Goal: Task Accomplishment & Management: Use online tool/utility

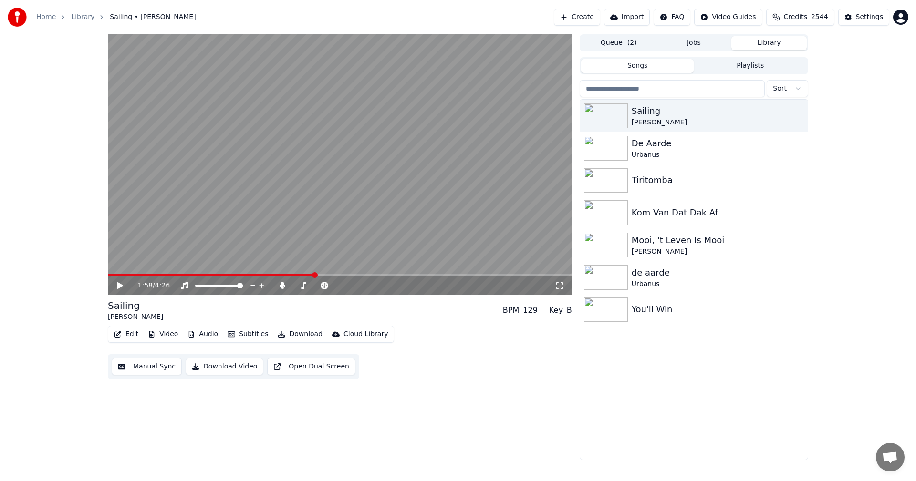
click at [433, 399] on div "1:58 / 4:26 Sailing [PERSON_NAME] BPM 129 Key B Edit Video Audio Subtitles Down…" at bounding box center [340, 247] width 464 height 426
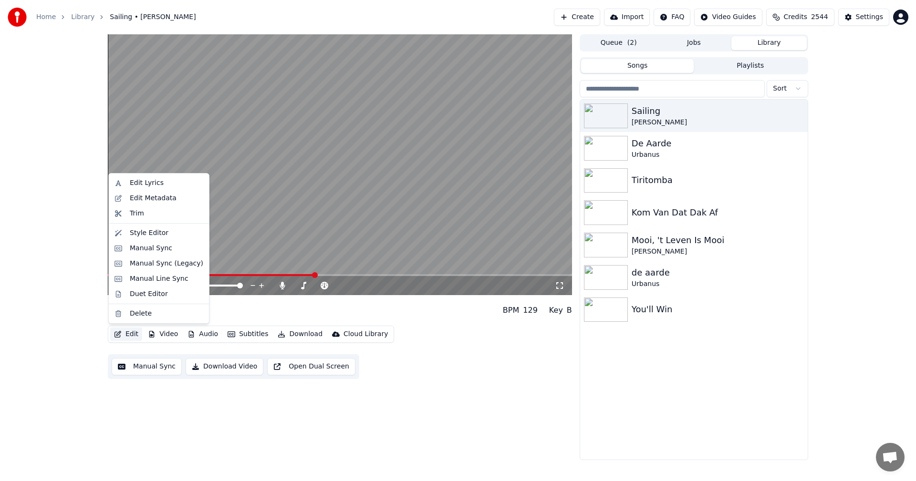
click at [129, 331] on button "Edit" at bounding box center [126, 334] width 32 height 13
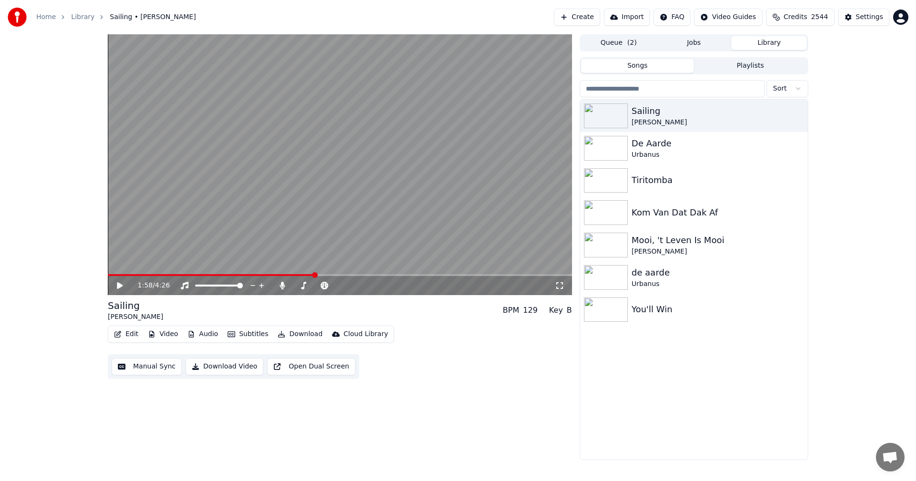
click at [219, 367] on button "Download Video" at bounding box center [225, 366] width 78 height 17
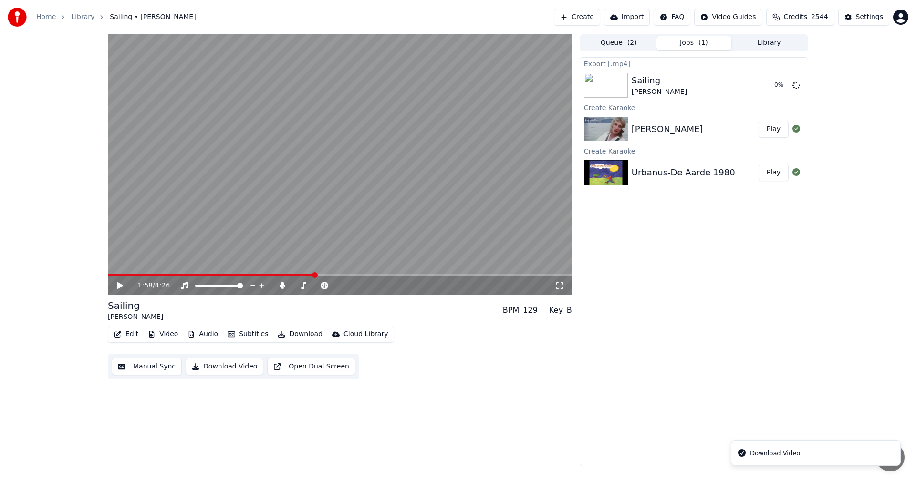
click at [306, 366] on button "Open Dual Screen" at bounding box center [311, 366] width 88 height 17
click at [115, 287] on icon at bounding box center [126, 286] width 22 height 8
click at [181, 429] on div "2:02 / 4:26 Sailing [PERSON_NAME] BPM 129 Key B Edit Video Audio Subtitles Down…" at bounding box center [340, 250] width 464 height 432
click at [117, 285] on icon at bounding box center [126, 286] width 22 height 8
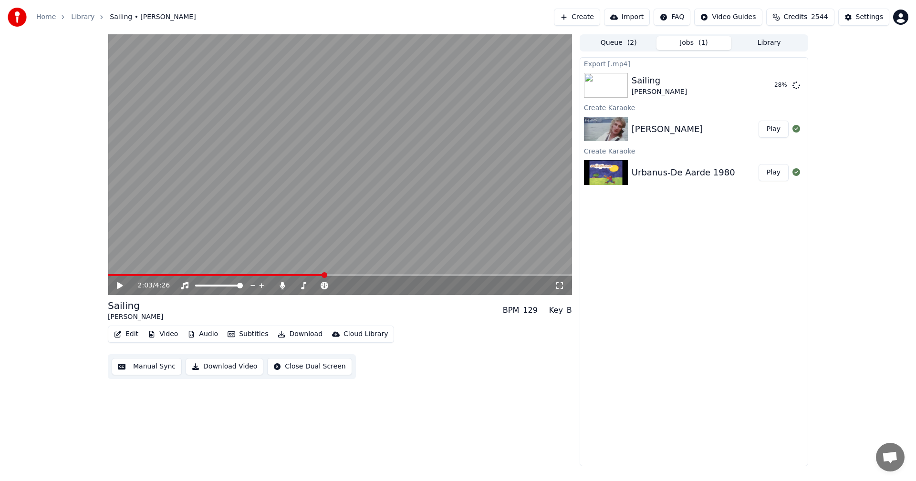
click at [644, 16] on button "Import" at bounding box center [627, 17] width 46 height 17
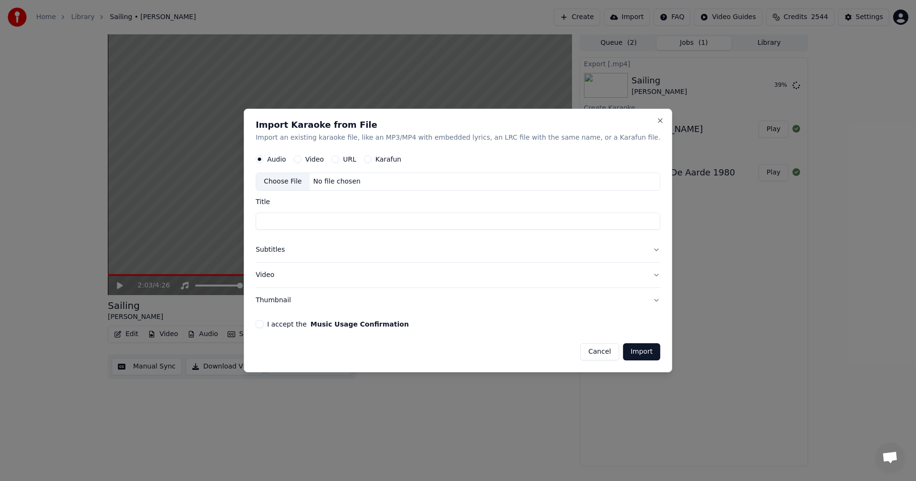
click at [302, 160] on button "Video" at bounding box center [298, 160] width 8 height 8
click at [309, 184] on div "Choose File" at bounding box center [282, 182] width 53 height 17
type input "**********"
click at [624, 351] on button "Import" at bounding box center [641, 352] width 37 height 17
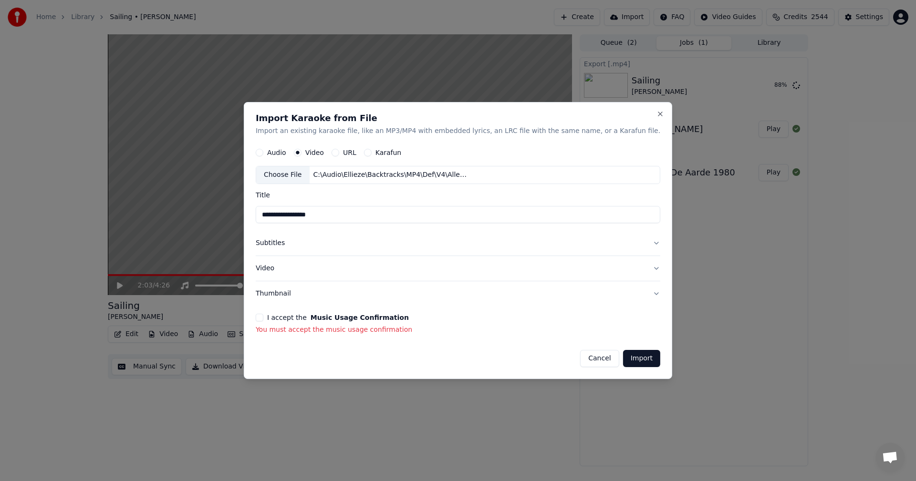
click at [263, 318] on button "I accept the Music Usage Confirmation" at bounding box center [260, 318] width 8 height 8
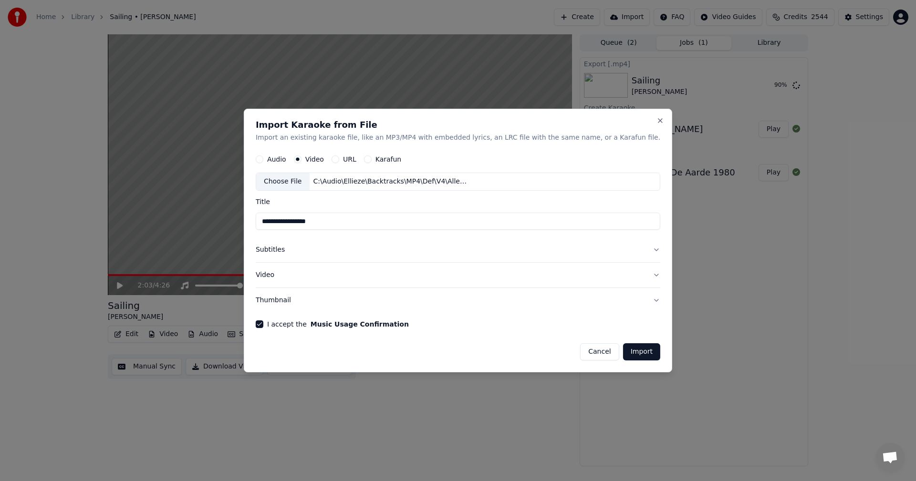
click at [623, 352] on button "Import" at bounding box center [641, 352] width 37 height 17
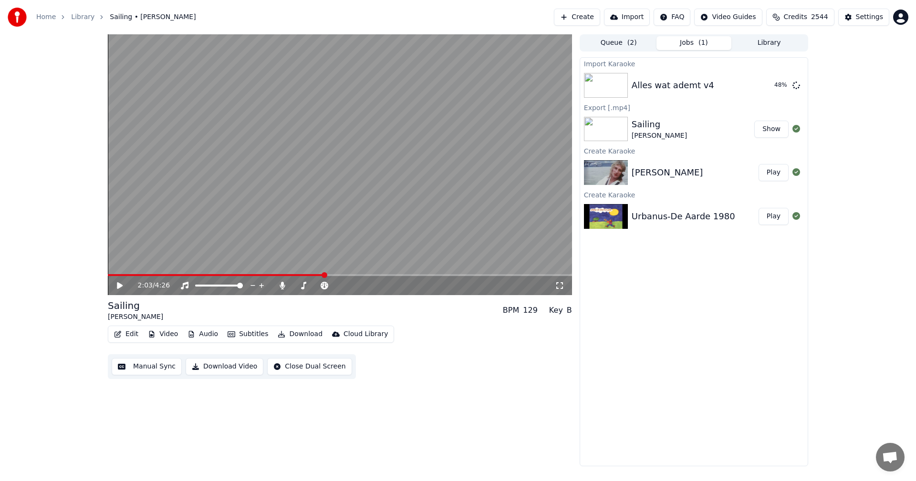
click at [592, 21] on button "Create" at bounding box center [577, 17] width 46 height 17
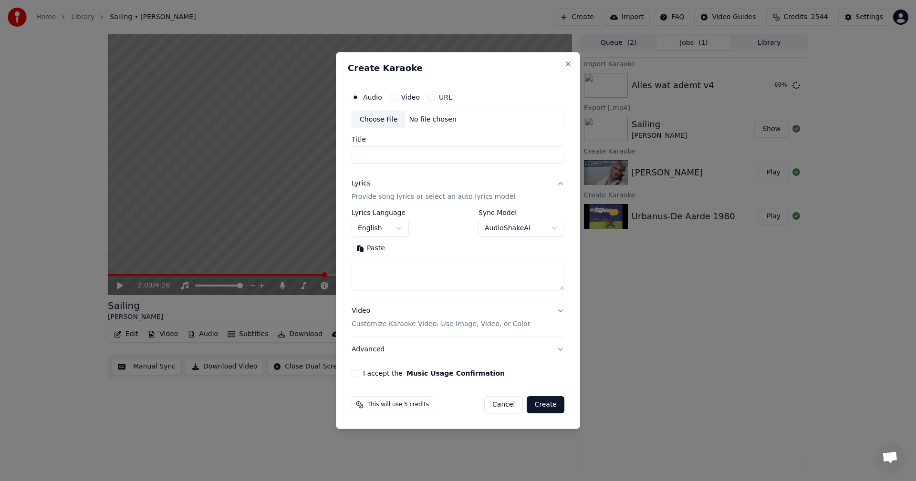
click at [393, 98] on button "Video" at bounding box center [394, 98] width 8 height 8
click at [379, 122] on div "Choose File" at bounding box center [378, 119] width 53 height 17
type input "**********"
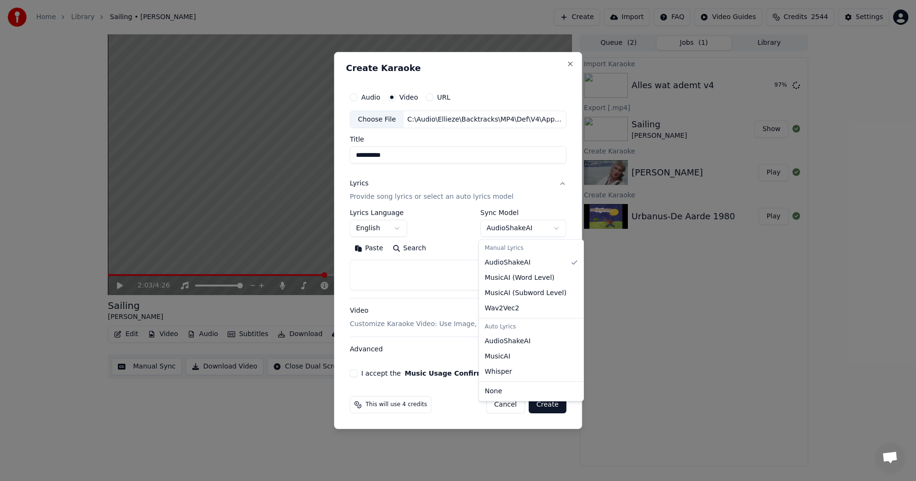
click at [508, 230] on body "**********" at bounding box center [458, 240] width 916 height 481
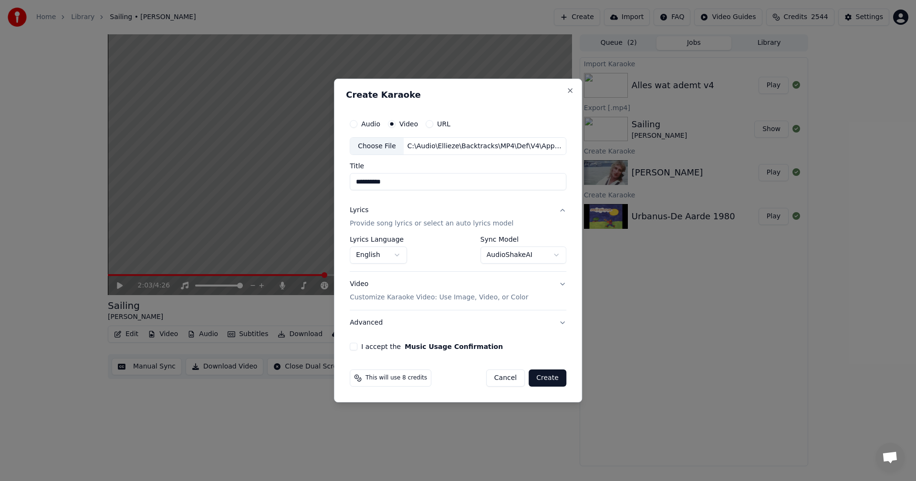
click at [357, 344] on button "I accept the Music Usage Confirmation" at bounding box center [354, 347] width 8 height 8
click at [548, 376] on button "Create" at bounding box center [548, 378] width 38 height 17
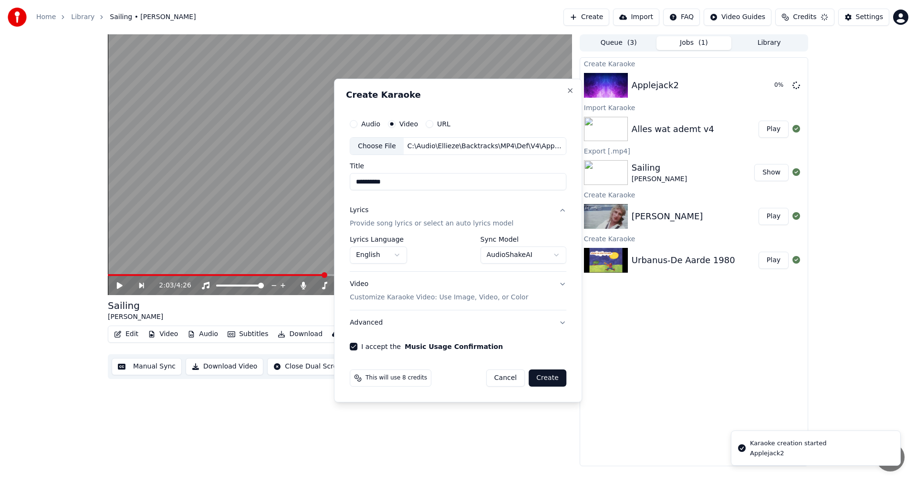
select select "**********"
select select
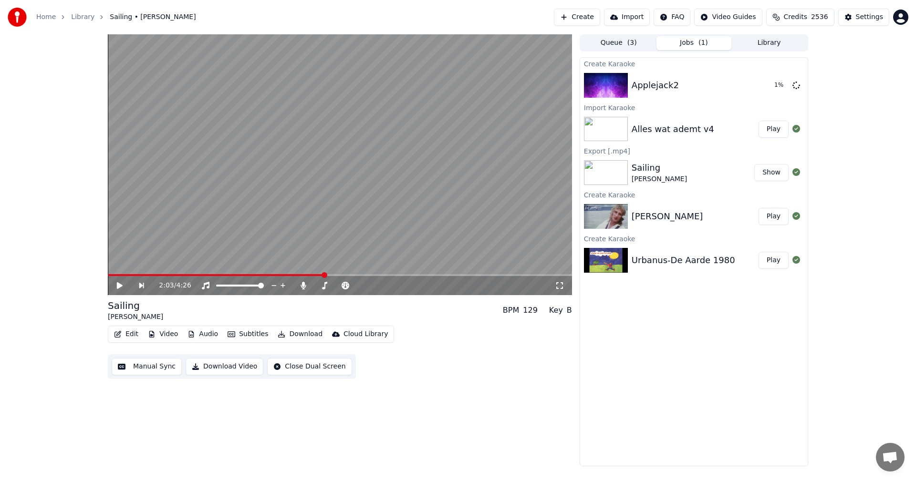
click at [600, 132] on img at bounding box center [606, 129] width 44 height 25
click at [770, 122] on button "Play" at bounding box center [774, 129] width 30 height 17
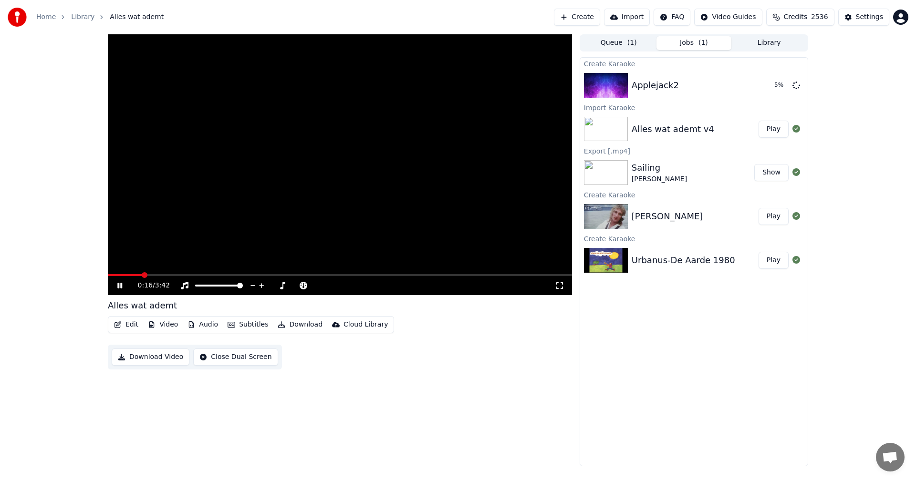
click at [115, 286] on div "0:16 / 3:42" at bounding box center [340, 286] width 457 height 10
click at [433, 108] on video at bounding box center [340, 164] width 464 height 261
click at [556, 286] on icon at bounding box center [560, 286] width 10 height 8
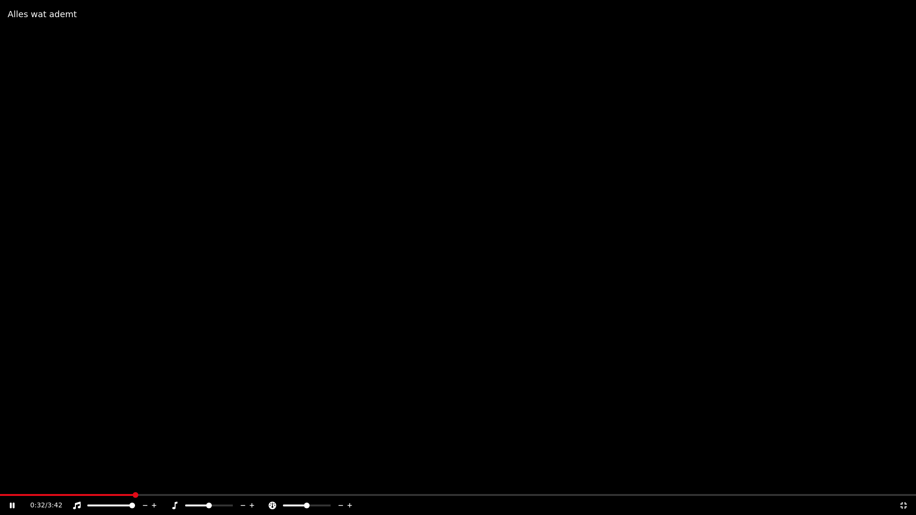
click at [452, 180] on video at bounding box center [458, 257] width 916 height 515
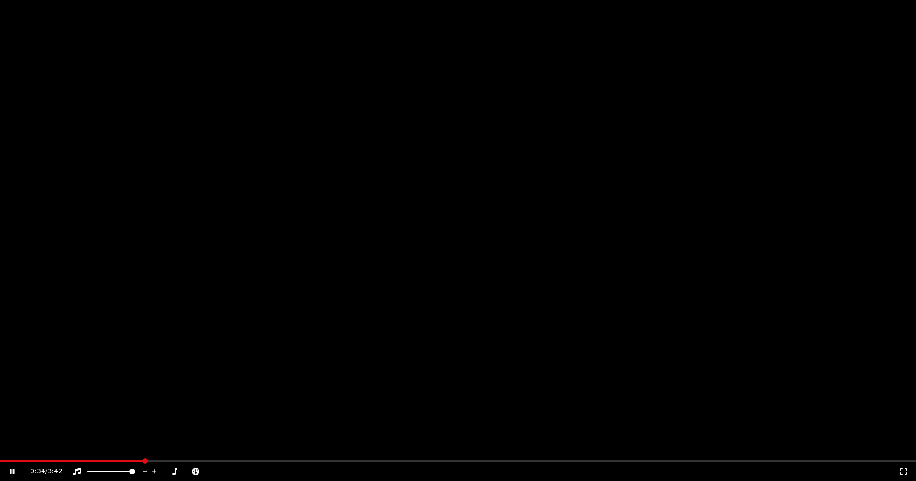
click at [125, 71] on button "Edit" at bounding box center [126, 63] width 32 height 13
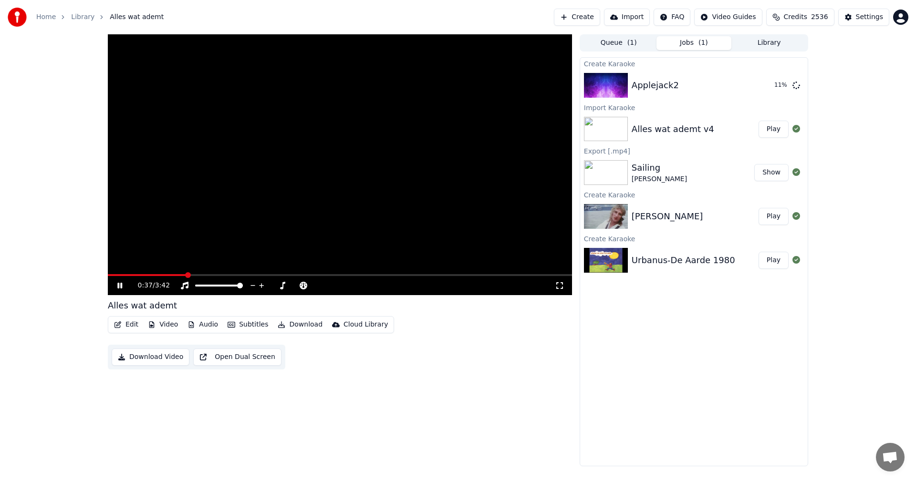
click at [320, 149] on video at bounding box center [340, 164] width 464 height 261
click at [626, 89] on img at bounding box center [606, 85] width 44 height 25
click at [641, 125] on div "Alles wat ademt v4" at bounding box center [673, 129] width 83 height 13
click at [199, 327] on button "Audio" at bounding box center [203, 324] width 38 height 13
click at [210, 345] on div "Instrumental" at bounding box center [225, 345] width 87 height 15
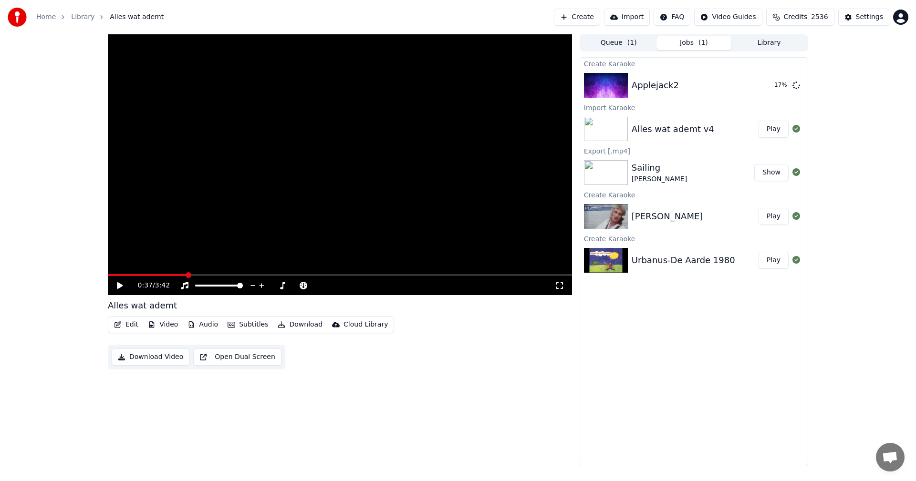
click at [105, 383] on div "0:37 / 3:42 Alles wat ademt Edit Video Audio Subtitles Download Cloud Library D…" at bounding box center [458, 250] width 716 height 432
click at [607, 201] on div "[PERSON_NAME] - Sailing Play" at bounding box center [694, 216] width 228 height 32
click at [860, 20] on div "Settings" at bounding box center [869, 17] width 27 height 10
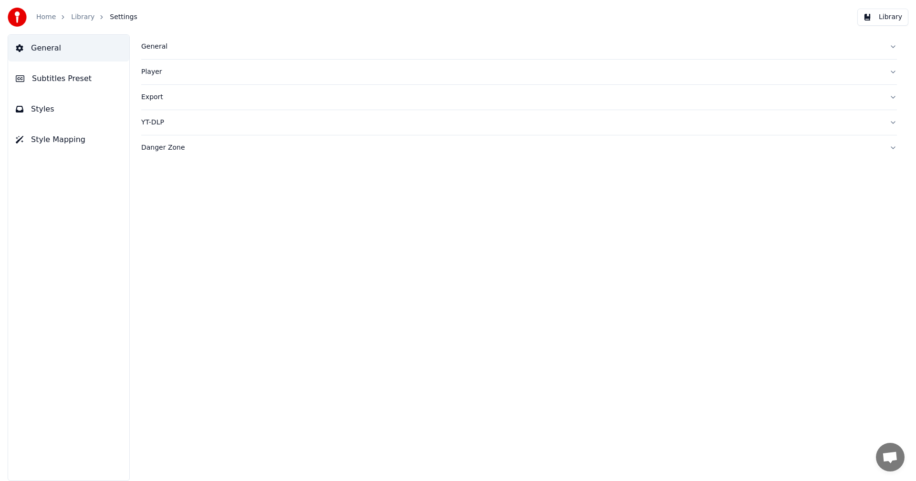
click at [160, 98] on div "Export" at bounding box center [511, 98] width 741 height 10
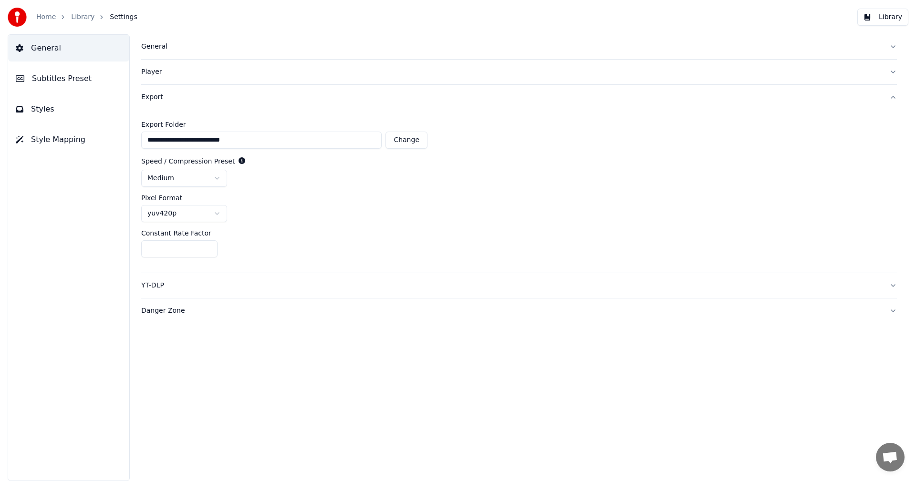
click at [219, 176] on html "**********" at bounding box center [458, 240] width 916 height 481
click at [328, 227] on html "**********" at bounding box center [458, 240] width 916 height 481
click at [239, 160] on icon at bounding box center [242, 160] width 7 height 7
click at [150, 287] on div "YT-DLP" at bounding box center [511, 286] width 741 height 10
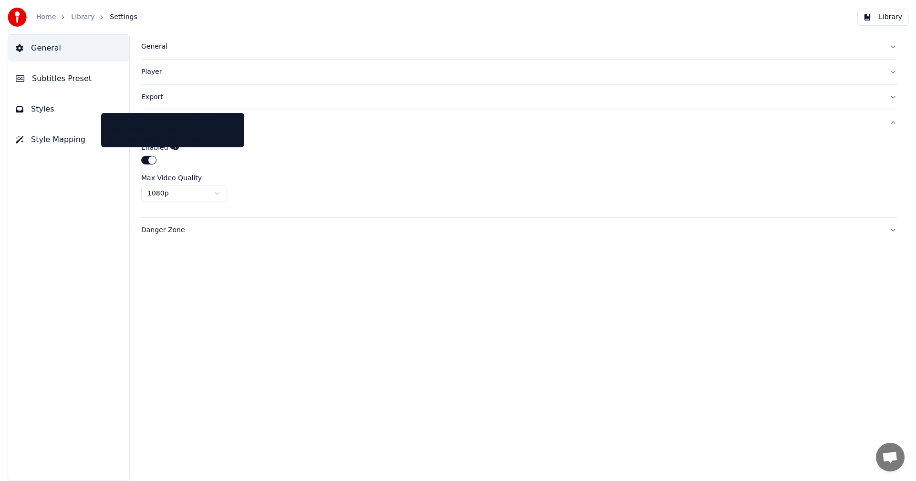
click at [172, 146] on icon at bounding box center [175, 147] width 7 height 7
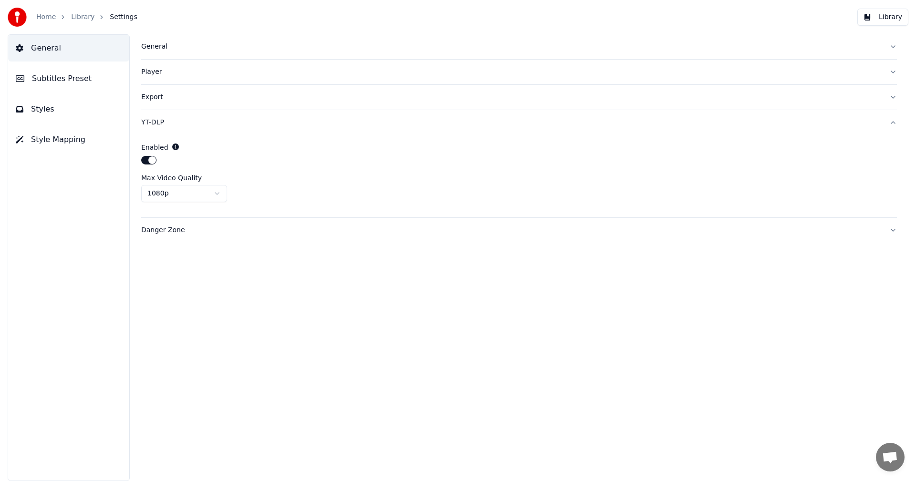
click at [172, 148] on icon at bounding box center [175, 147] width 7 height 7
click at [167, 238] on button "Danger Zone" at bounding box center [519, 230] width 756 height 25
click at [142, 148] on div "Danger Zone" at bounding box center [511, 148] width 741 height 10
click at [148, 49] on div "General" at bounding box center [511, 47] width 741 height 10
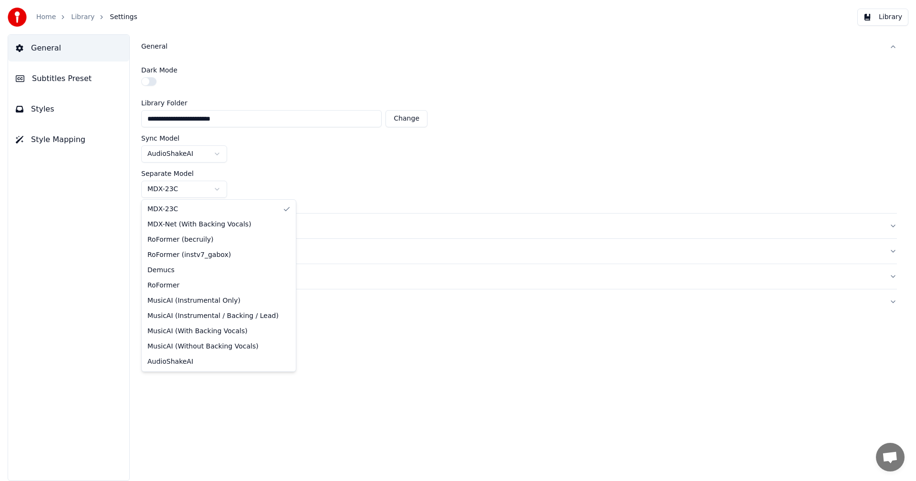
click at [222, 188] on html "**********" at bounding box center [458, 240] width 916 height 481
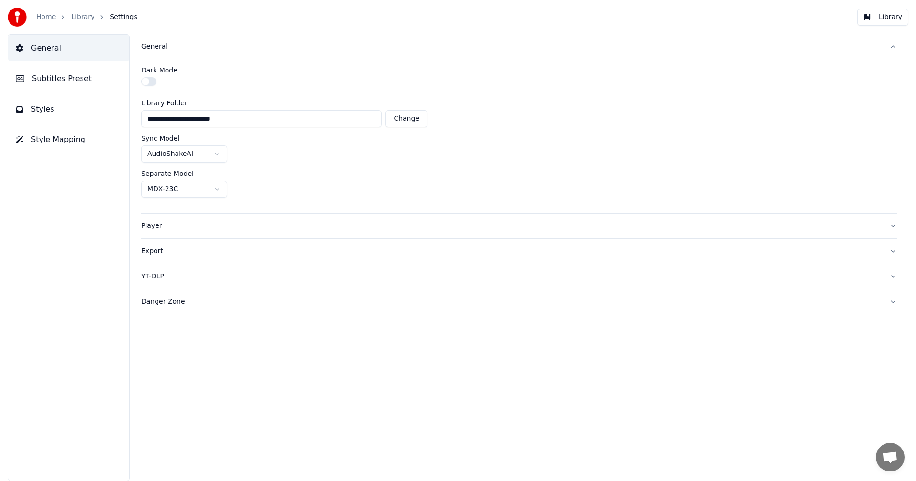
click at [294, 176] on html "**********" at bounding box center [458, 240] width 916 height 481
click at [145, 247] on div "Export" at bounding box center [511, 252] width 741 height 10
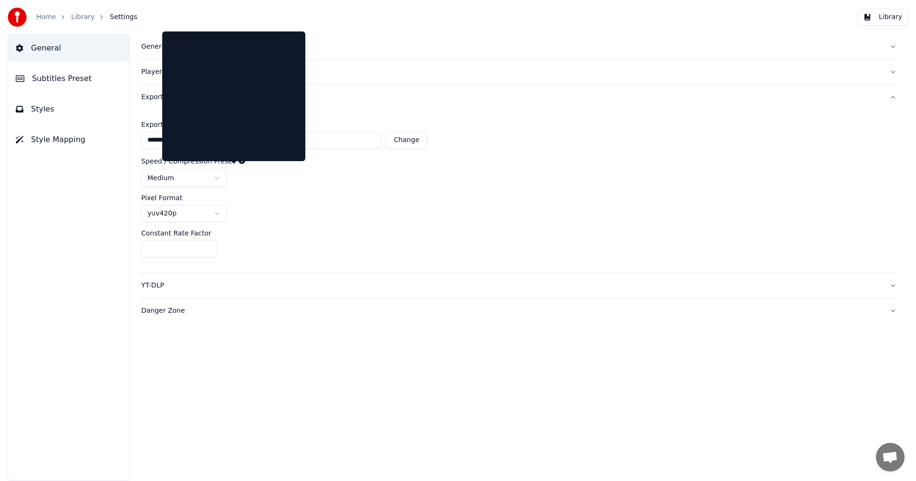
click at [239, 161] on icon at bounding box center [242, 160] width 7 height 7
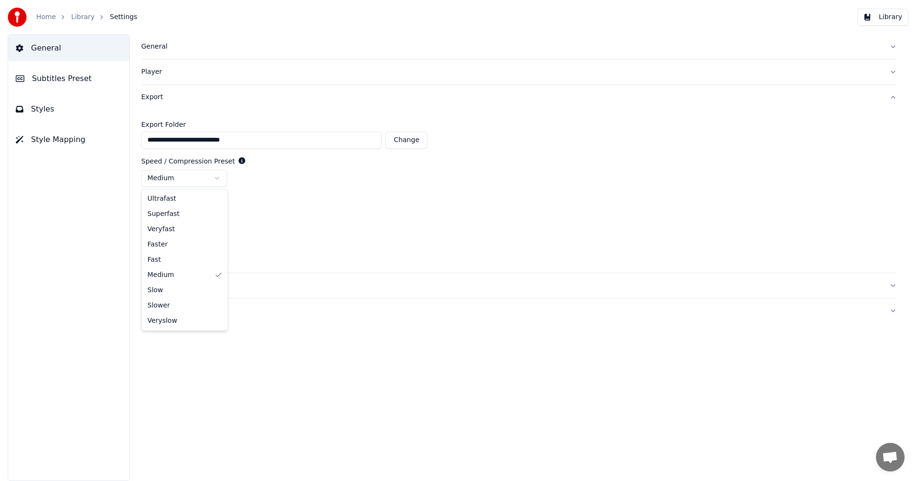
click at [165, 173] on html "**********" at bounding box center [458, 240] width 916 height 481
click at [350, 192] on html "**********" at bounding box center [458, 240] width 916 height 481
click at [34, 76] on span "Subtitles Preset" at bounding box center [62, 78] width 60 height 11
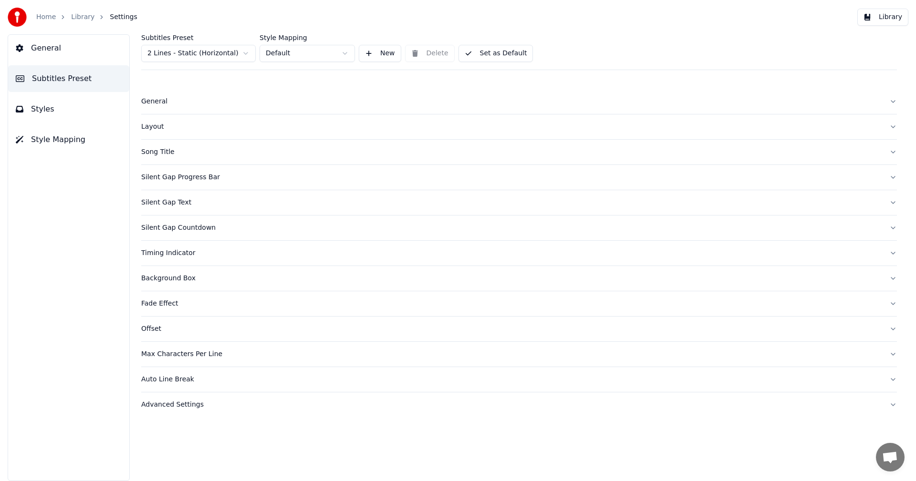
click at [42, 12] on link "Home" at bounding box center [46, 17] width 20 height 10
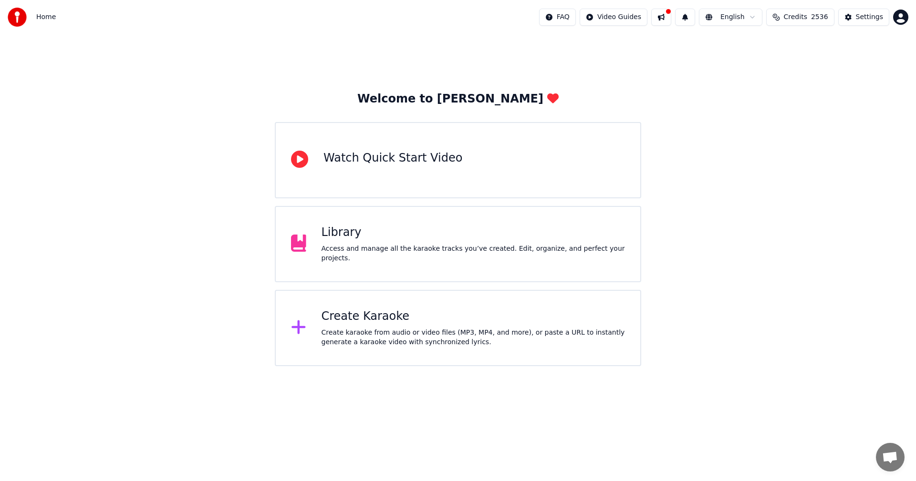
click at [363, 254] on div "Access and manage all the karaoke tracks you’ve created. Edit, organize, and pe…" at bounding box center [474, 253] width 304 height 19
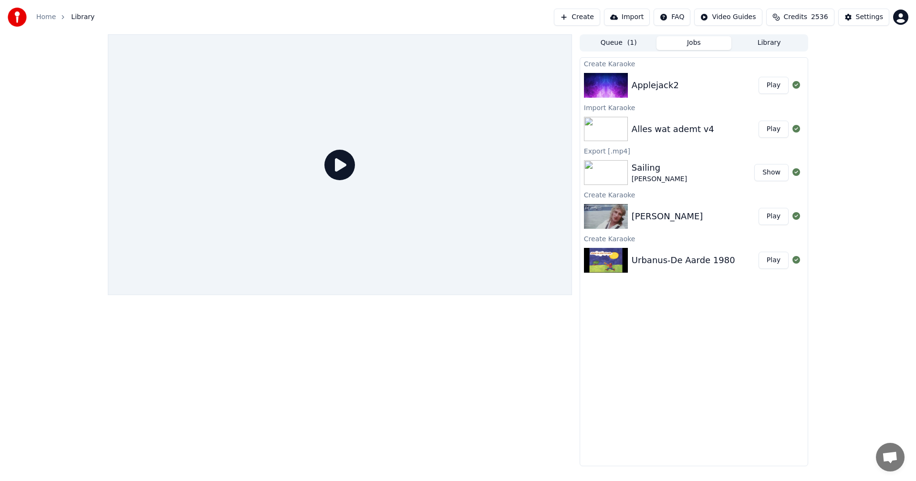
click at [707, 84] on div "Applejack2" at bounding box center [695, 85] width 127 height 13
click at [772, 88] on button "Play" at bounding box center [774, 85] width 30 height 17
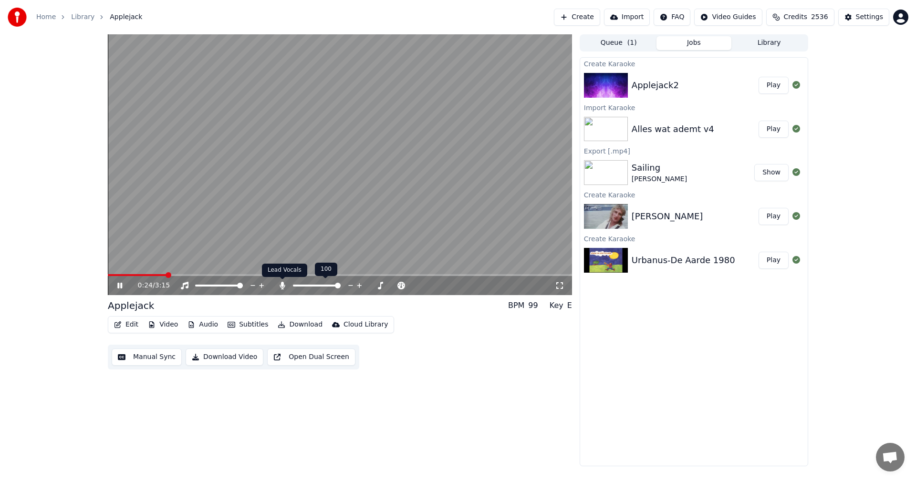
click at [285, 287] on icon at bounding box center [283, 286] width 10 height 8
click at [129, 324] on button "Edit" at bounding box center [126, 324] width 32 height 13
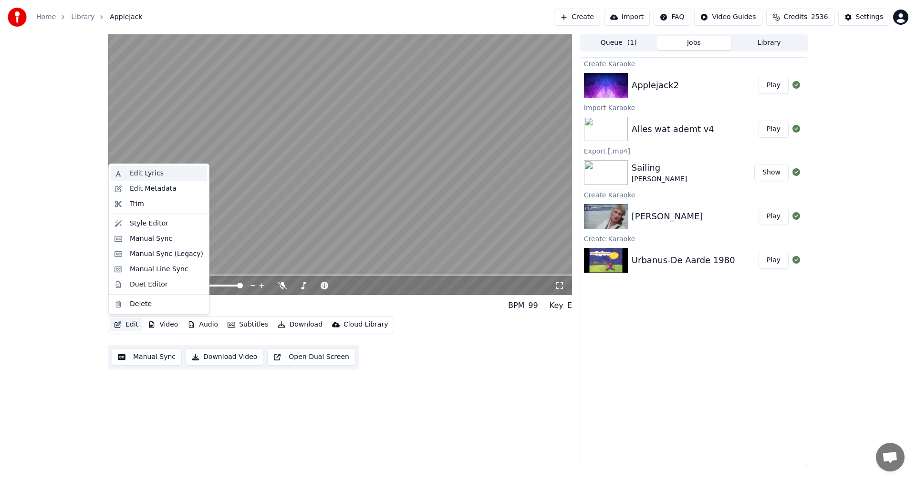
click at [143, 178] on div "Edit Lyrics" at bounding box center [147, 174] width 34 height 10
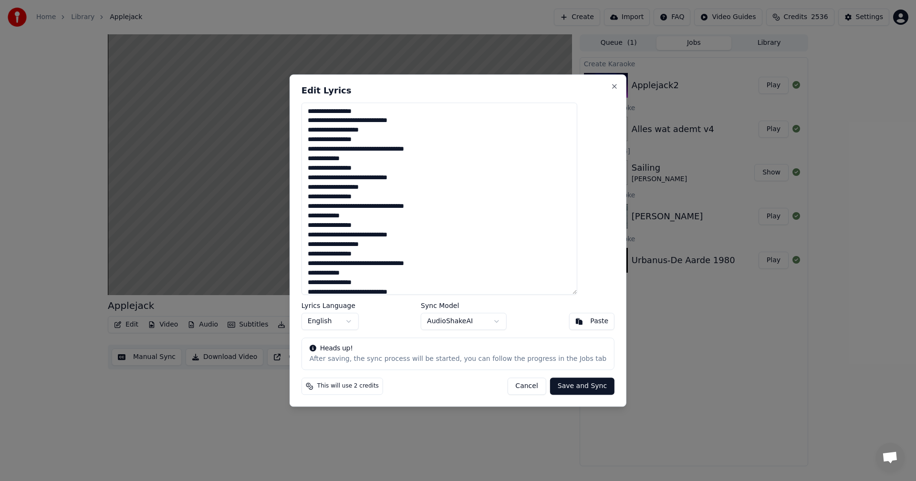
click at [519, 387] on button "Cancel" at bounding box center [526, 386] width 39 height 17
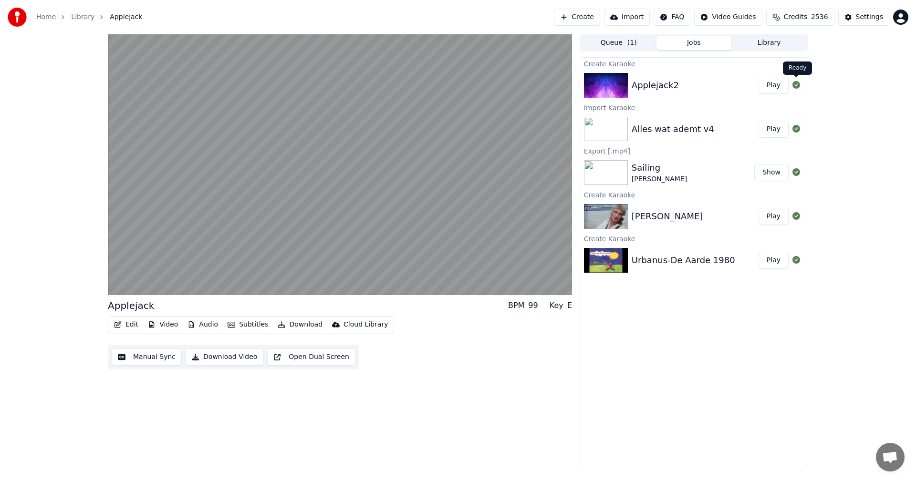
click at [794, 84] on icon at bounding box center [797, 85] width 8 height 8
click at [802, 12] on span "Credits" at bounding box center [795, 17] width 23 height 10
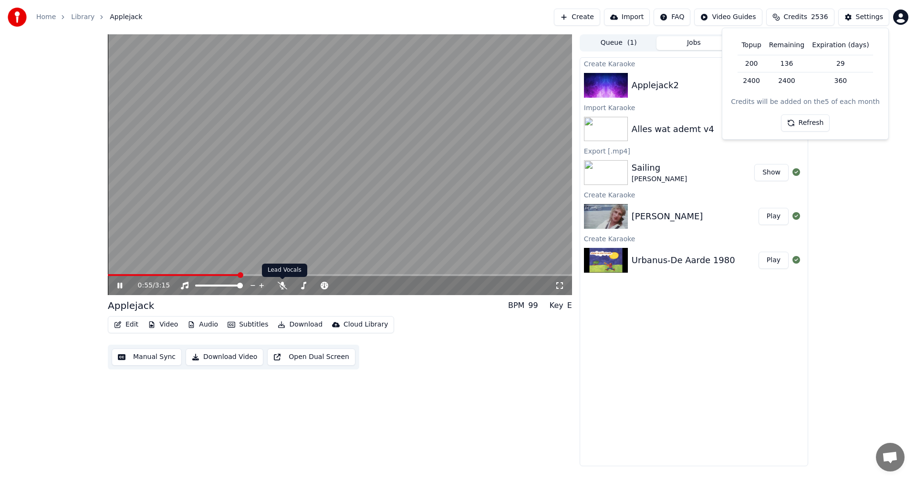
click at [277, 290] on div "0:55 / 3:15" at bounding box center [346, 286] width 417 height 10
click at [280, 285] on icon at bounding box center [283, 286] width 10 height 8
click at [586, 14] on button "Create" at bounding box center [577, 17] width 46 height 17
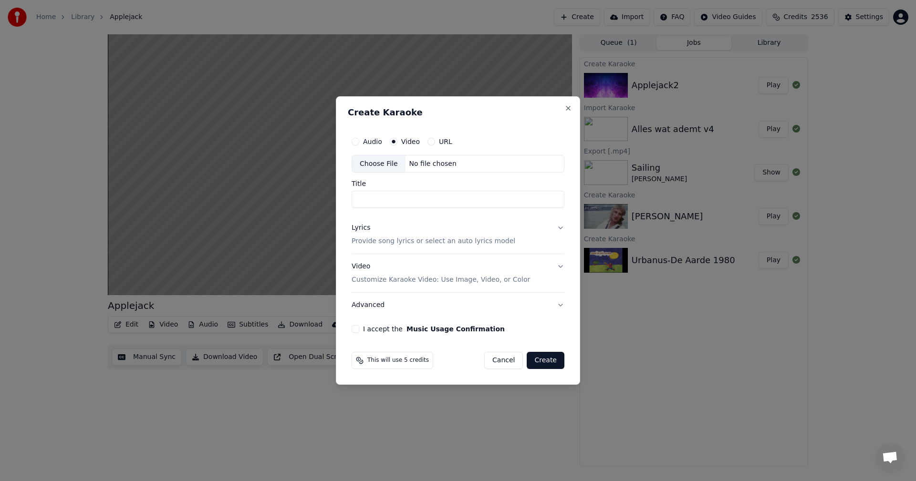
click at [384, 167] on div "Choose File" at bounding box center [378, 164] width 53 height 17
type input "**********"
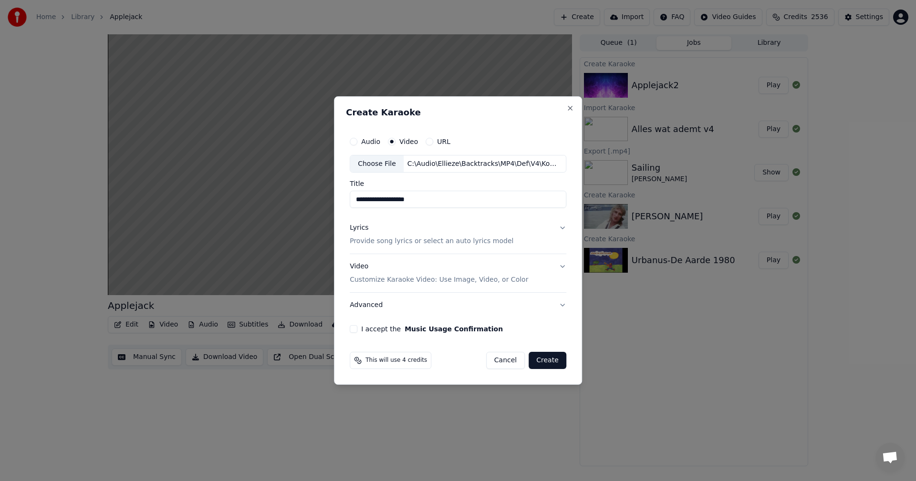
click at [444, 241] on p "Provide song lyrics or select an auto lyrics model" at bounding box center [432, 242] width 164 height 10
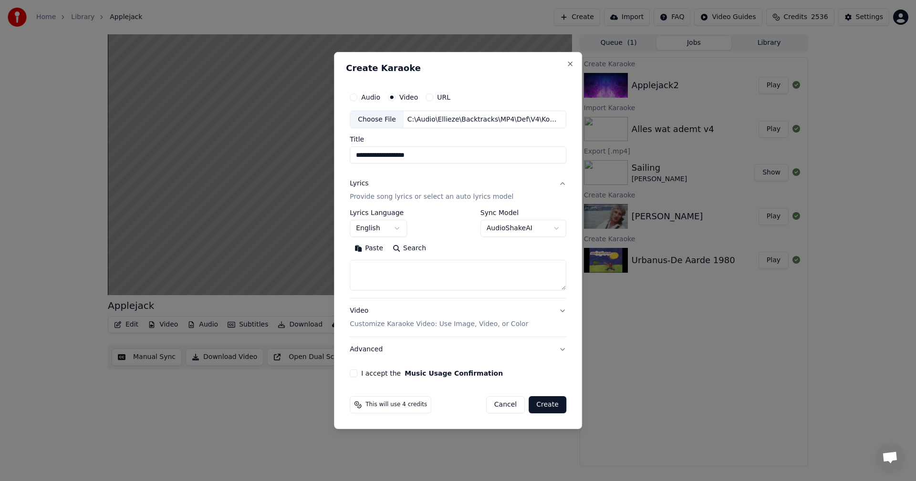
click at [367, 229] on body "**********" at bounding box center [458, 240] width 916 height 481
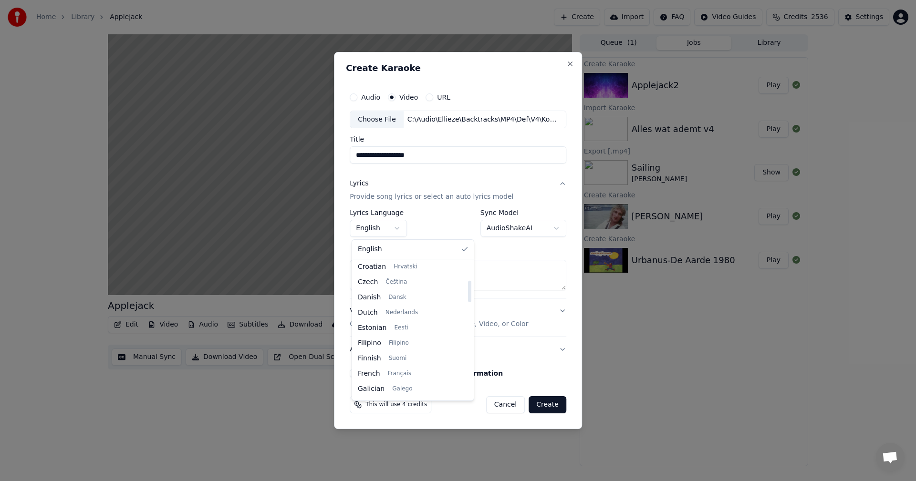
scroll to position [143, 0]
select select "**"
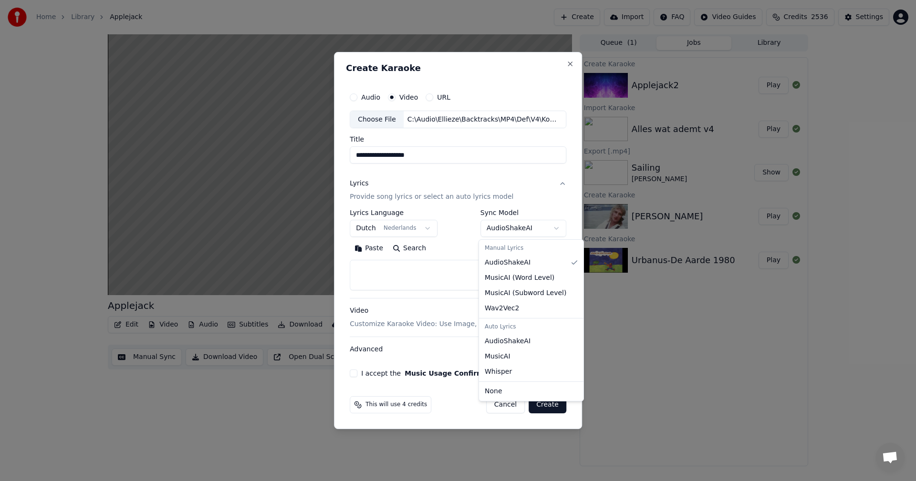
click at [492, 229] on body "**********" at bounding box center [458, 240] width 916 height 481
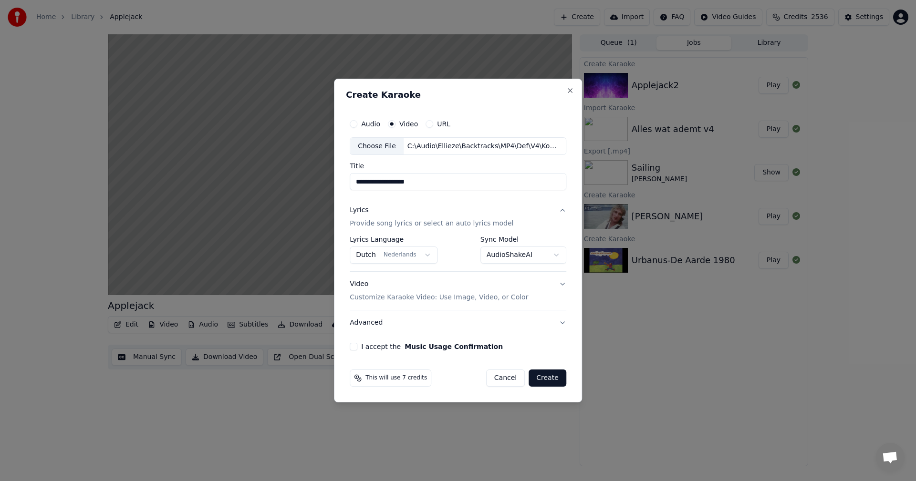
click at [538, 374] on button "Create" at bounding box center [548, 378] width 38 height 17
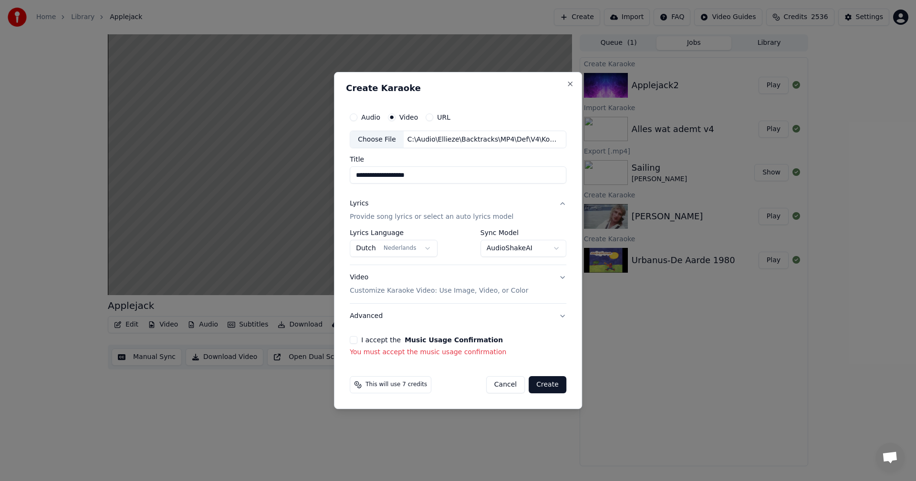
click at [354, 341] on button "I accept the Music Usage Confirmation" at bounding box center [354, 340] width 8 height 8
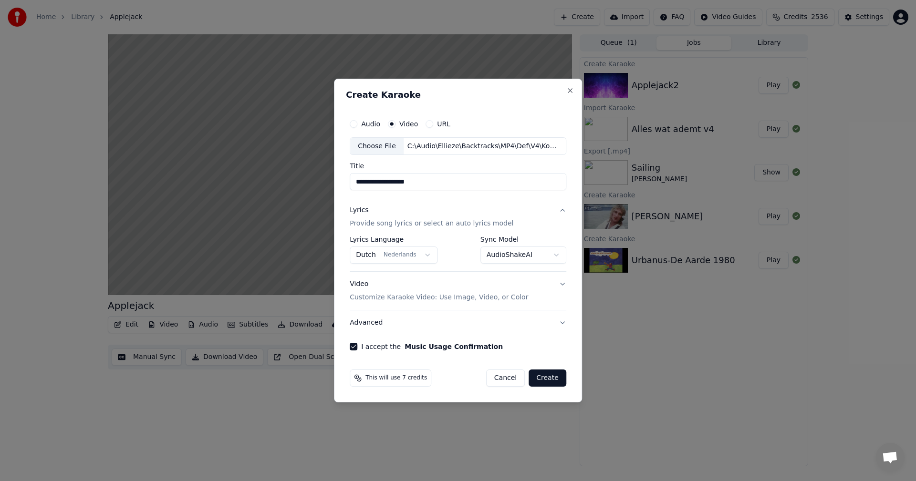
click at [542, 381] on button "Create" at bounding box center [548, 378] width 38 height 17
select select "**********"
select select
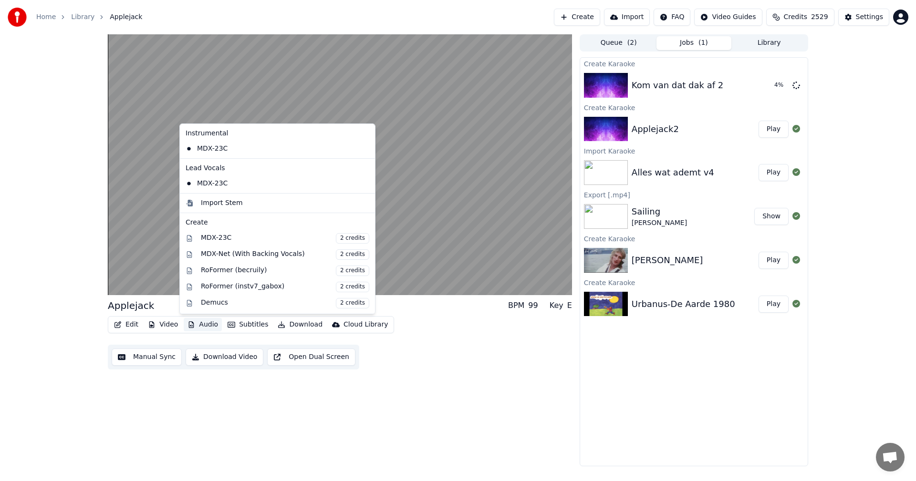
click at [208, 325] on button "Audio" at bounding box center [203, 324] width 38 height 13
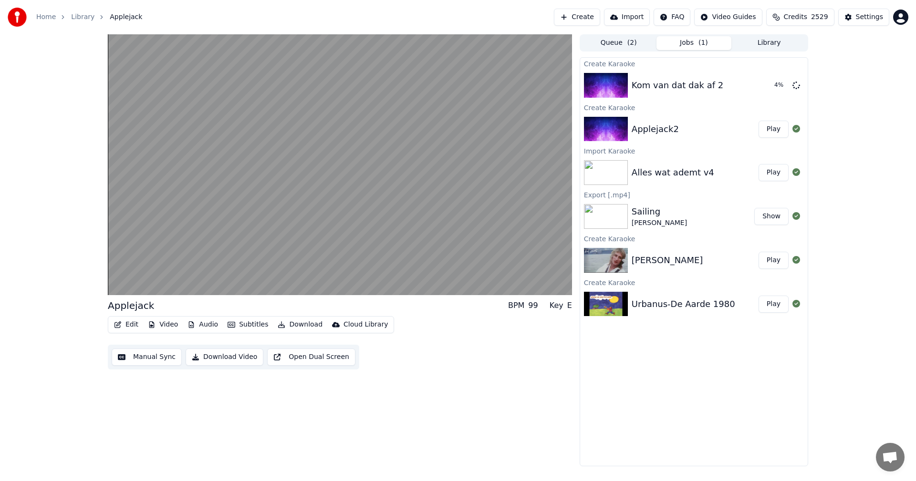
click at [485, 377] on div "Applejack BPM 99 Key E Edit Video Audio Subtitles Download Cloud Library Manual…" at bounding box center [340, 250] width 464 height 432
click at [754, 79] on div "Kom van dat dak af 2" at bounding box center [710, 85] width 157 height 13
click at [693, 85] on div "Kom van dat dak af 2" at bounding box center [678, 85] width 92 height 13
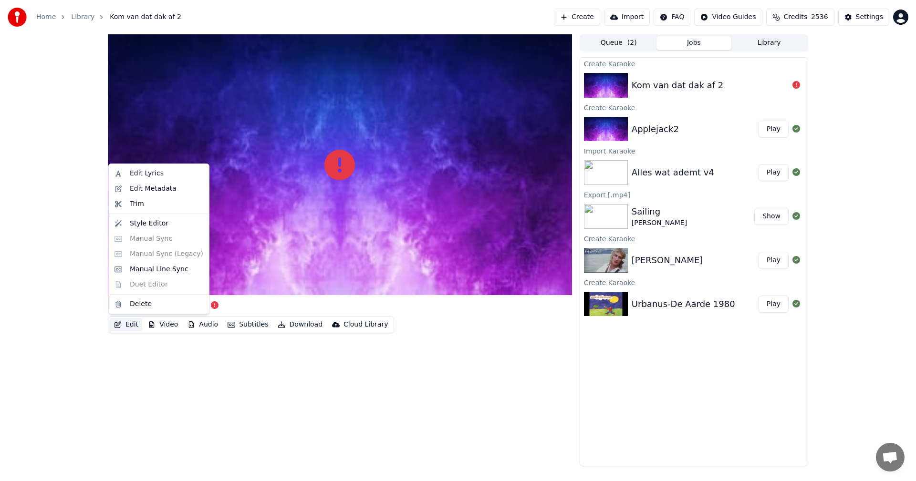
click at [129, 324] on button "Edit" at bounding box center [126, 324] width 32 height 13
click at [136, 167] on div "Edit Lyrics" at bounding box center [159, 173] width 96 height 15
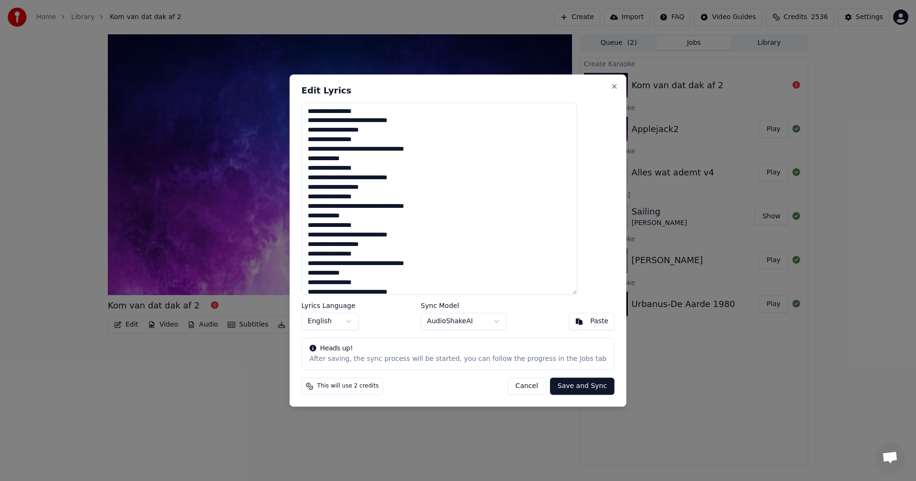
click at [512, 384] on button "Cancel" at bounding box center [526, 386] width 39 height 17
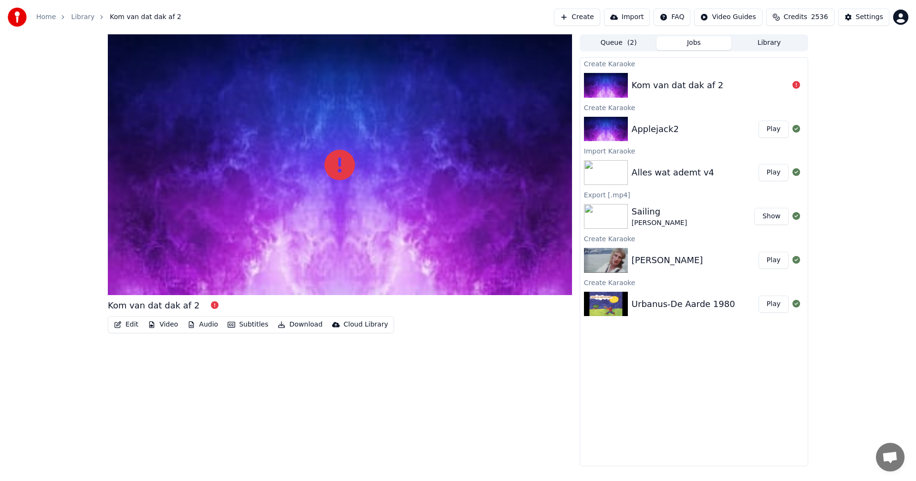
click at [475, 224] on div at bounding box center [340, 164] width 464 height 261
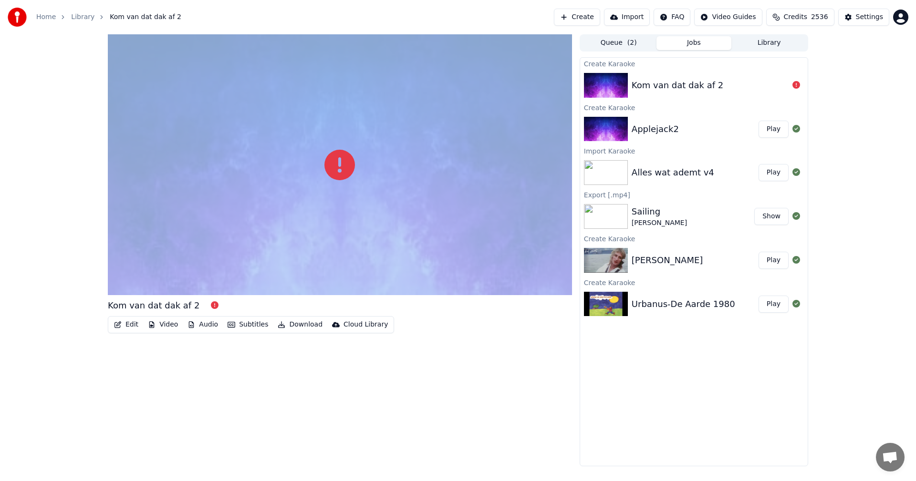
click at [475, 224] on div at bounding box center [340, 164] width 464 height 261
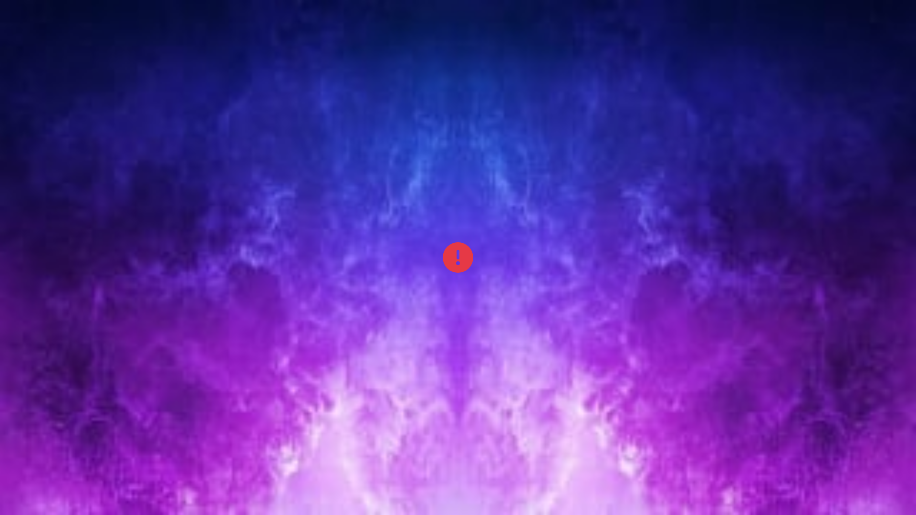
click at [479, 245] on div at bounding box center [458, 257] width 916 height 515
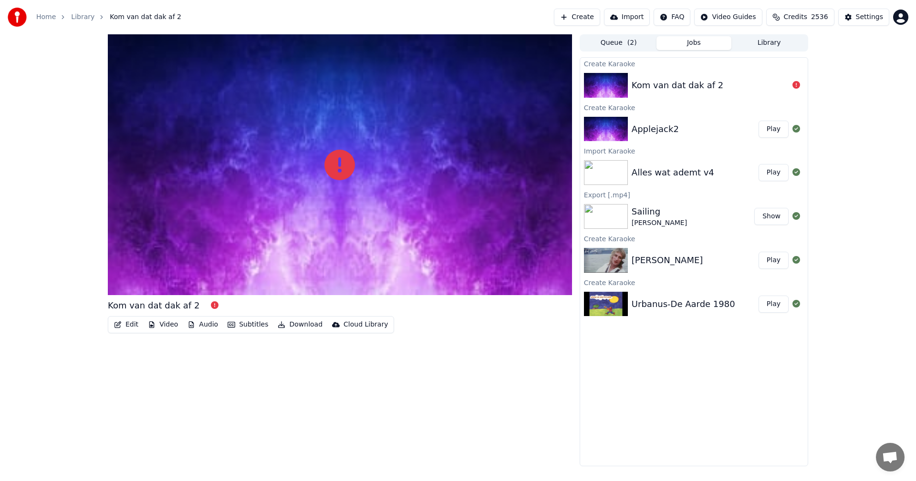
click at [187, 251] on div at bounding box center [340, 164] width 464 height 261
click at [589, 84] on img at bounding box center [606, 85] width 44 height 25
click at [795, 80] on button at bounding box center [797, 85] width 8 height 11
click at [591, 14] on button "Create" at bounding box center [577, 17] width 46 height 17
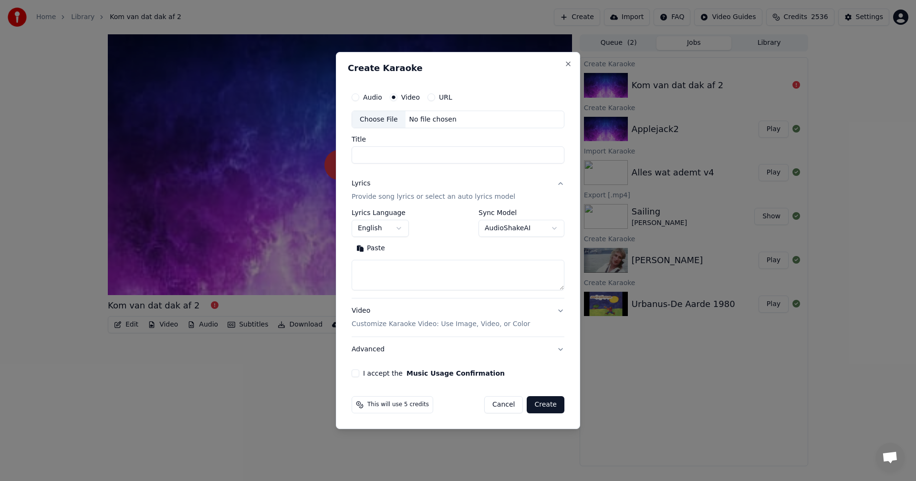
select select
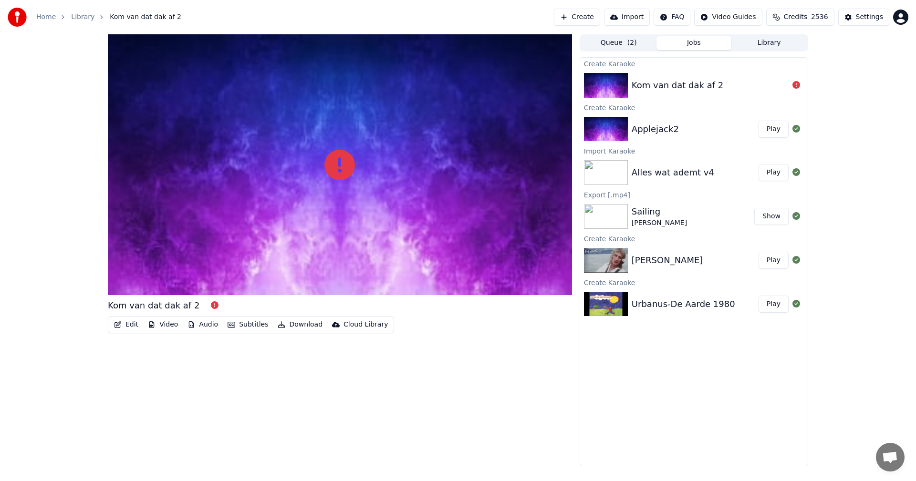
click at [650, 13] on button "Import" at bounding box center [627, 17] width 46 height 17
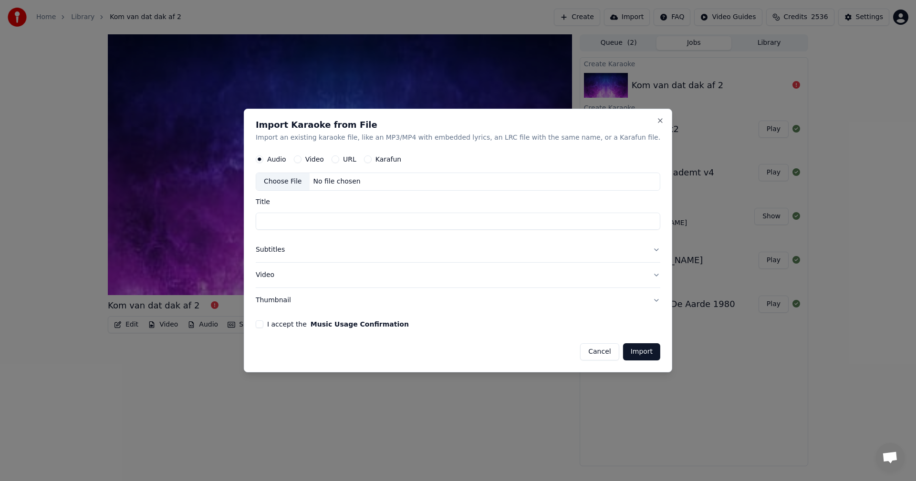
click at [583, 347] on button "Cancel" at bounding box center [599, 352] width 39 height 17
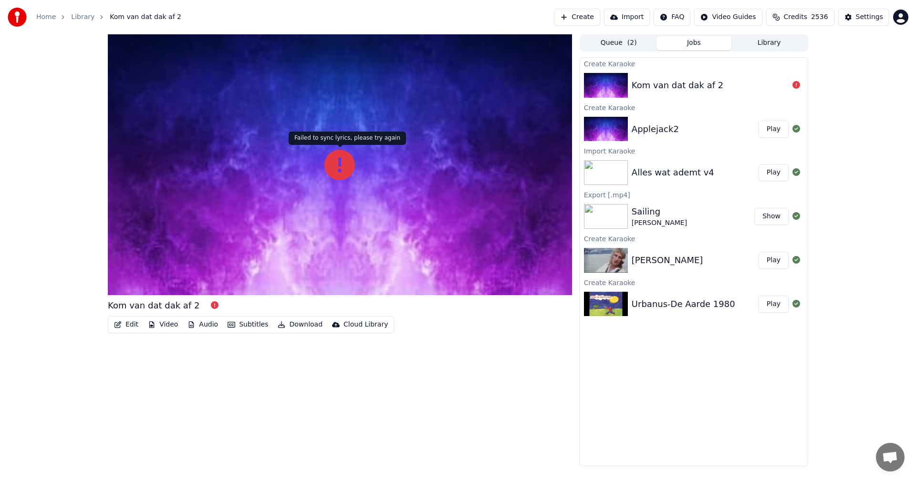
click at [352, 167] on icon at bounding box center [339, 165] width 31 height 31
click at [607, 84] on img at bounding box center [606, 85] width 44 height 25
click at [611, 45] on button "Queue ( 2 )" at bounding box center [618, 43] width 75 height 14
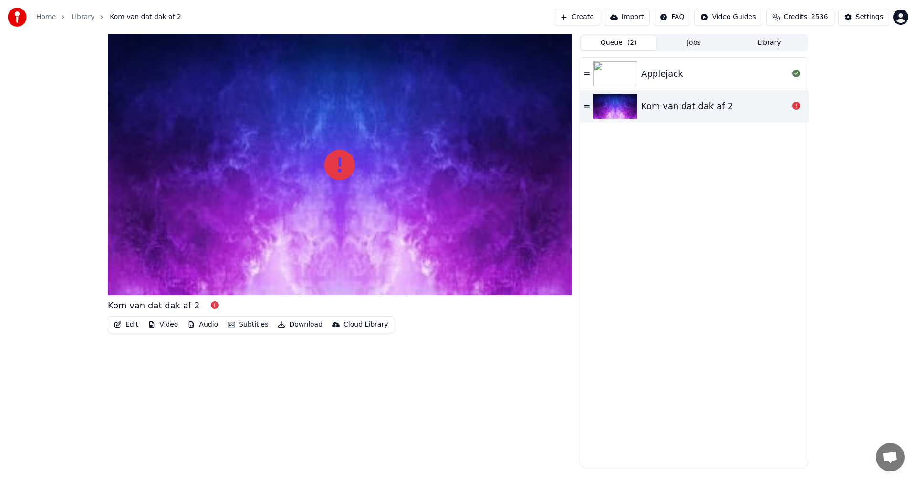
click at [582, 75] on div "Applejack" at bounding box center [694, 74] width 228 height 32
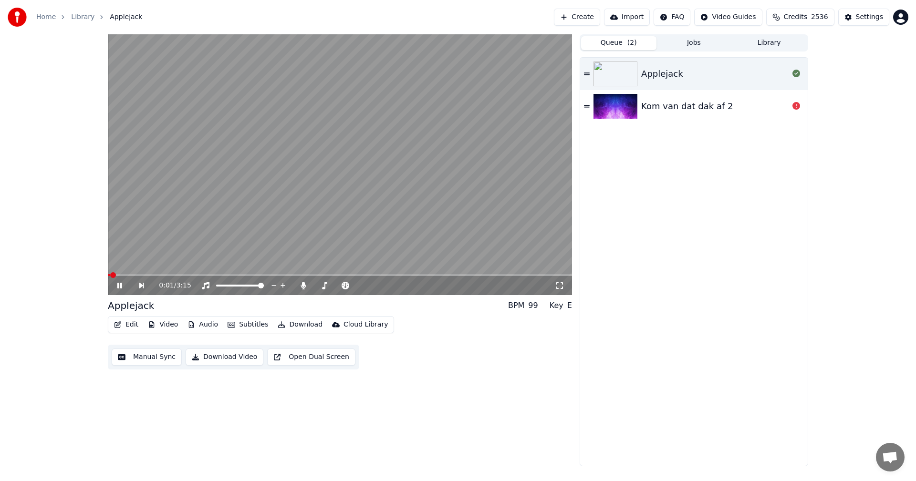
click at [586, 73] on icon at bounding box center [587, 74] width 6 height 2
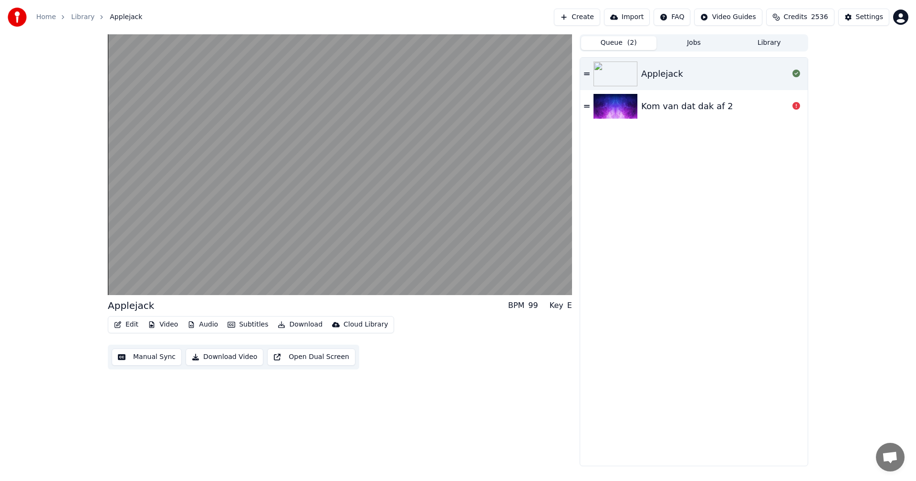
click at [590, 74] on icon at bounding box center [587, 74] width 6 height 7
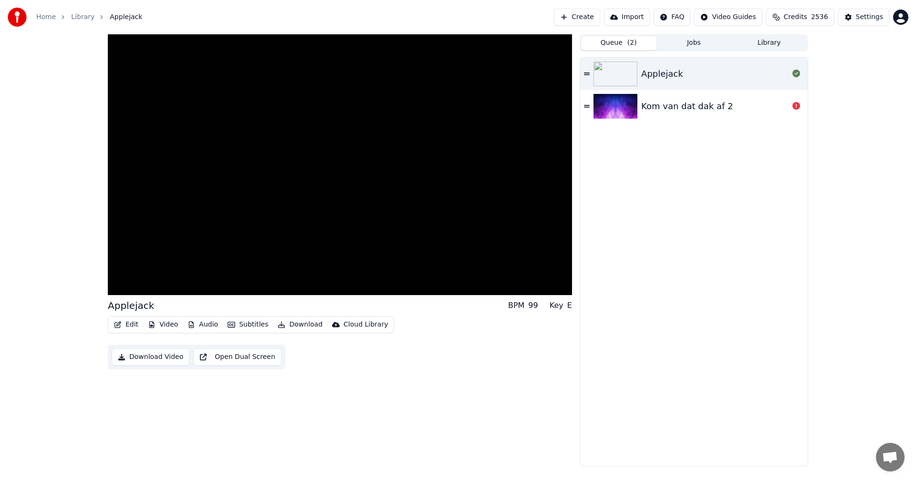
click at [590, 74] on icon at bounding box center [587, 74] width 6 height 7
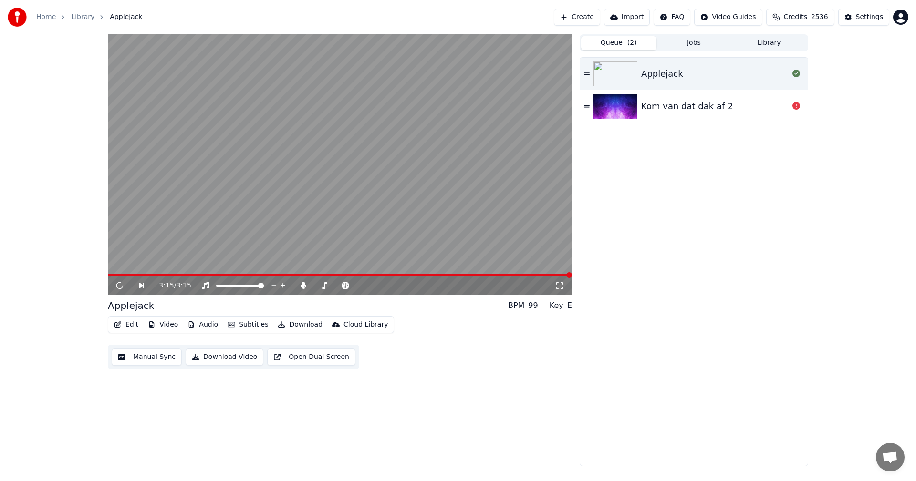
click at [572, 274] on span at bounding box center [569, 275] width 6 height 6
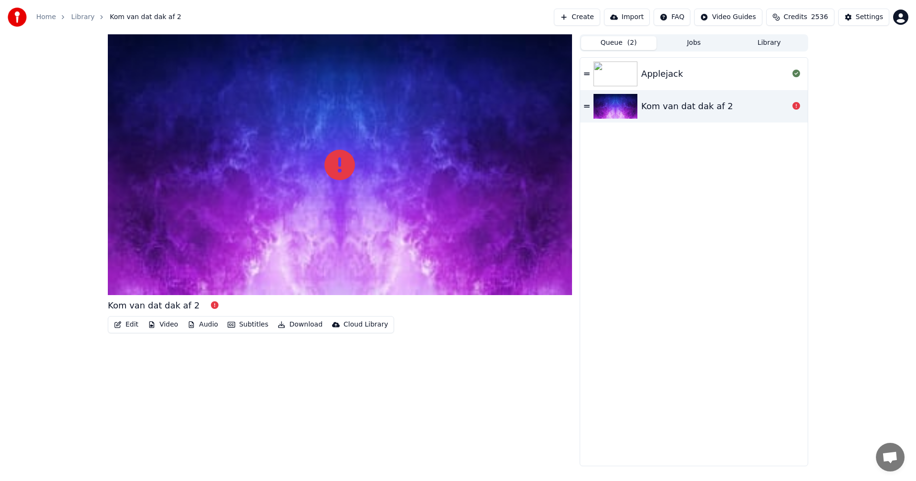
click at [639, 110] on div at bounding box center [618, 106] width 48 height 25
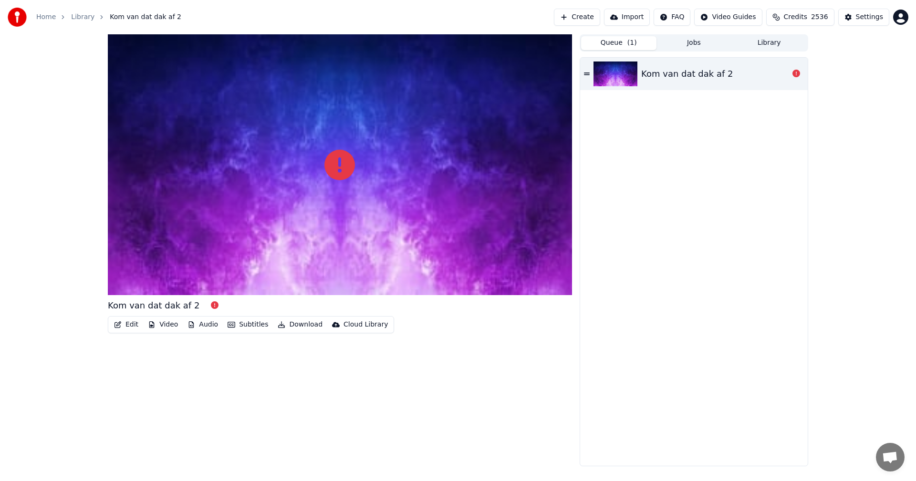
click at [585, 15] on button "Create" at bounding box center [577, 17] width 46 height 17
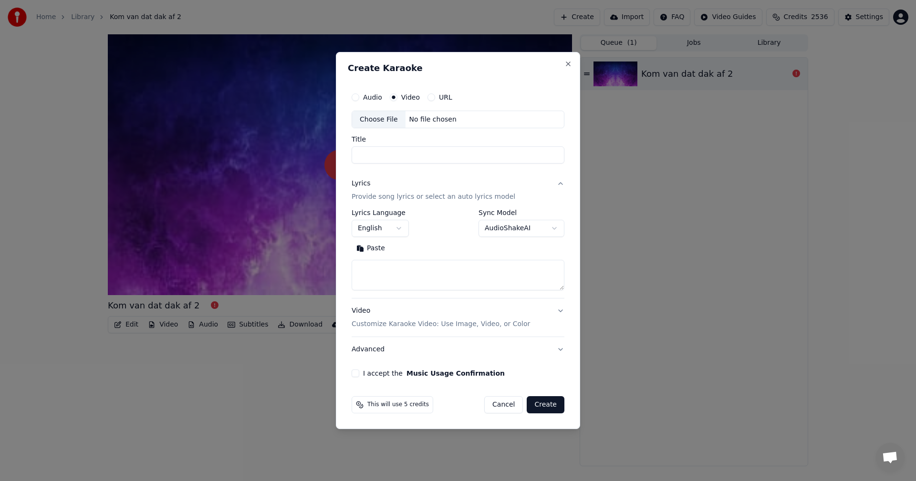
click at [397, 94] on div "Video" at bounding box center [405, 98] width 30 height 8
click at [363, 119] on div "Choose File" at bounding box center [378, 119] width 53 height 17
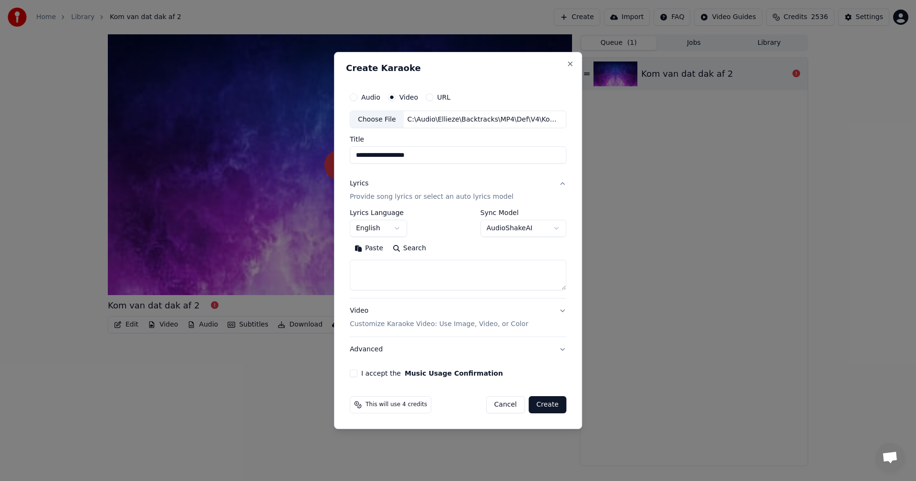
type input "**********"
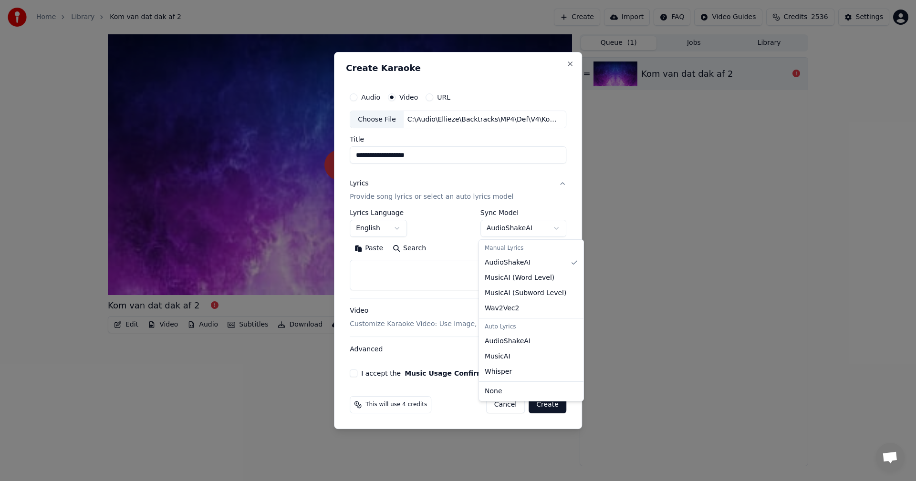
click at [528, 228] on body "**********" at bounding box center [458, 240] width 916 height 481
select select "**********"
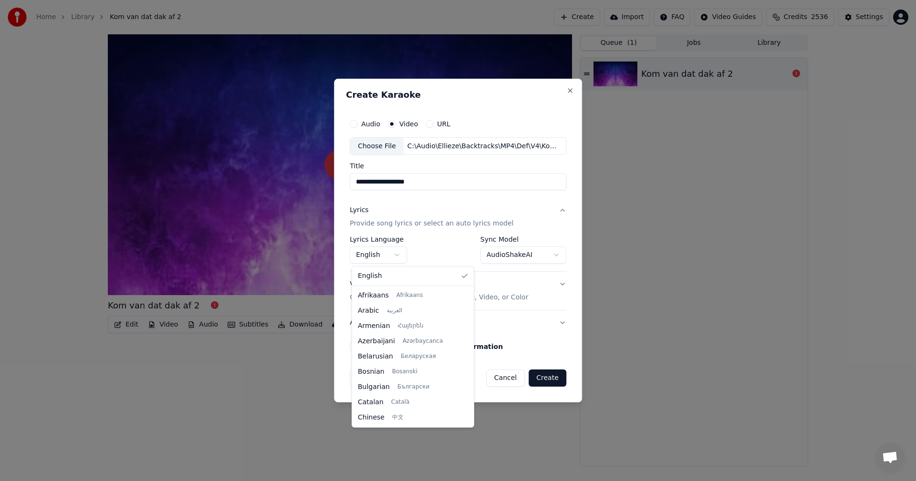
click at [373, 259] on body "**********" at bounding box center [458, 240] width 916 height 481
select select "**"
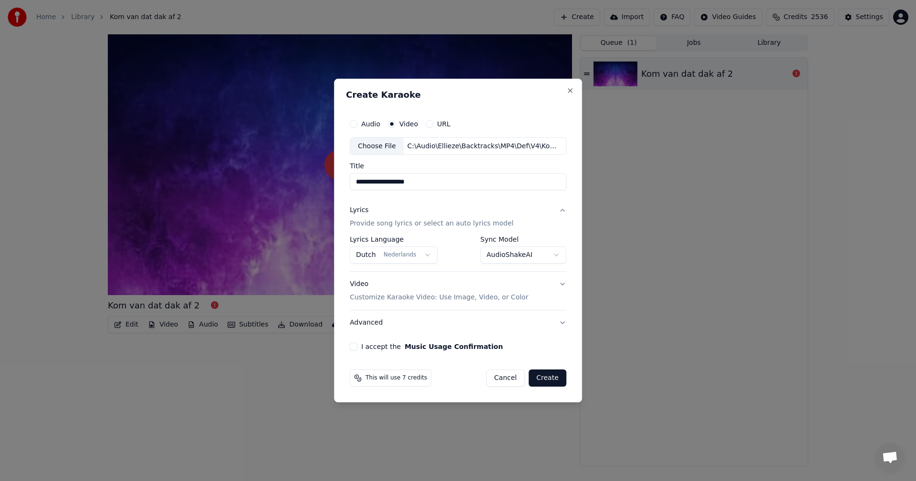
click at [363, 347] on label "I accept the Music Usage Confirmation" at bounding box center [432, 347] width 142 height 7
click at [357, 347] on button "I accept the Music Usage Confirmation" at bounding box center [354, 347] width 8 height 8
click at [546, 376] on button "Create" at bounding box center [548, 378] width 38 height 17
select select "**********"
select select
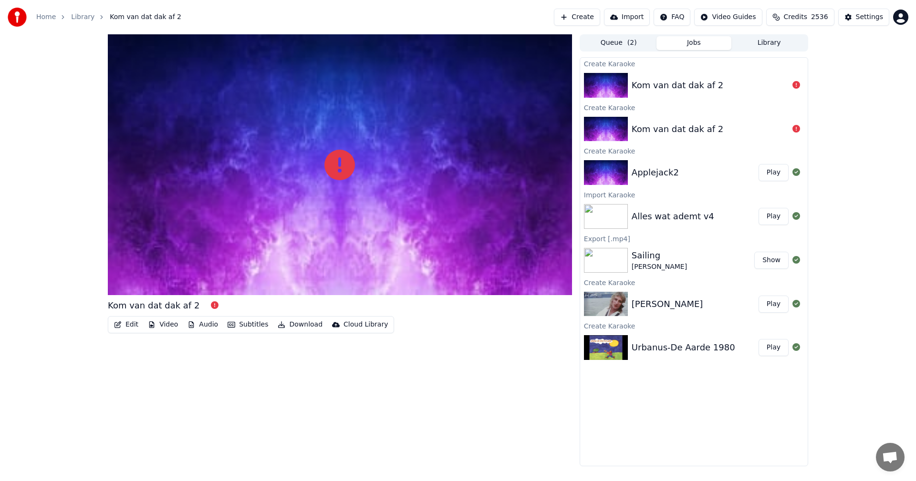
click at [594, 19] on button "Create" at bounding box center [577, 17] width 46 height 17
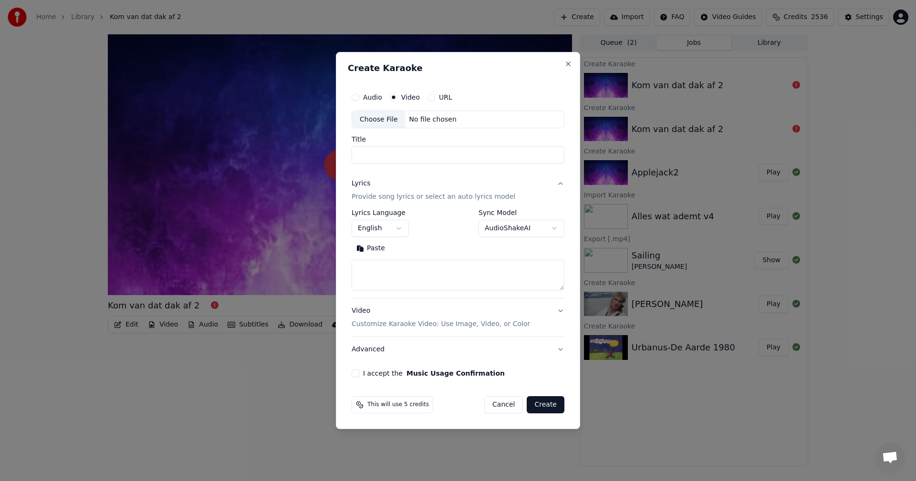
click at [429, 98] on button "URL" at bounding box center [432, 98] width 8 height 8
click at [411, 120] on input "text" at bounding box center [458, 119] width 213 height 19
paste input "**********"
type input "**********"
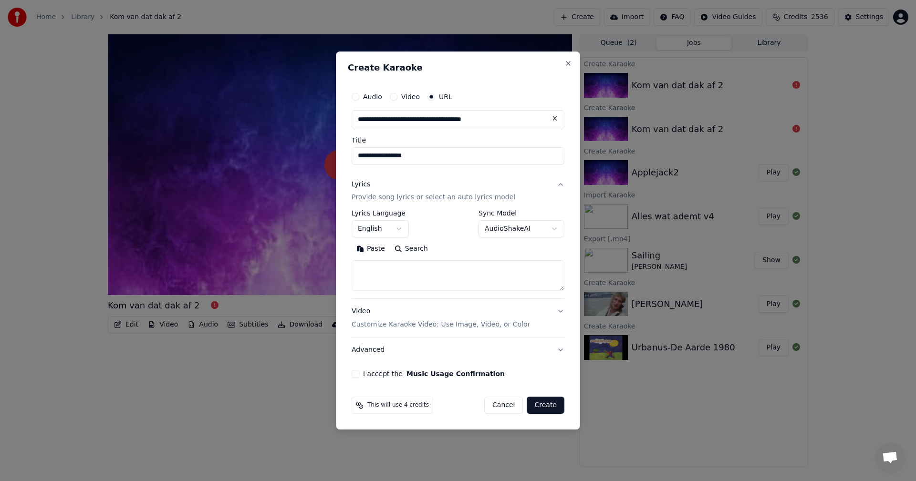
type input "**********"
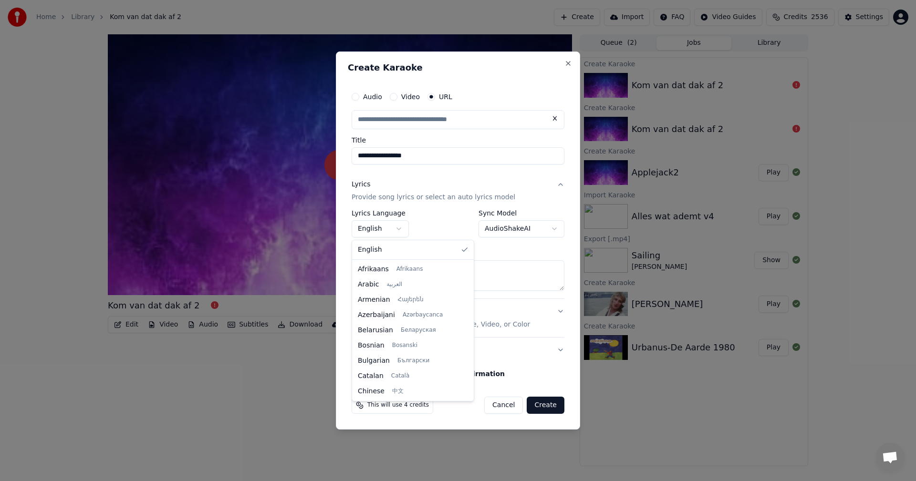
click at [401, 228] on body "**********" at bounding box center [458, 240] width 916 height 481
select select "**"
type input "**********"
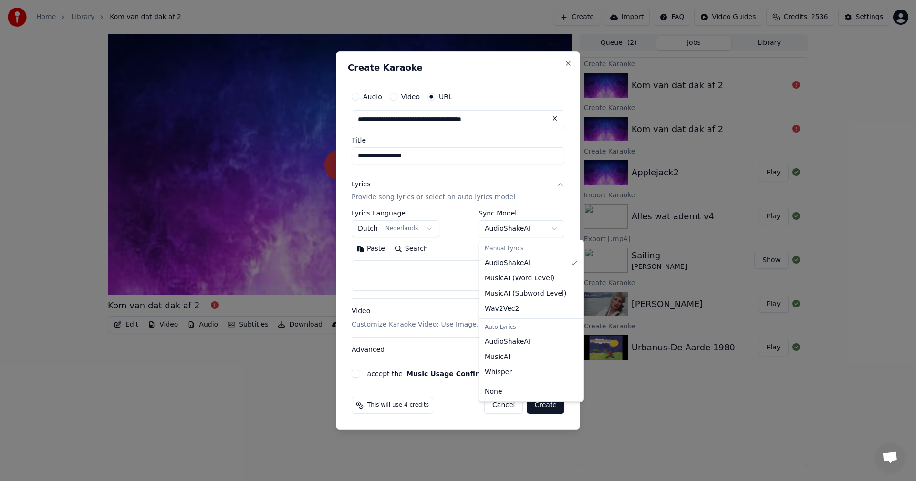
click at [514, 230] on body "**********" at bounding box center [458, 240] width 916 height 481
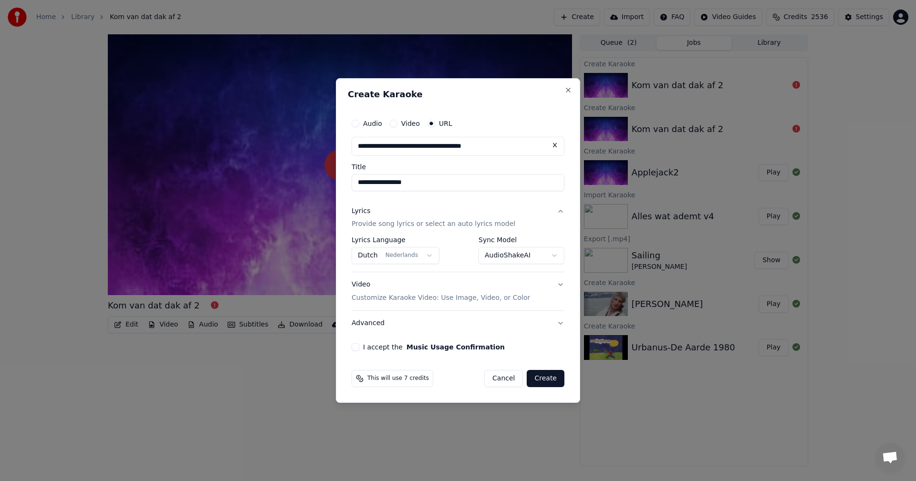
drag, startPoint x: 355, startPoint y: 349, endPoint x: 360, endPoint y: 352, distance: 6.2
click at [355, 350] on button "I accept the Music Usage Confirmation" at bounding box center [356, 348] width 8 height 8
click at [549, 384] on button "Create" at bounding box center [546, 378] width 38 height 17
select select "**********"
select select
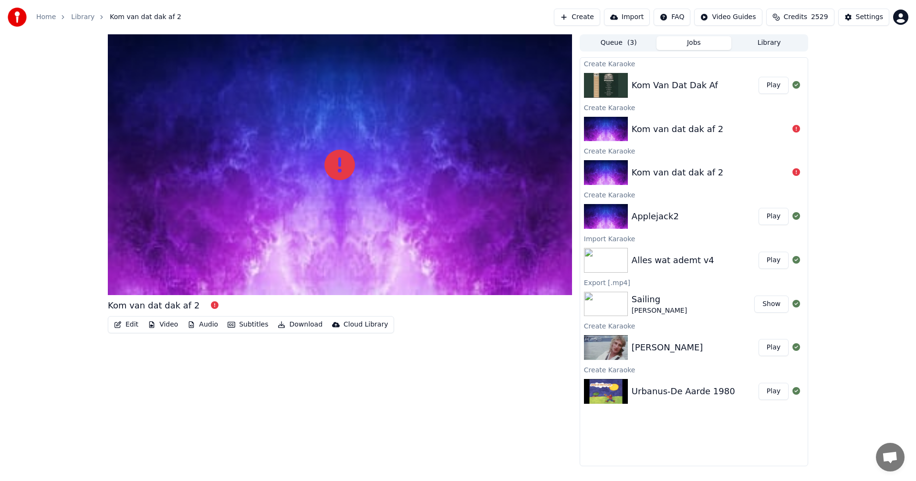
click at [616, 81] on img at bounding box center [606, 85] width 44 height 25
click at [772, 84] on button "Play" at bounding box center [774, 85] width 30 height 17
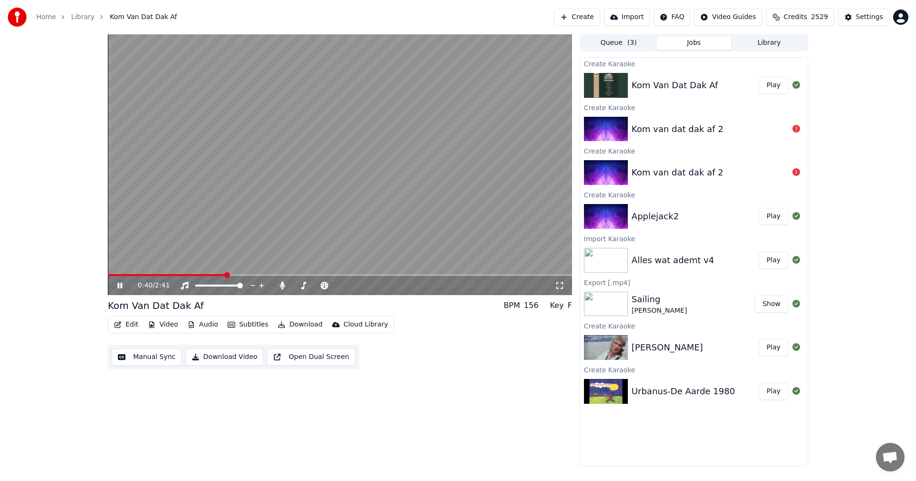
click at [324, 209] on video at bounding box center [340, 164] width 464 height 261
click at [108, 278] on span at bounding box center [111, 275] width 6 height 6
click at [182, 285] on icon at bounding box center [185, 286] width 10 height 8
click at [123, 289] on icon at bounding box center [126, 286] width 22 height 8
click at [186, 285] on icon at bounding box center [185, 286] width 10 height 8
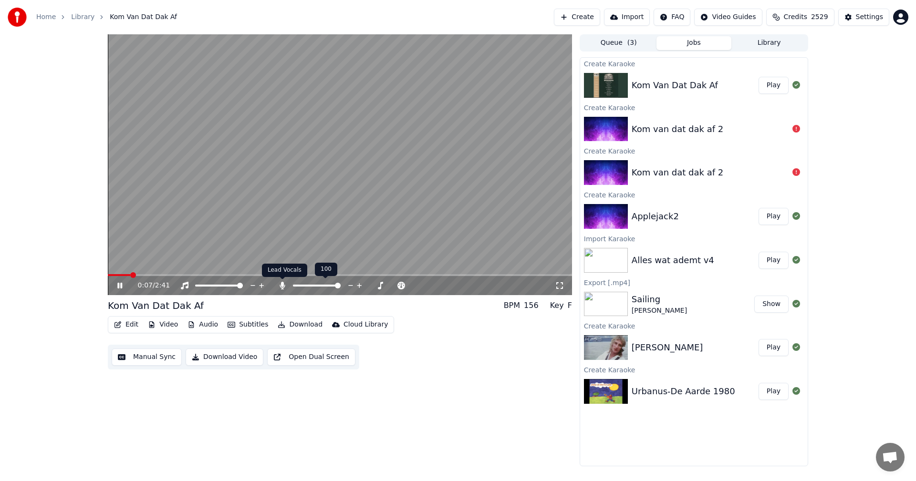
click at [278, 289] on icon at bounding box center [283, 286] width 10 height 8
click at [167, 232] on video at bounding box center [340, 164] width 464 height 261
click at [108, 276] on span at bounding box center [340, 275] width 464 height 2
click at [121, 286] on icon at bounding box center [120, 285] width 6 height 7
click at [271, 195] on video at bounding box center [340, 164] width 464 height 261
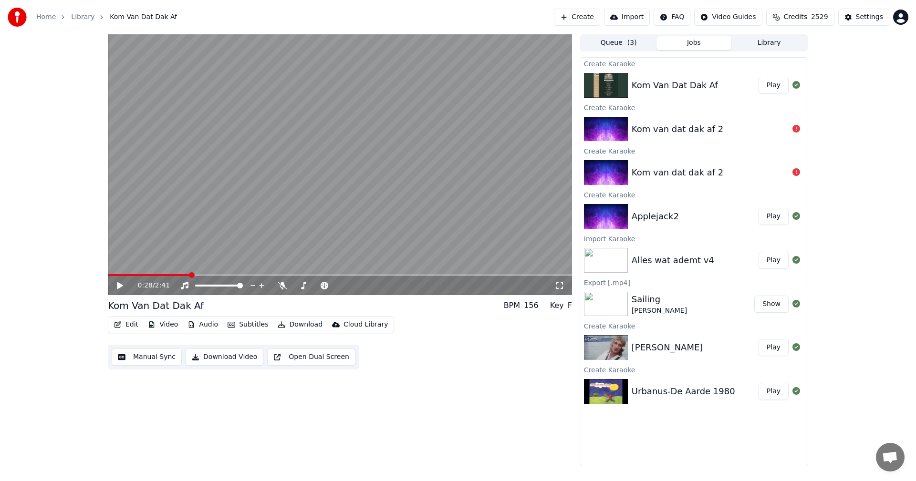
click at [120, 322] on icon "button" at bounding box center [118, 325] width 7 height 7
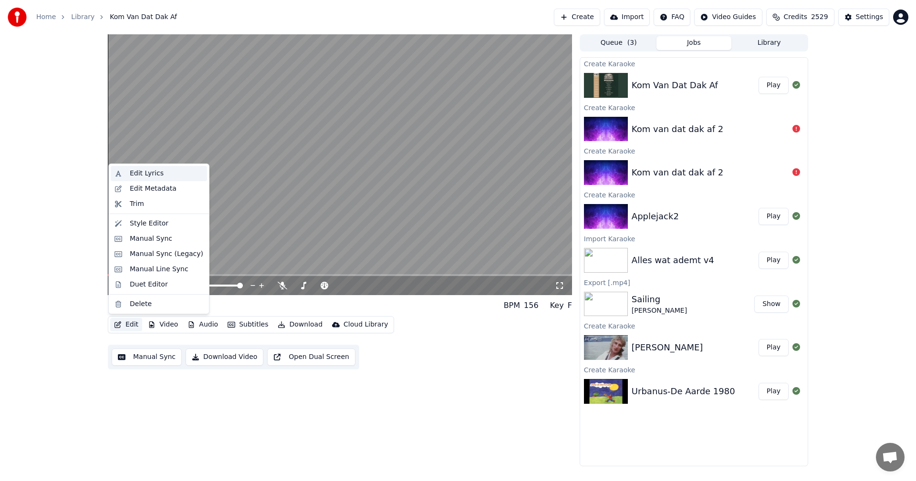
click at [153, 170] on div "Edit Lyrics" at bounding box center [147, 174] width 34 height 10
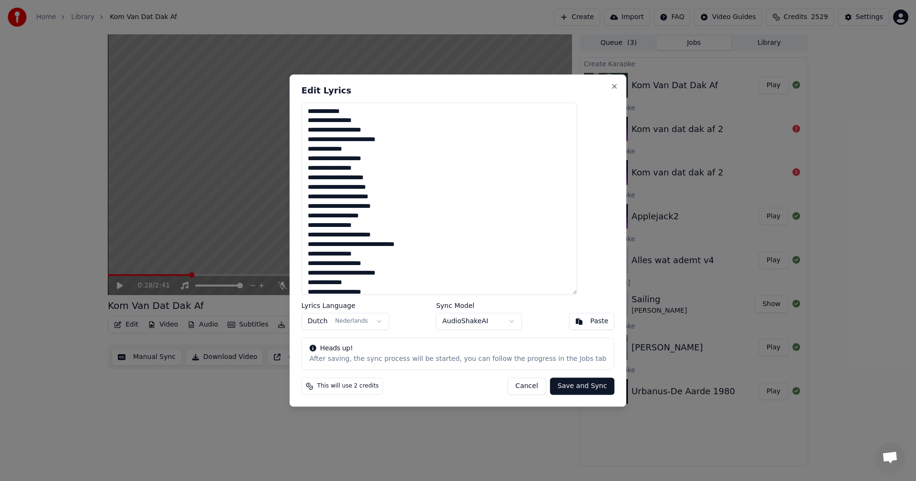
click at [331, 196] on textarea at bounding box center [440, 199] width 276 height 193
click at [385, 216] on textarea at bounding box center [440, 199] width 276 height 193
click at [344, 188] on textarea at bounding box center [440, 199] width 276 height 193
click at [352, 236] on textarea at bounding box center [440, 199] width 276 height 193
drag, startPoint x: 353, startPoint y: 236, endPoint x: 337, endPoint y: 235, distance: 15.8
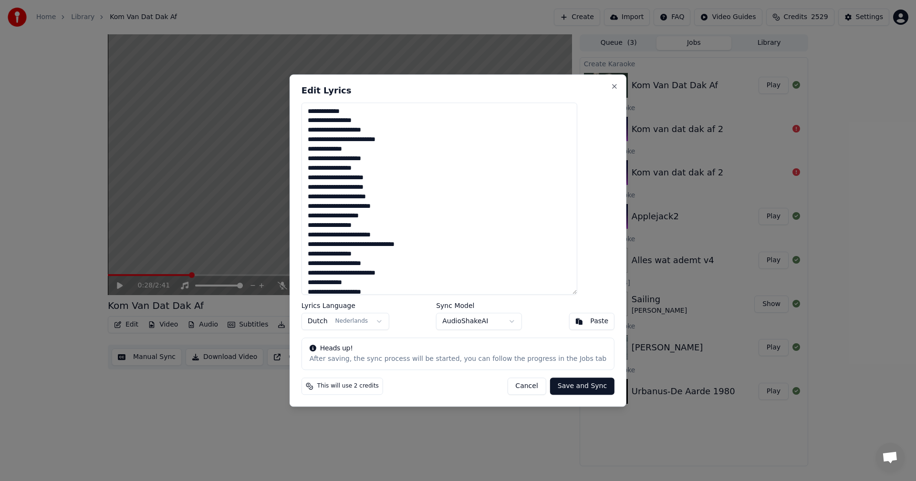
click at [337, 235] on textarea at bounding box center [440, 199] width 276 height 193
drag, startPoint x: 344, startPoint y: 271, endPoint x: 318, endPoint y: 272, distance: 25.8
click at [318, 272] on div "Edit Lyrics Lyrics Language Dutch Nederlands Sync Model AudioShakeAI Paste Head…" at bounding box center [458, 240] width 337 height 333
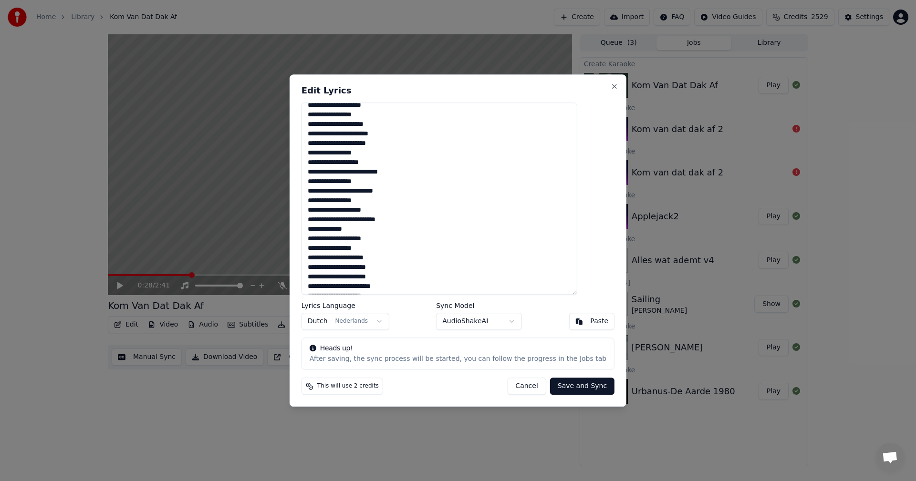
scroll to position [191, 0]
drag, startPoint x: 345, startPoint y: 263, endPoint x: 320, endPoint y: 265, distance: 24.9
click at [320, 265] on textarea at bounding box center [440, 199] width 276 height 193
drag, startPoint x: 354, startPoint y: 262, endPoint x: 337, endPoint y: 262, distance: 16.7
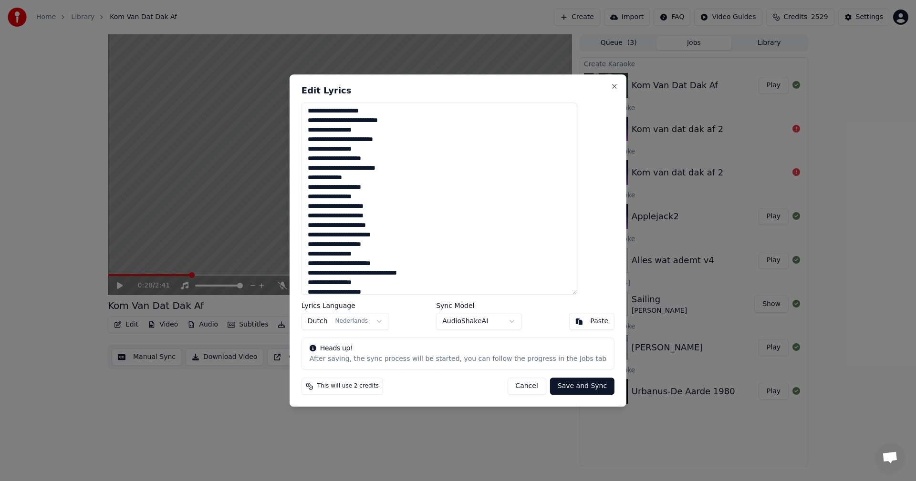
click at [336, 262] on textarea at bounding box center [440, 199] width 276 height 193
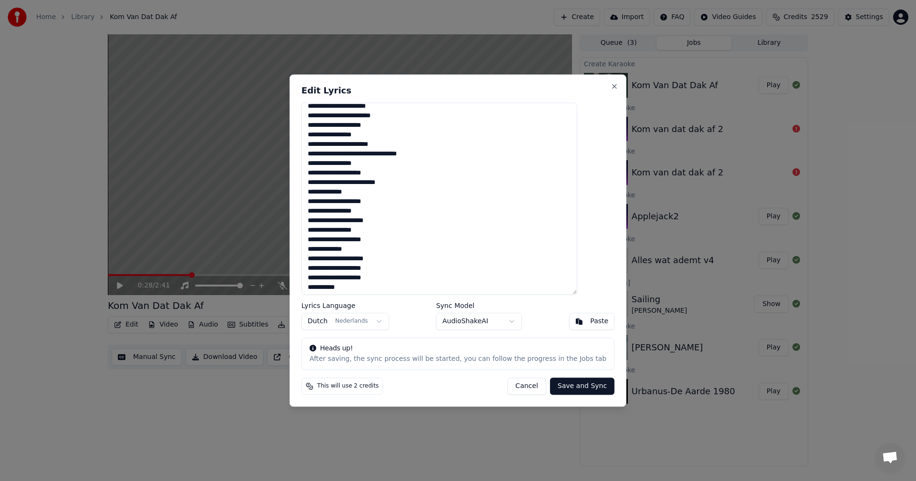
scroll to position [359, 0]
type textarea "**********"
click at [566, 389] on button "Save and Sync" at bounding box center [582, 386] width 64 height 17
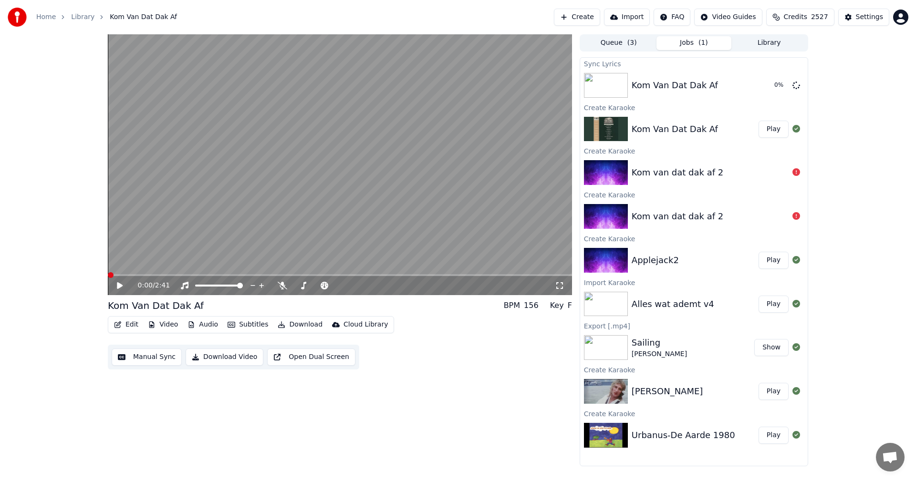
click at [108, 276] on span at bounding box center [111, 275] width 6 height 6
click at [119, 284] on icon at bounding box center [120, 285] width 6 height 7
click at [284, 285] on icon at bounding box center [283, 286] width 10 height 8
click at [240, 212] on video at bounding box center [340, 164] width 464 height 261
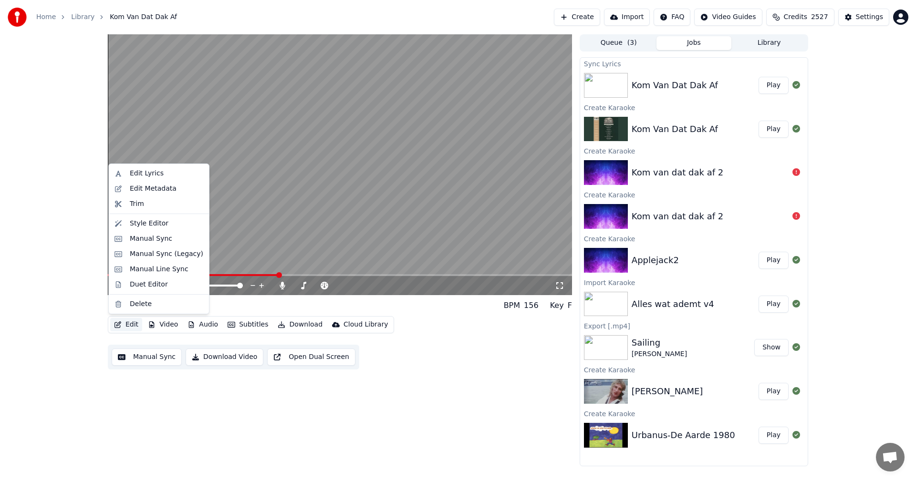
click at [122, 323] on button "Edit" at bounding box center [126, 324] width 32 height 13
click at [134, 174] on div "Edit Lyrics" at bounding box center [147, 174] width 34 height 10
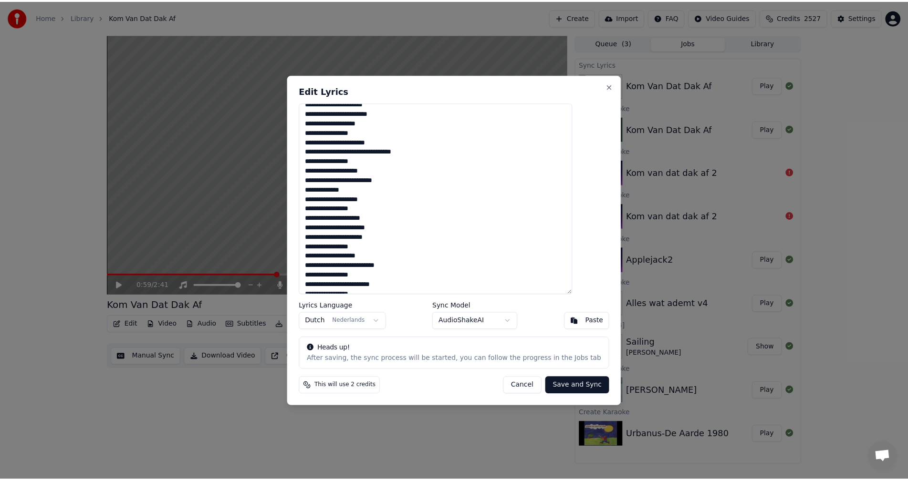
scroll to position [95, 0]
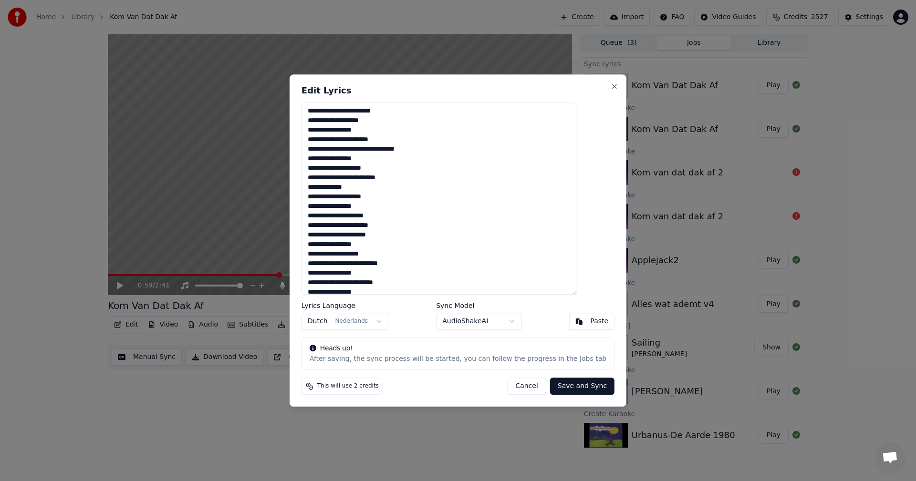
click at [393, 235] on textarea at bounding box center [440, 199] width 276 height 193
type textarea "**********"
click at [577, 391] on button "Save and Sync" at bounding box center [582, 386] width 64 height 17
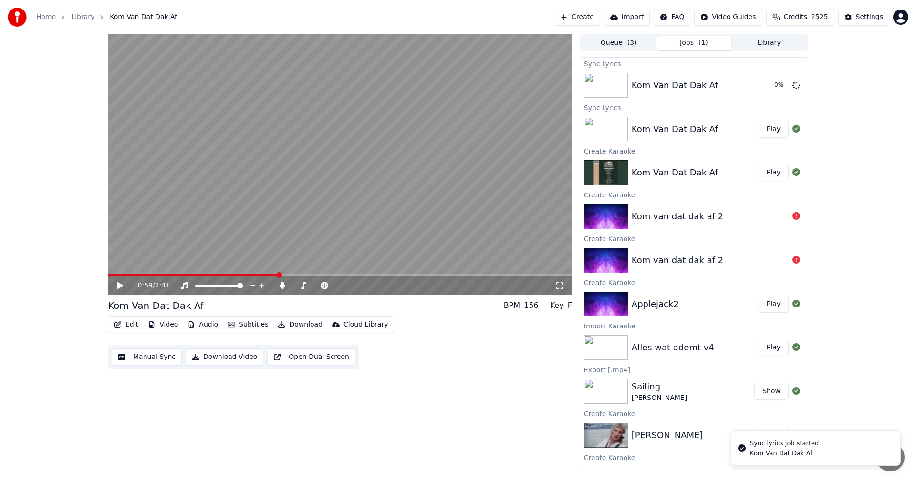
click at [124, 286] on icon at bounding box center [126, 286] width 22 height 8
click at [186, 137] on video at bounding box center [340, 164] width 464 height 261
click at [915, 29] on div "Home Library Kom Van Dat Dak Af Create Import FAQ Video Guides Credits 2525 Set…" at bounding box center [458, 17] width 916 height 34
click at [587, 11] on button "Create" at bounding box center [577, 17] width 46 height 17
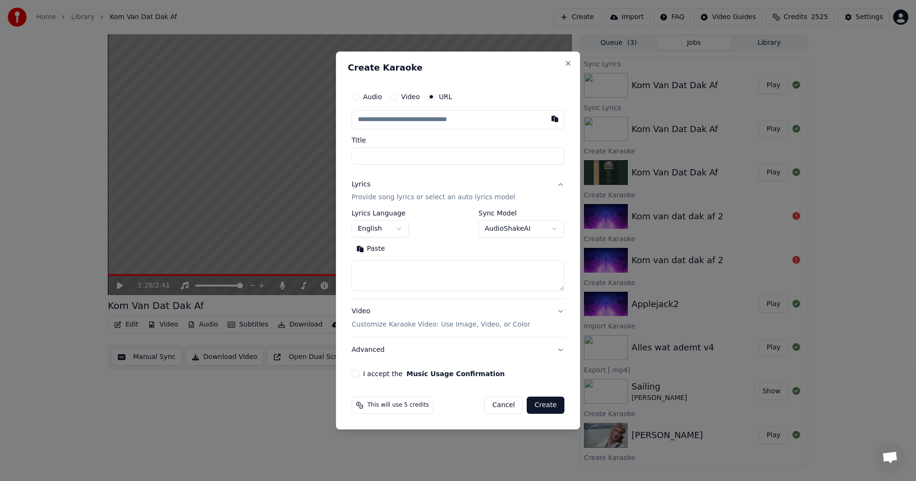
click at [393, 122] on input "text" at bounding box center [458, 119] width 213 height 19
type input "**********"
type input "*******"
type input "**********"
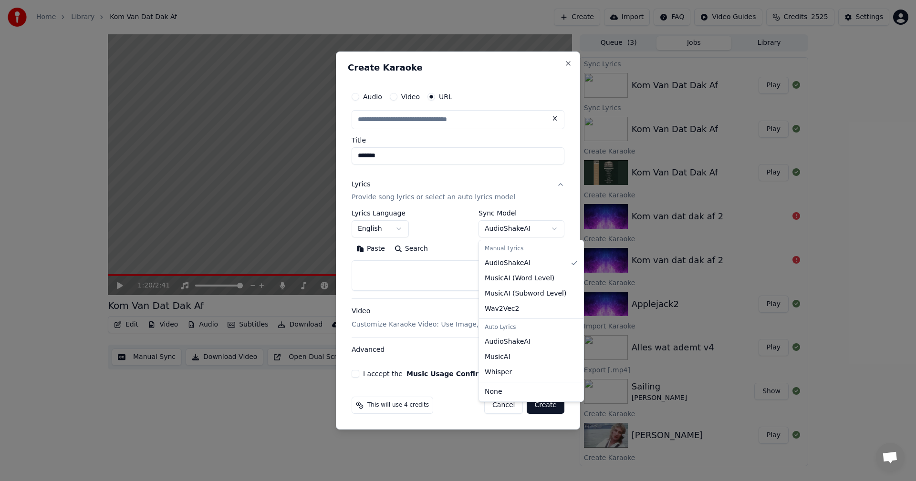
click at [512, 231] on body "**********" at bounding box center [458, 240] width 916 height 481
select select "**********"
type input "**********"
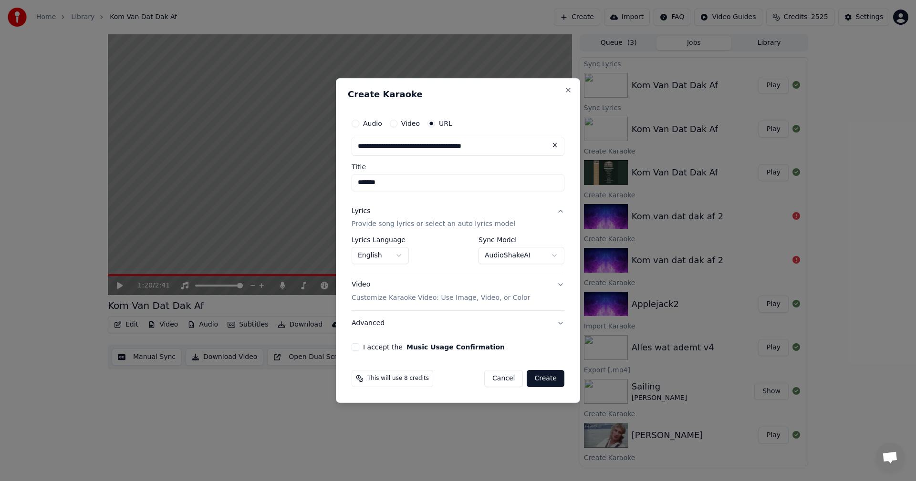
click at [357, 350] on button "I accept the Music Usage Confirmation" at bounding box center [356, 348] width 8 height 8
click at [538, 382] on button "Create" at bounding box center [546, 378] width 38 height 17
select select "**********"
select select
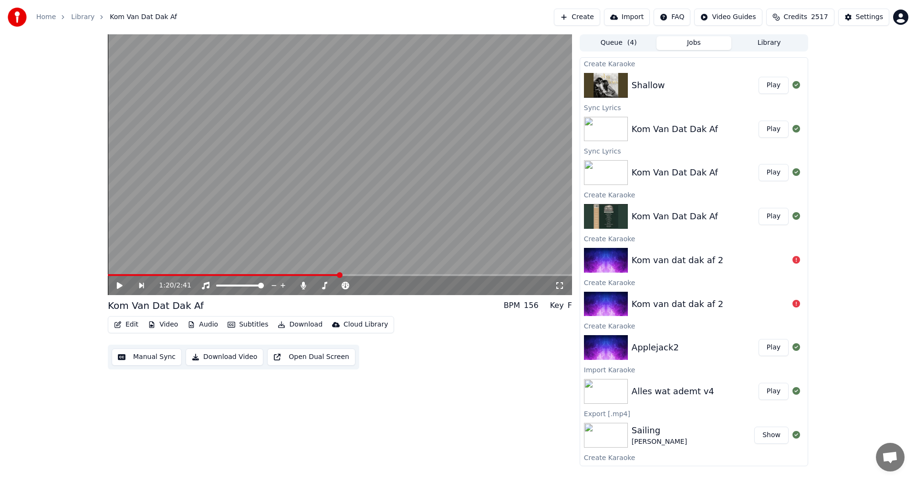
click at [760, 85] on button "Play" at bounding box center [774, 85] width 30 height 17
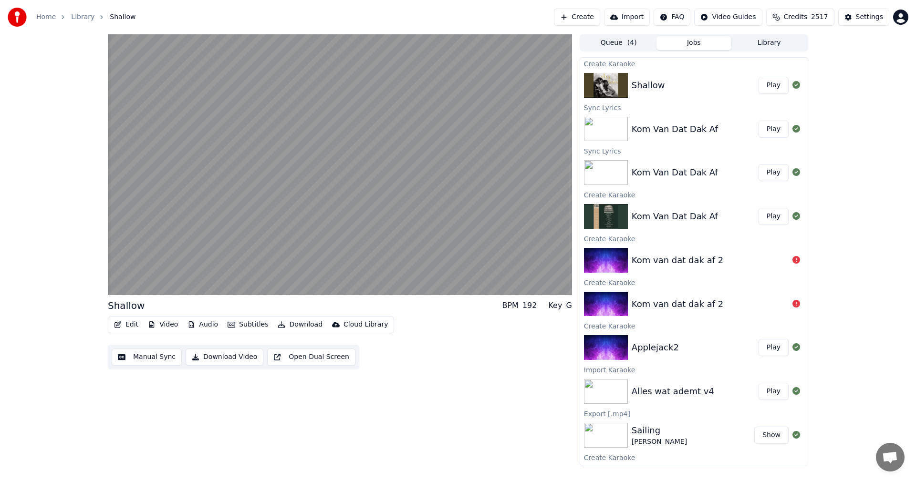
click at [759, 77] on button "Play" at bounding box center [774, 85] width 30 height 17
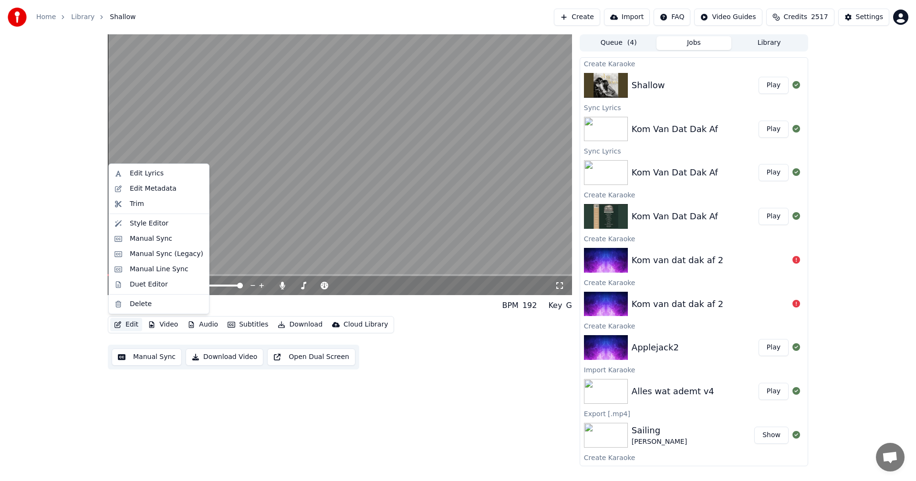
click at [126, 328] on button "Edit" at bounding box center [126, 324] width 32 height 13
click at [152, 177] on div "Edit Lyrics" at bounding box center [147, 174] width 34 height 10
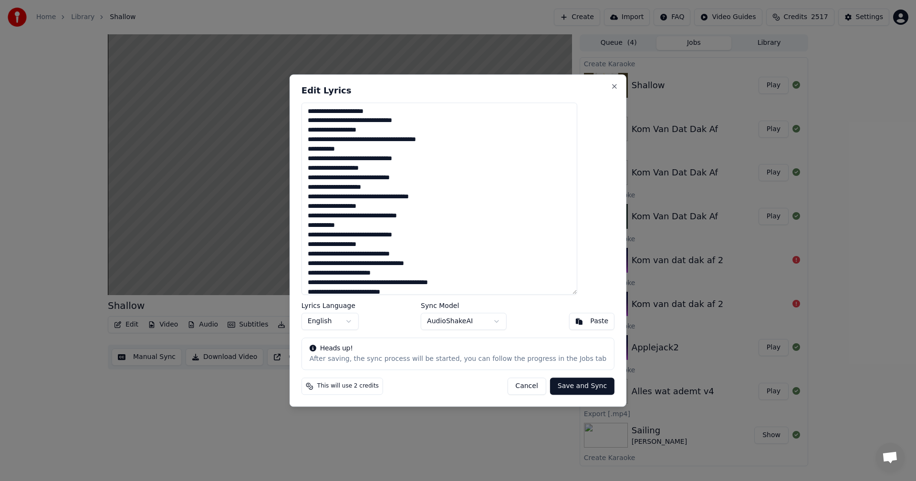
click at [521, 394] on button "Cancel" at bounding box center [526, 386] width 39 height 17
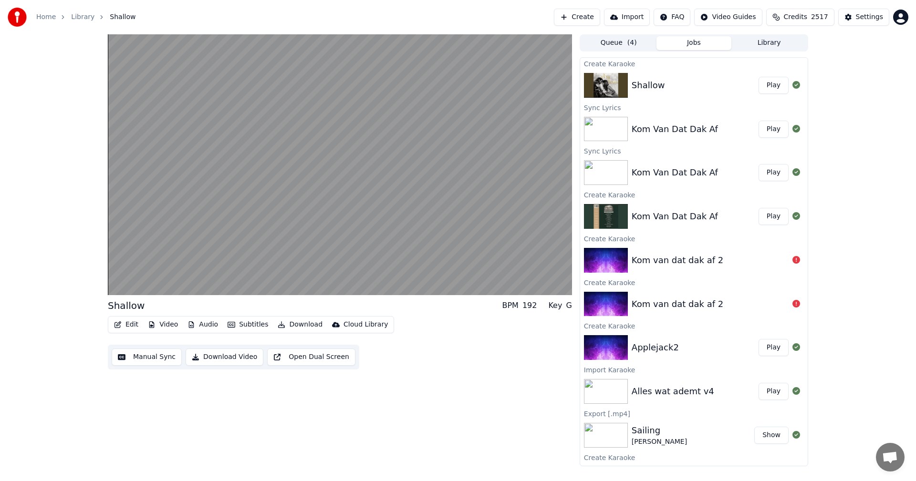
click at [669, 78] on div "Shallow Play" at bounding box center [694, 85] width 228 height 32
click at [125, 324] on button "Edit" at bounding box center [126, 324] width 32 height 13
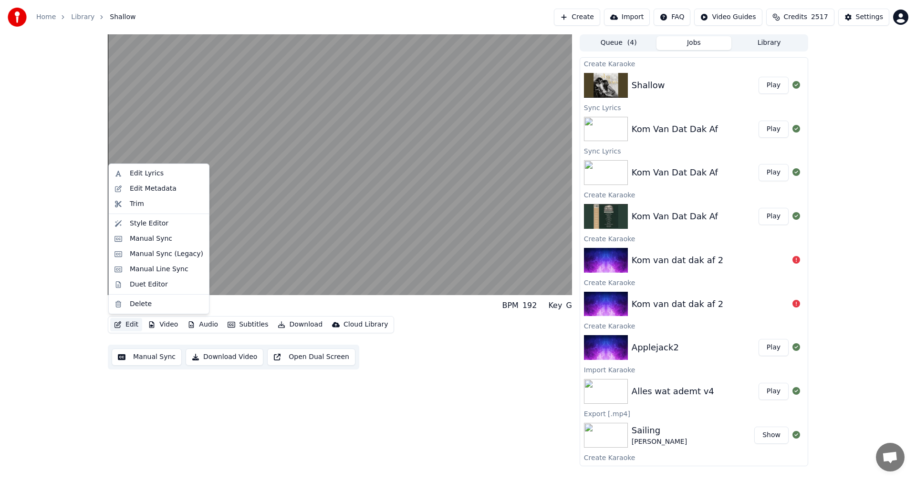
click at [58, 308] on div "Shallow BPM 192 Key G Edit Video Audio Subtitles Download Cloud Library Manual …" at bounding box center [458, 250] width 916 height 432
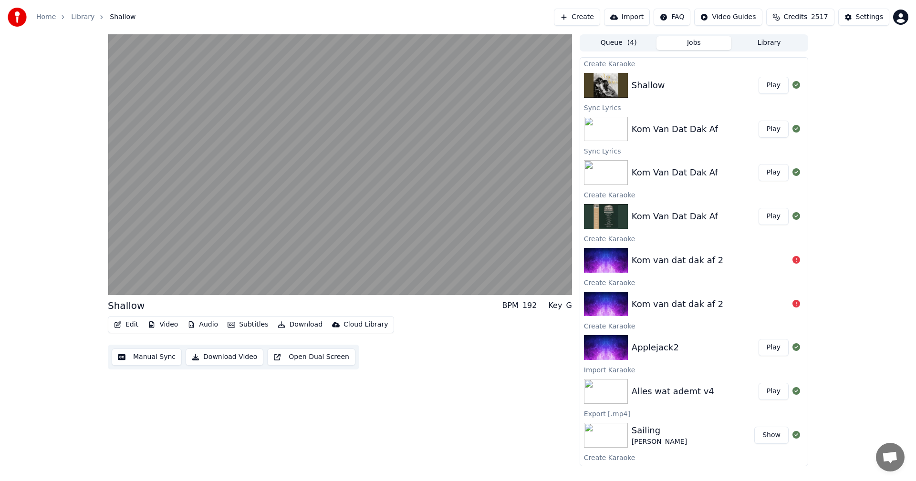
click at [125, 326] on button "Edit" at bounding box center [126, 324] width 32 height 13
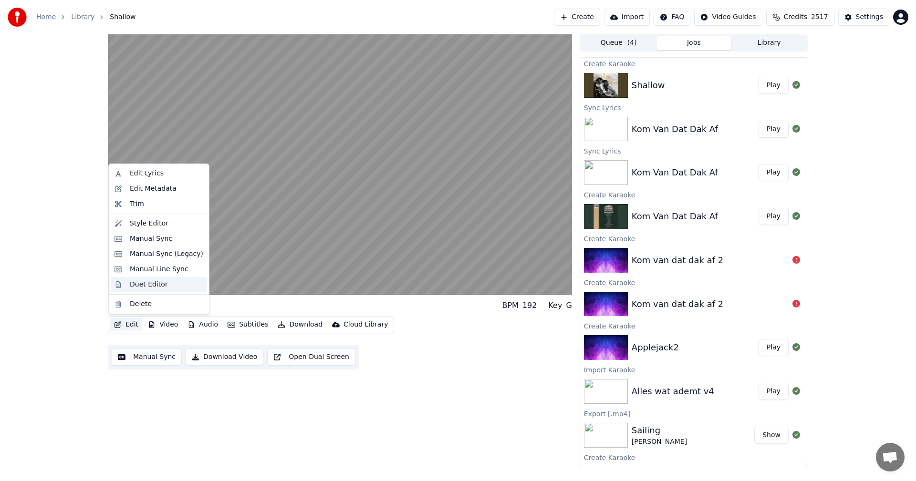
click at [145, 280] on div "Duet Editor" at bounding box center [149, 285] width 38 height 10
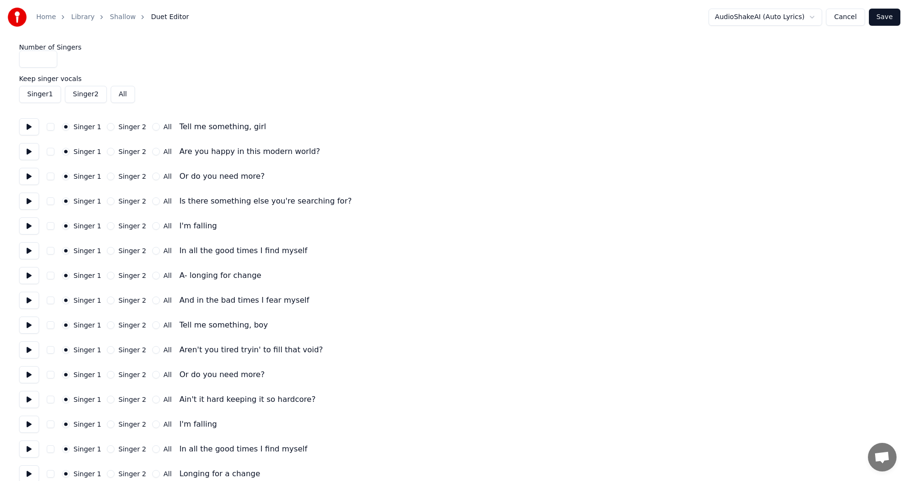
click at [25, 124] on button at bounding box center [29, 126] width 20 height 17
click at [26, 153] on button at bounding box center [29, 151] width 20 height 17
click at [26, 180] on button at bounding box center [29, 176] width 20 height 17
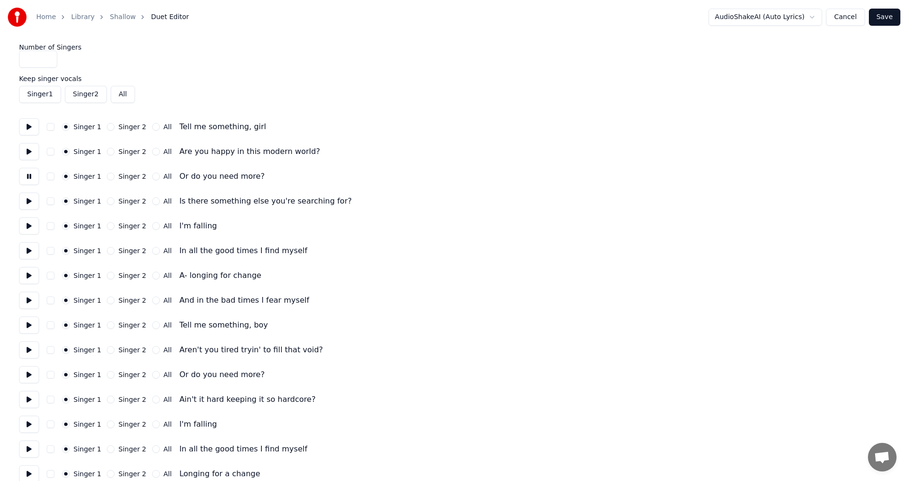
click at [26, 180] on button at bounding box center [29, 176] width 20 height 17
click at [24, 200] on button at bounding box center [29, 201] width 20 height 17
click at [23, 230] on button at bounding box center [29, 226] width 20 height 17
click at [24, 230] on button at bounding box center [29, 226] width 20 height 17
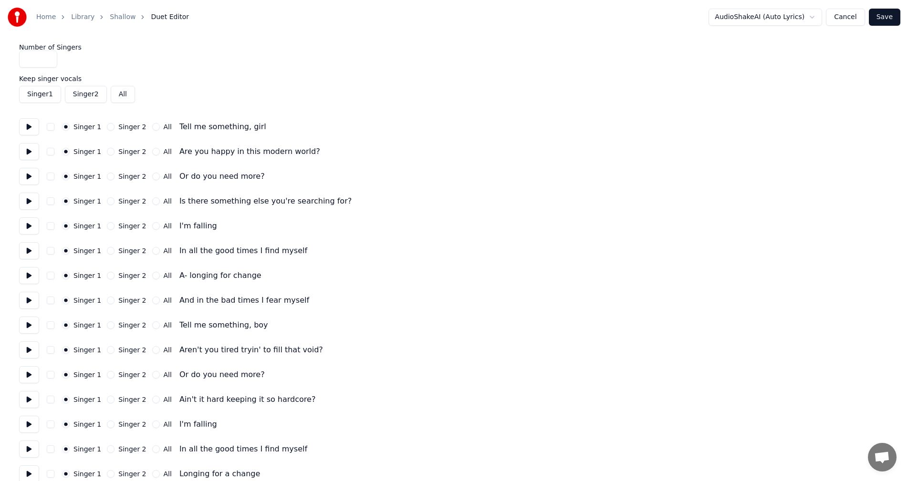
click at [28, 254] on button at bounding box center [29, 250] width 20 height 17
click at [24, 276] on button at bounding box center [29, 275] width 20 height 17
click at [29, 303] on button at bounding box center [29, 300] width 20 height 17
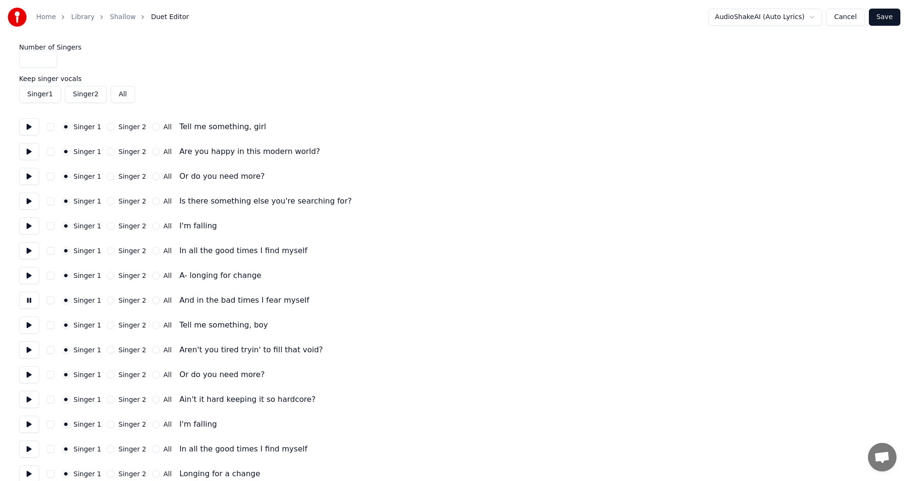
click at [29, 303] on button at bounding box center [29, 300] width 20 height 17
click at [28, 321] on button at bounding box center [29, 325] width 20 height 17
click at [152, 326] on button "All" at bounding box center [156, 326] width 8 height 8
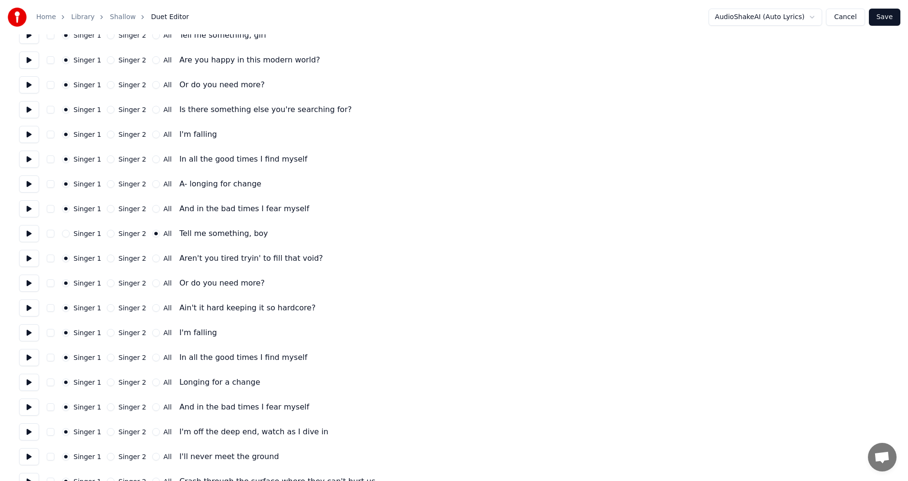
scroll to position [95, 0]
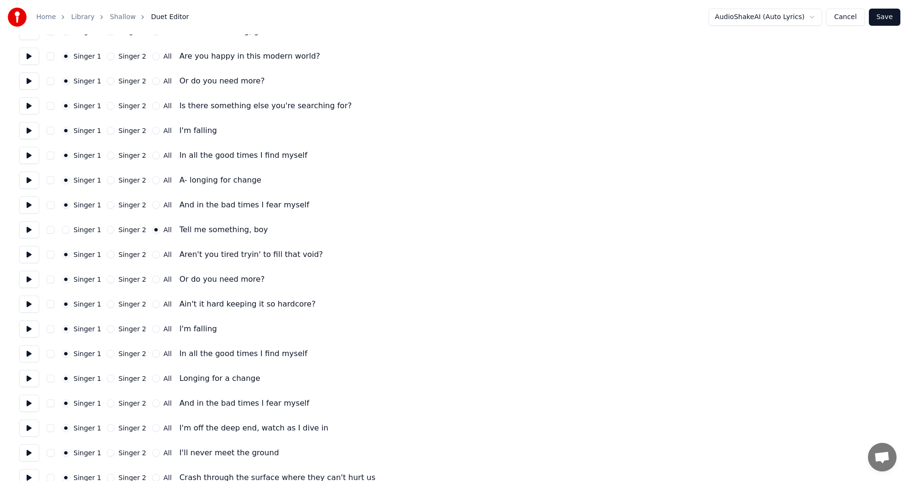
click at [32, 252] on button at bounding box center [29, 254] width 20 height 17
click at [148, 259] on div "Singer 1 Singer 2 All Aren't you tired tryin' to fill that void?" at bounding box center [454, 254] width 870 height 17
click at [152, 256] on button "All" at bounding box center [156, 255] width 8 height 8
click at [28, 279] on button at bounding box center [29, 279] width 20 height 17
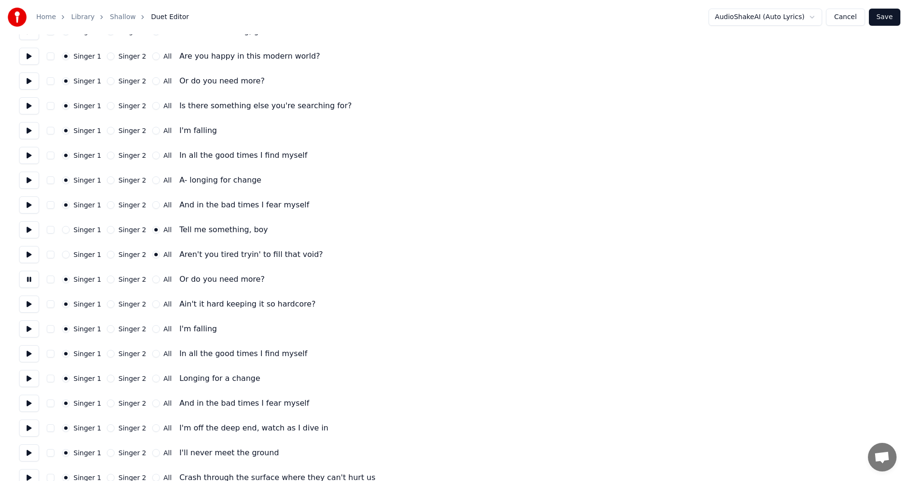
click at [28, 279] on button at bounding box center [29, 279] width 20 height 17
click at [152, 280] on button "All" at bounding box center [156, 280] width 8 height 8
click at [24, 304] on button at bounding box center [29, 304] width 20 height 17
click at [152, 304] on button "All" at bounding box center [156, 305] width 8 height 8
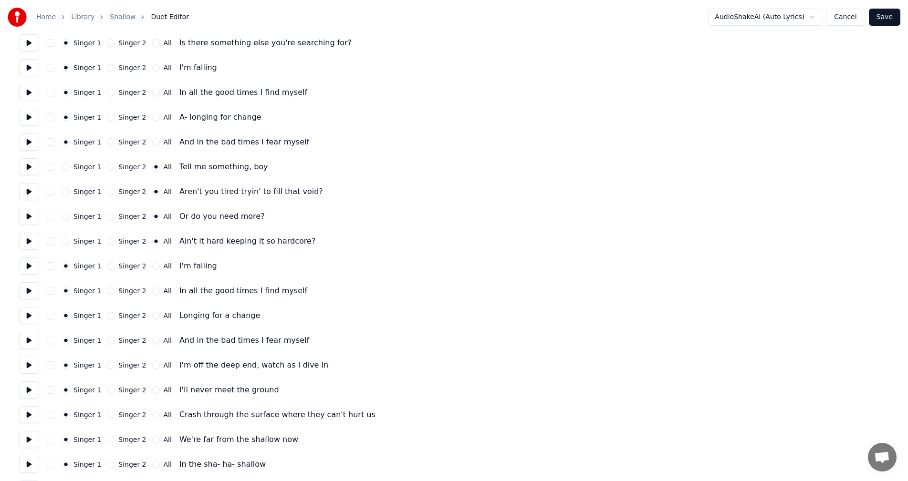
scroll to position [191, 0]
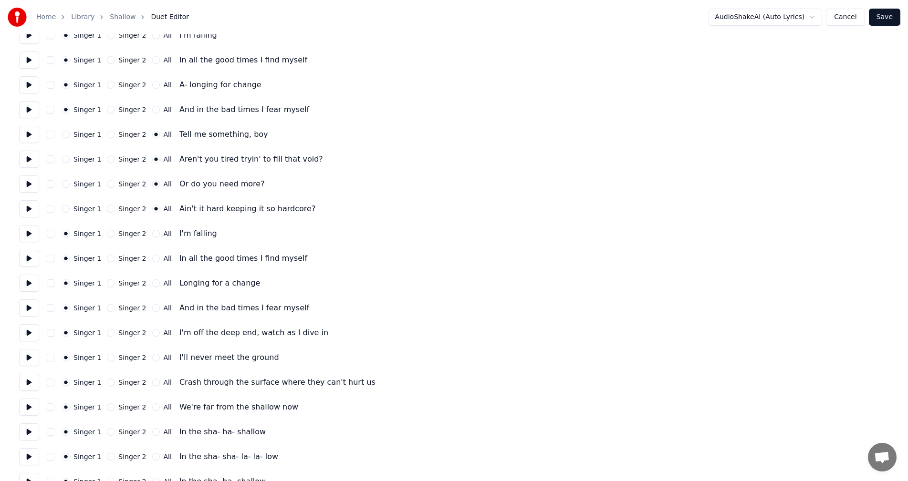
click at [29, 237] on button at bounding box center [29, 233] width 20 height 17
click at [152, 232] on button "All" at bounding box center [156, 234] width 8 height 8
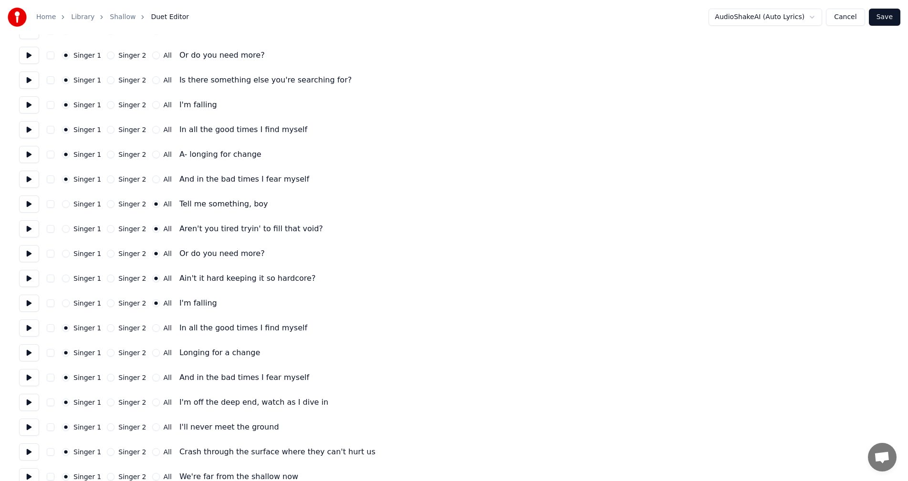
scroll to position [95, 0]
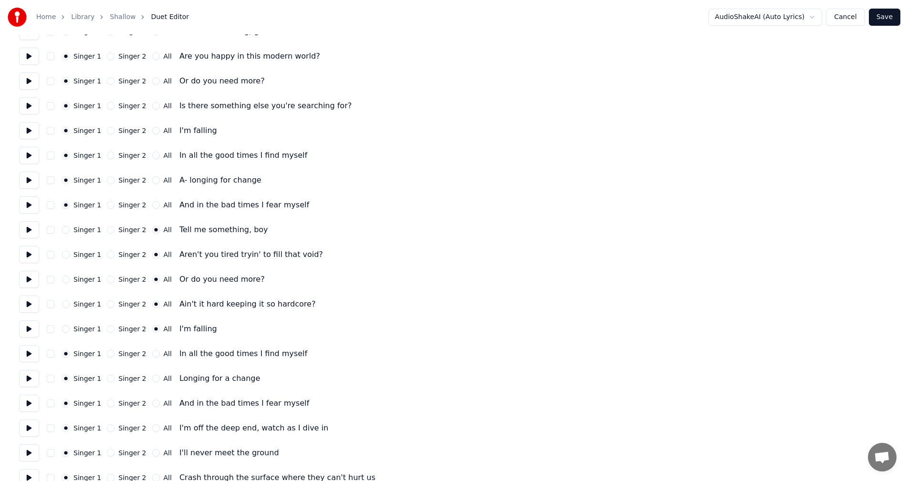
click at [107, 229] on button "Singer 2" at bounding box center [111, 230] width 8 height 8
click at [107, 256] on button "Singer 2" at bounding box center [111, 255] width 8 height 8
click at [106, 283] on div "Singer 1 Singer 2 All Or do you need more?" at bounding box center [454, 279] width 870 height 17
click at [107, 277] on button "Singer 2" at bounding box center [111, 280] width 8 height 8
click at [107, 304] on button "Singer 2" at bounding box center [111, 305] width 8 height 8
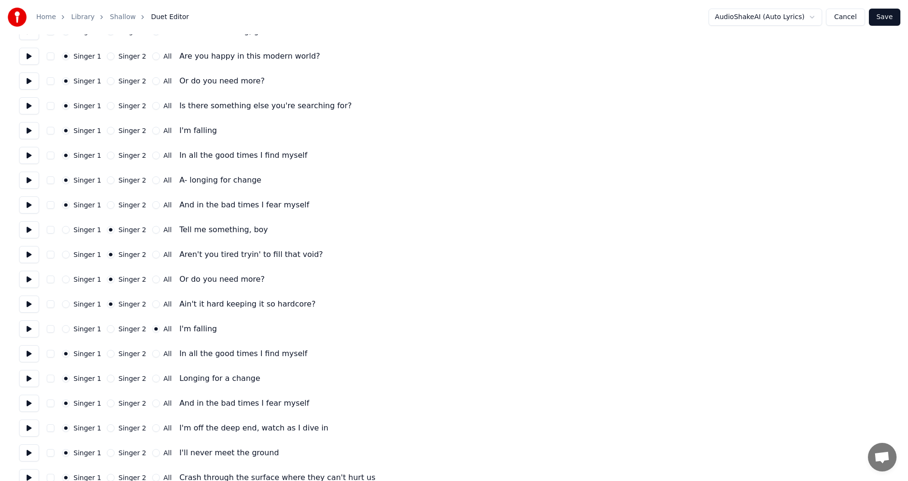
click at [109, 330] on button "Singer 2" at bounding box center [111, 329] width 8 height 8
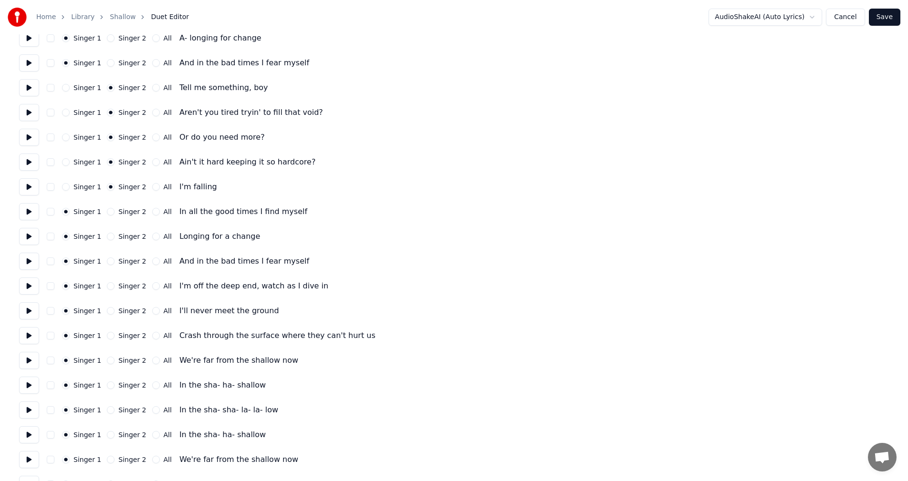
scroll to position [239, 0]
click at [22, 209] on button at bounding box center [29, 210] width 20 height 17
click at [107, 210] on button "Singer 2" at bounding box center [111, 211] width 8 height 8
click at [34, 233] on button at bounding box center [29, 235] width 20 height 17
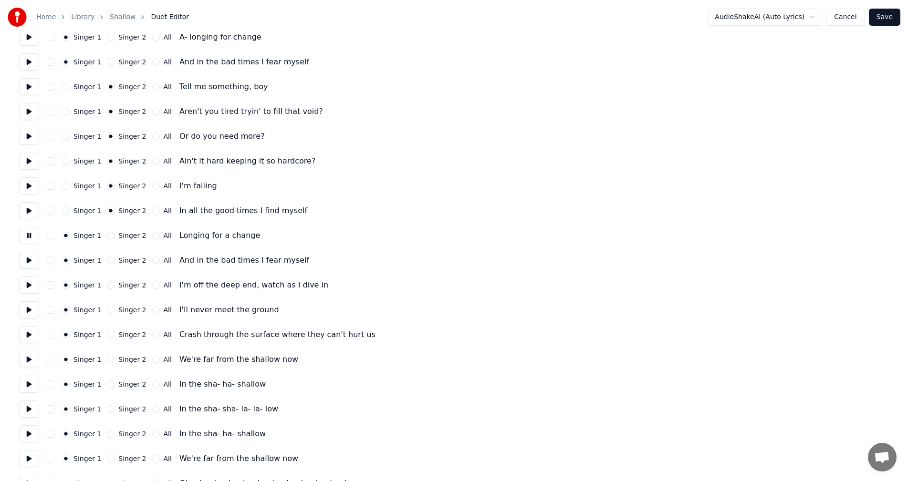
click at [34, 233] on button at bounding box center [29, 235] width 20 height 17
click at [109, 235] on button "Singer 2" at bounding box center [111, 236] width 8 height 8
click at [25, 256] on button at bounding box center [29, 260] width 20 height 17
click at [108, 260] on button "Singer 2" at bounding box center [111, 261] width 8 height 8
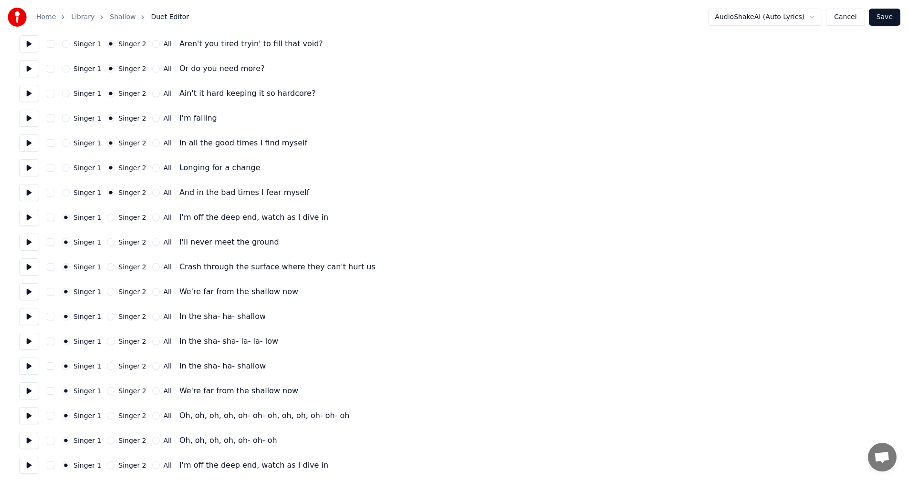
scroll to position [382, 0]
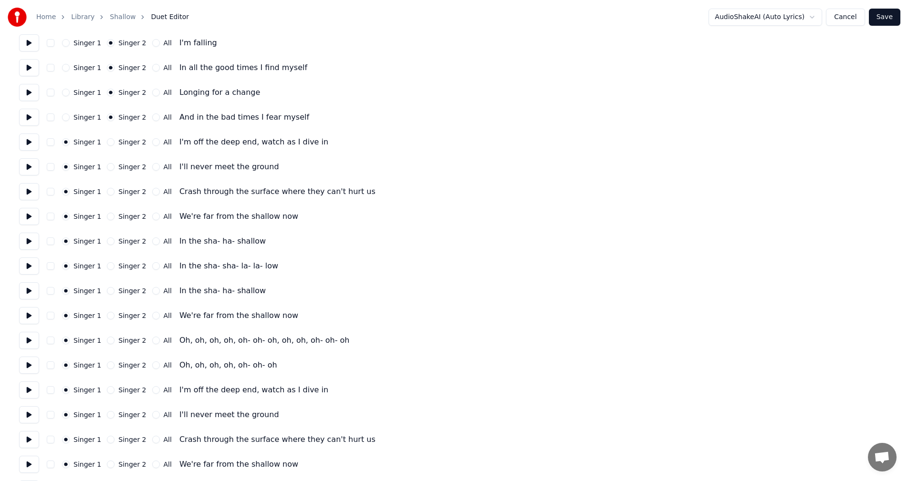
click at [26, 146] on button at bounding box center [29, 142] width 20 height 17
click at [109, 141] on button "Singer 2" at bounding box center [111, 142] width 8 height 8
click at [30, 167] on button at bounding box center [29, 166] width 20 height 17
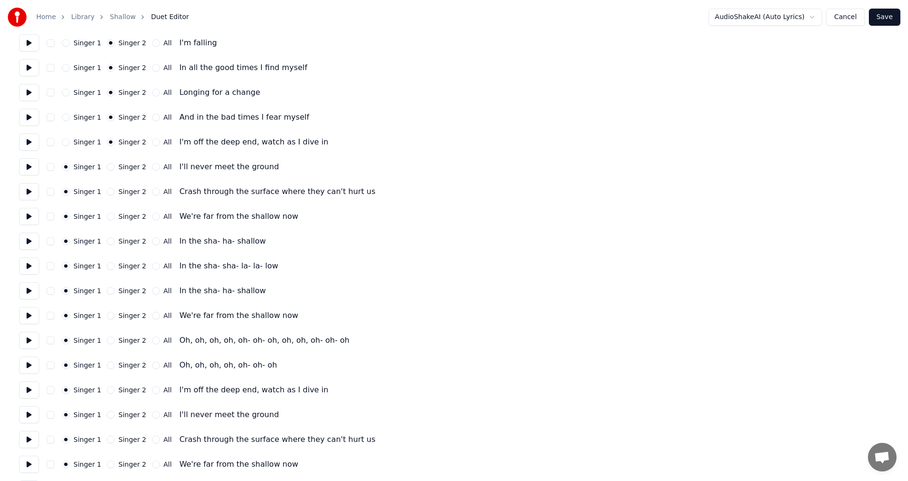
click at [107, 167] on button "Singer 2" at bounding box center [111, 167] width 8 height 8
click at [32, 194] on button at bounding box center [29, 191] width 20 height 17
click at [107, 188] on button "Singer 2" at bounding box center [111, 192] width 8 height 8
click at [33, 217] on button at bounding box center [29, 216] width 20 height 17
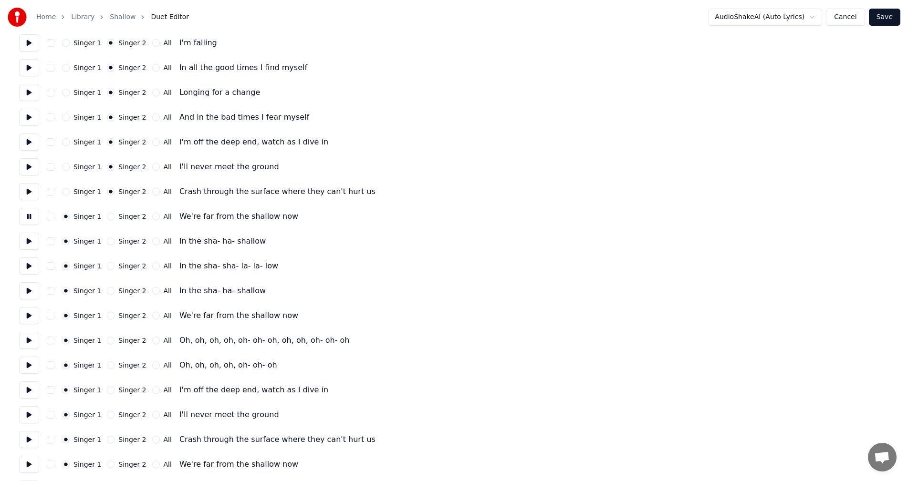
click at [33, 217] on button at bounding box center [29, 216] width 20 height 17
click at [107, 218] on button "Singer 2" at bounding box center [111, 217] width 8 height 8
click at [30, 239] on button at bounding box center [29, 241] width 20 height 17
click at [152, 240] on button "All" at bounding box center [156, 242] width 8 height 8
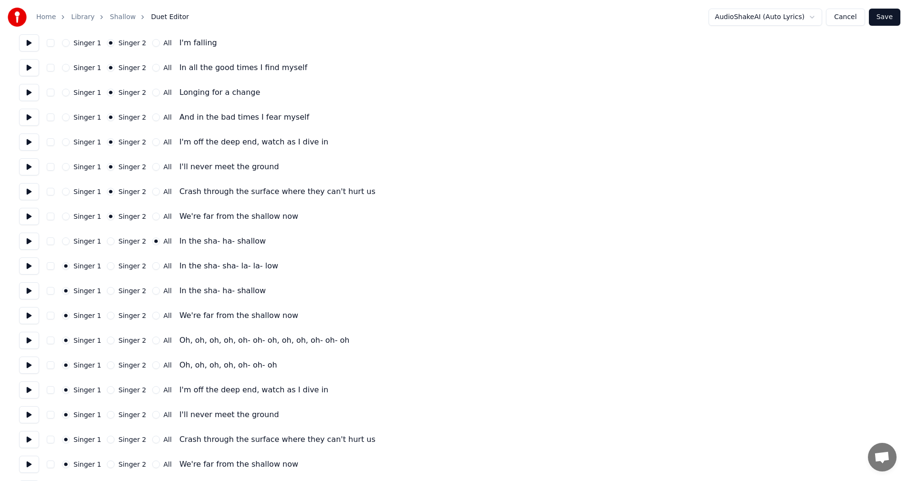
click at [26, 266] on button at bounding box center [29, 266] width 20 height 17
click at [152, 266] on button "All" at bounding box center [156, 266] width 8 height 8
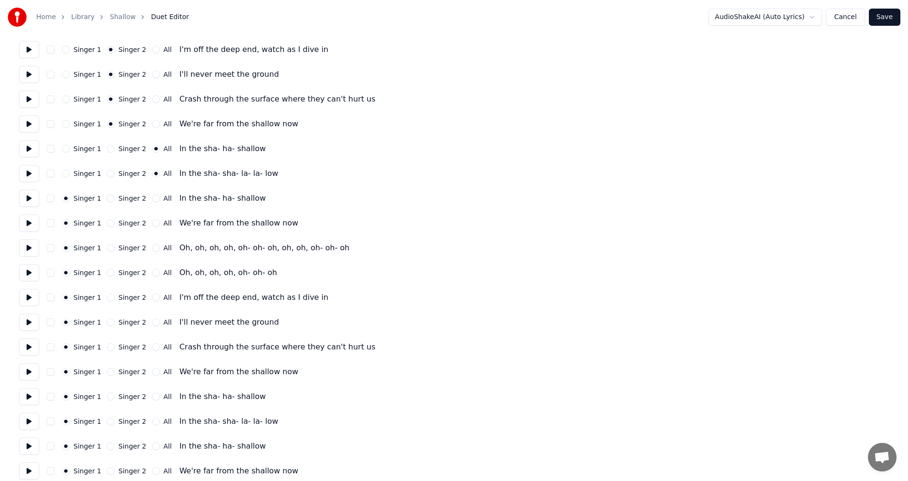
scroll to position [477, 0]
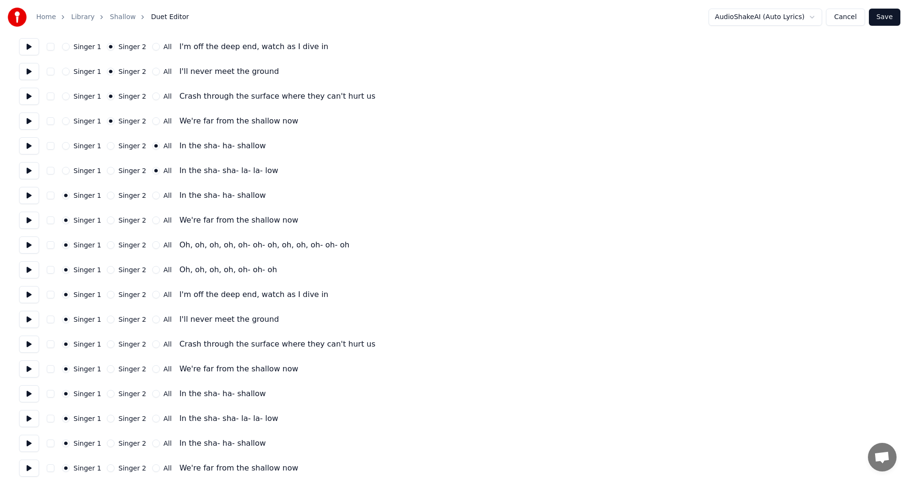
click at [31, 196] on button at bounding box center [29, 195] width 20 height 17
click at [152, 196] on button "All" at bounding box center [156, 196] width 8 height 8
click at [32, 219] on button at bounding box center [29, 220] width 20 height 17
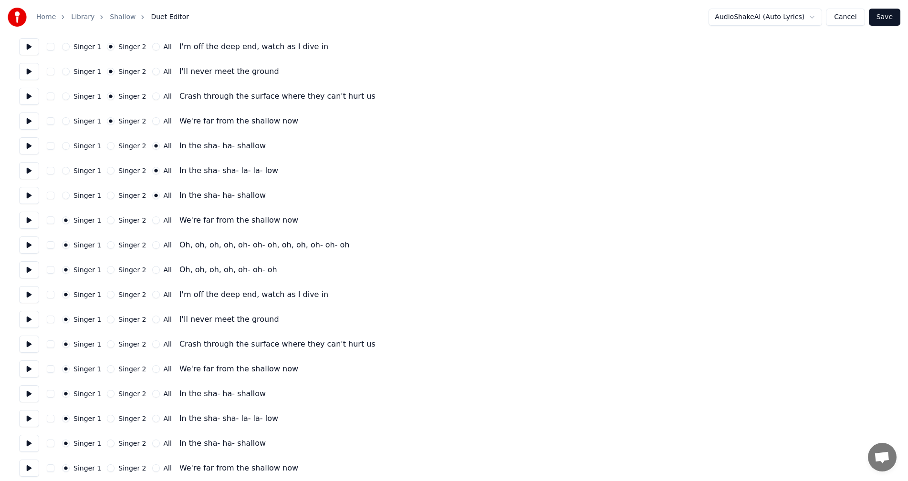
click at [152, 220] on button "All" at bounding box center [156, 221] width 8 height 8
click at [27, 244] on button at bounding box center [29, 245] width 20 height 17
click at [28, 244] on button at bounding box center [29, 245] width 20 height 17
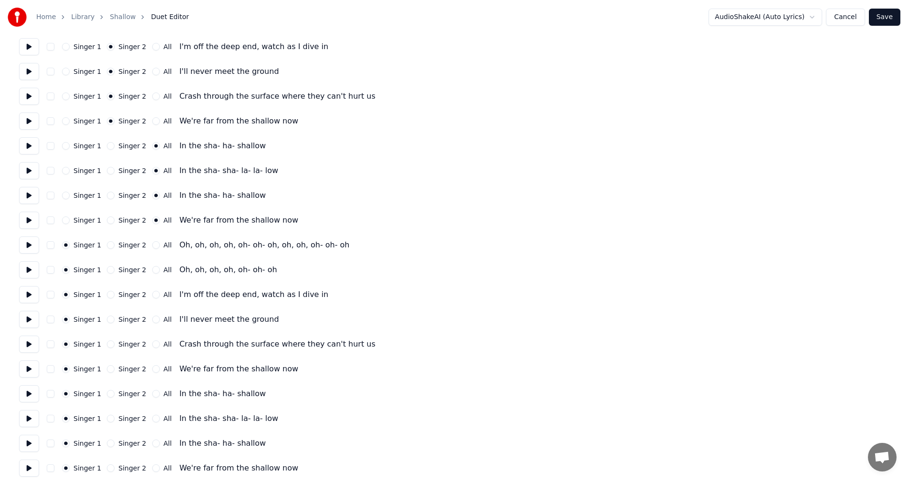
click at [108, 243] on button "Singer 2" at bounding box center [111, 245] width 8 height 8
click at [30, 269] on button at bounding box center [29, 269] width 20 height 17
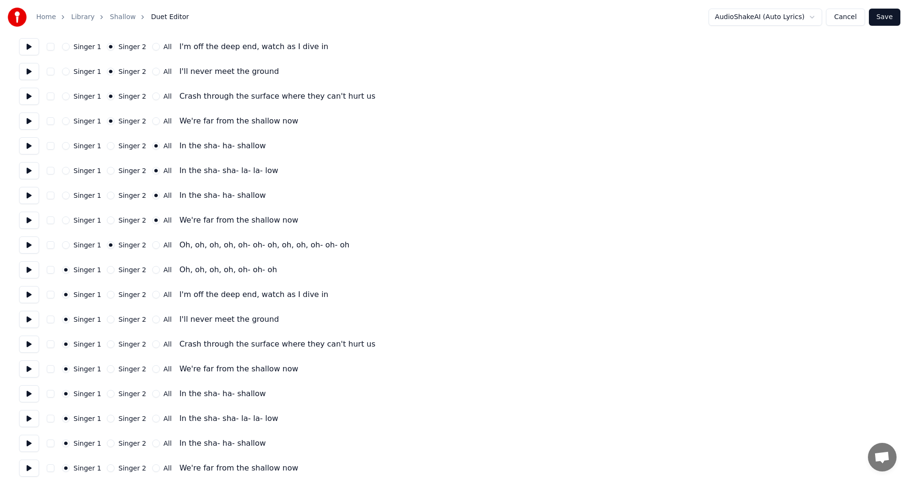
click at [107, 270] on button "Singer 2" at bounding box center [111, 270] width 8 height 8
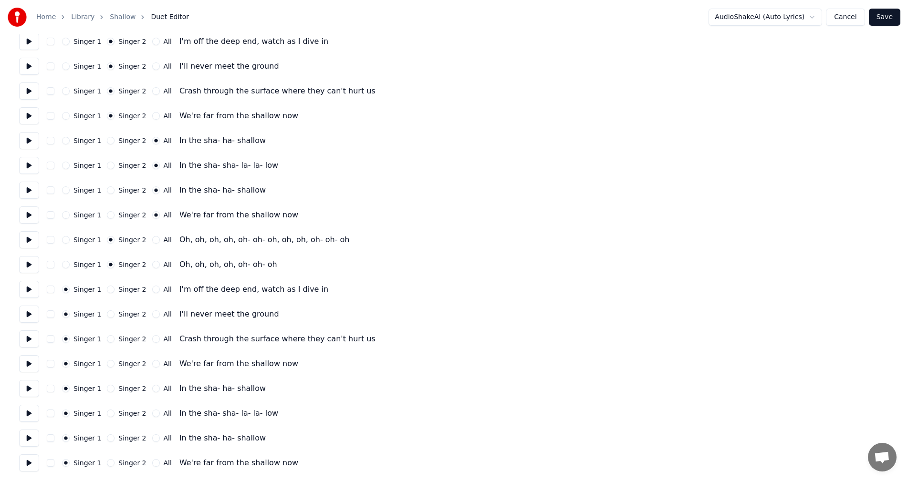
click at [33, 287] on button at bounding box center [29, 289] width 20 height 17
click at [34, 286] on button at bounding box center [29, 289] width 20 height 17
click at [107, 291] on button "Singer 2" at bounding box center [111, 290] width 8 height 8
click at [30, 315] on button at bounding box center [29, 314] width 20 height 17
click at [29, 315] on button at bounding box center [29, 314] width 20 height 17
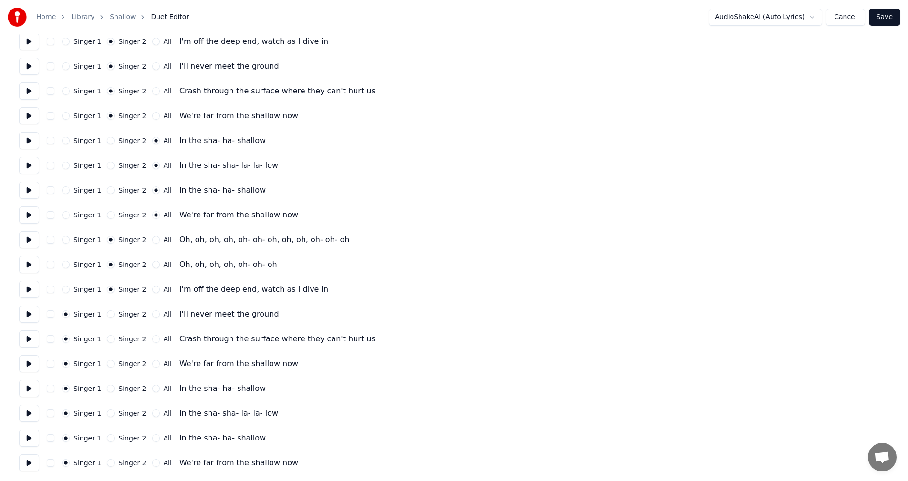
click at [112, 314] on div "Singer 2" at bounding box center [126, 315] width 39 height 8
click at [107, 315] on button "Singer 2" at bounding box center [111, 315] width 8 height 8
click at [31, 340] on button at bounding box center [29, 339] width 20 height 17
click at [109, 341] on button "Singer 2" at bounding box center [111, 339] width 8 height 8
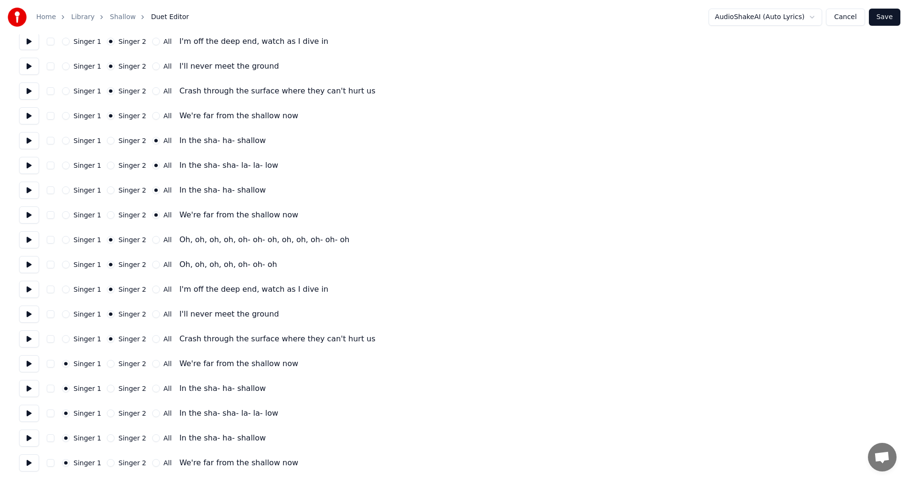
click at [32, 363] on button at bounding box center [29, 364] width 20 height 17
click at [31, 363] on button at bounding box center [29, 364] width 20 height 17
click at [108, 364] on button "Singer 2" at bounding box center [111, 364] width 8 height 8
click at [24, 391] on button at bounding box center [29, 388] width 20 height 17
click at [152, 389] on button "All" at bounding box center [156, 389] width 8 height 8
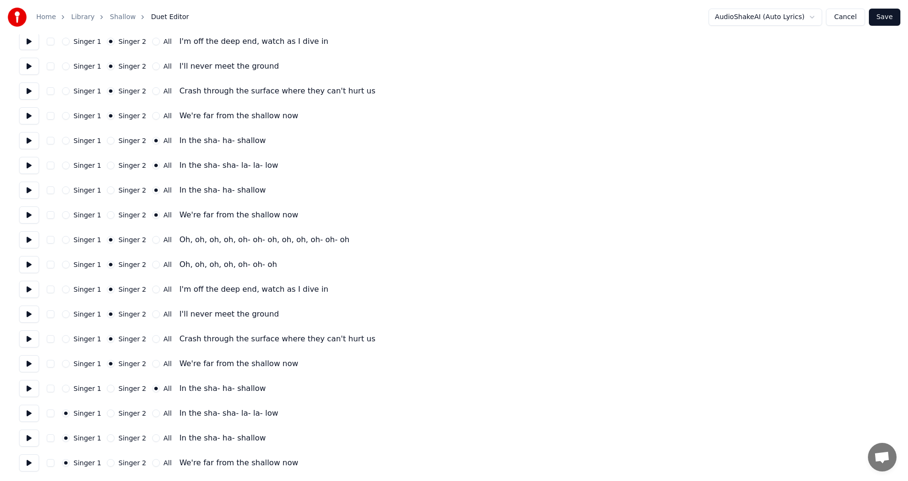
click at [35, 416] on button at bounding box center [29, 413] width 20 height 17
click at [152, 410] on button "All" at bounding box center [156, 414] width 8 height 8
click at [34, 439] on button at bounding box center [29, 438] width 20 height 17
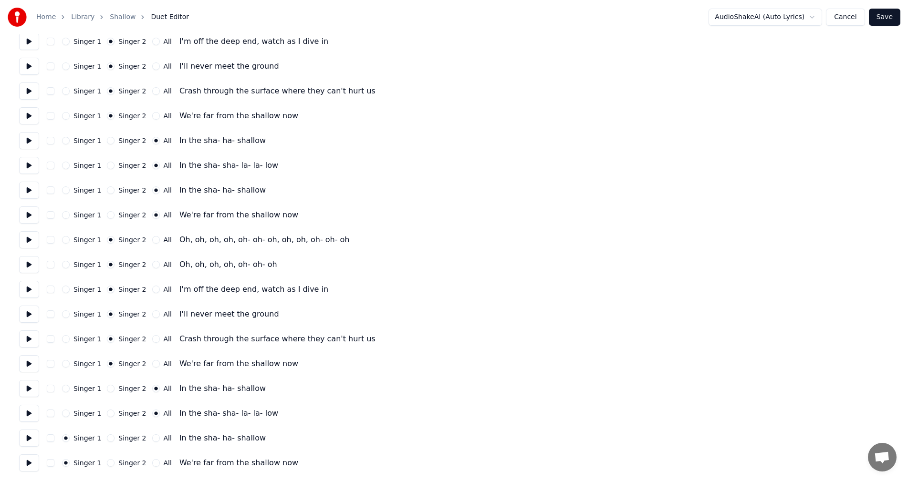
click at [152, 439] on button "All" at bounding box center [156, 439] width 8 height 8
click at [34, 462] on button at bounding box center [29, 463] width 20 height 17
click at [152, 462] on button "All" at bounding box center [156, 464] width 8 height 8
click at [891, 23] on button "Save" at bounding box center [884, 17] width 31 height 17
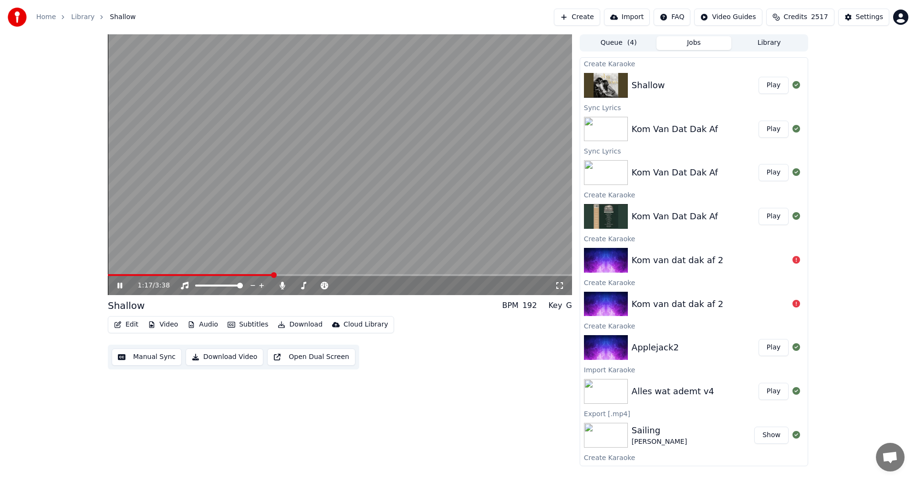
click at [218, 230] on video at bounding box center [340, 164] width 464 height 261
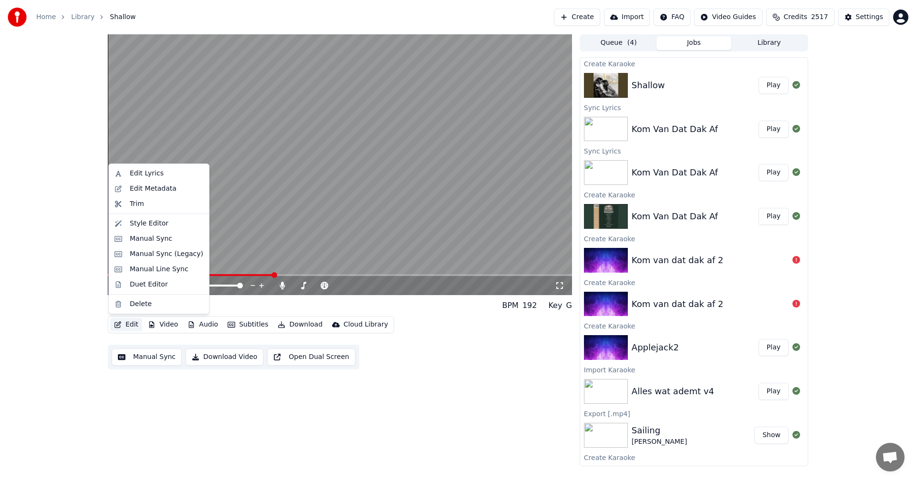
click at [128, 324] on button "Edit" at bounding box center [126, 324] width 32 height 13
click at [144, 229] on div "Style Editor" at bounding box center [159, 223] width 96 height 15
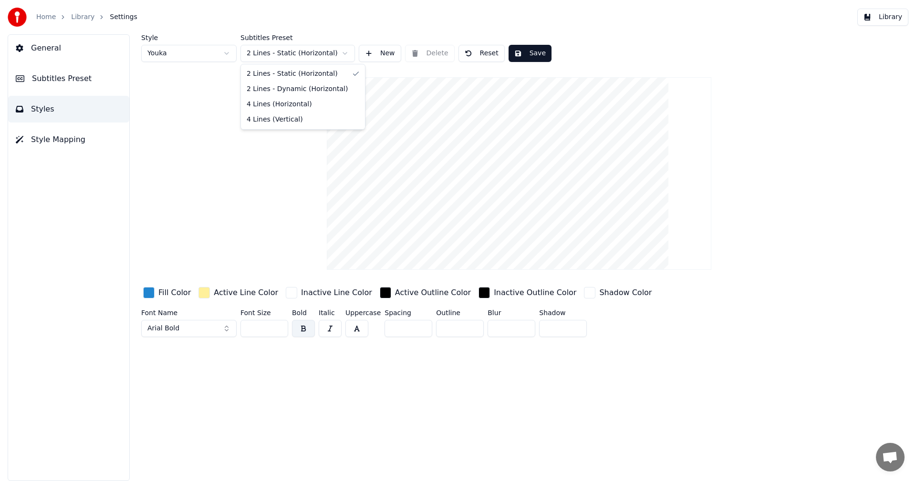
click at [282, 54] on html "Home Library Settings Library General Subtitles Preset Styles Style Mapping Sty…" at bounding box center [458, 240] width 916 height 481
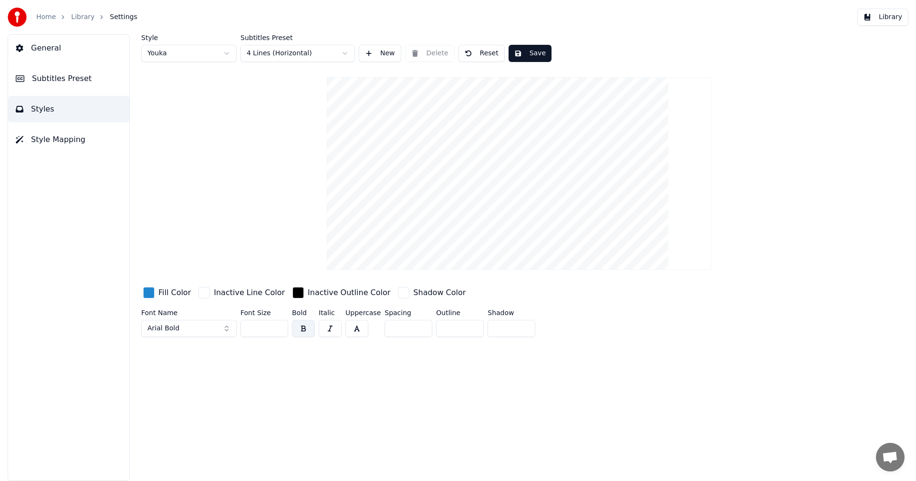
click at [398, 293] on div "button" at bounding box center [403, 292] width 11 height 11
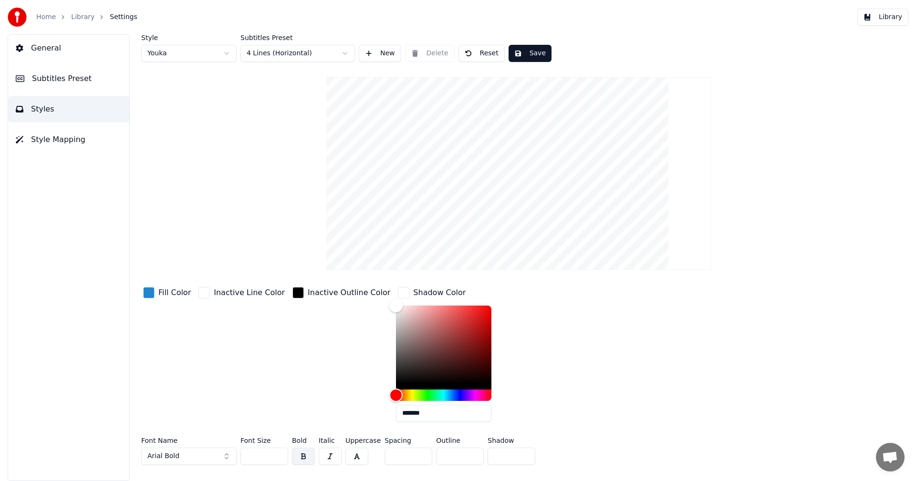
click at [398, 293] on div "button" at bounding box center [403, 292] width 11 height 11
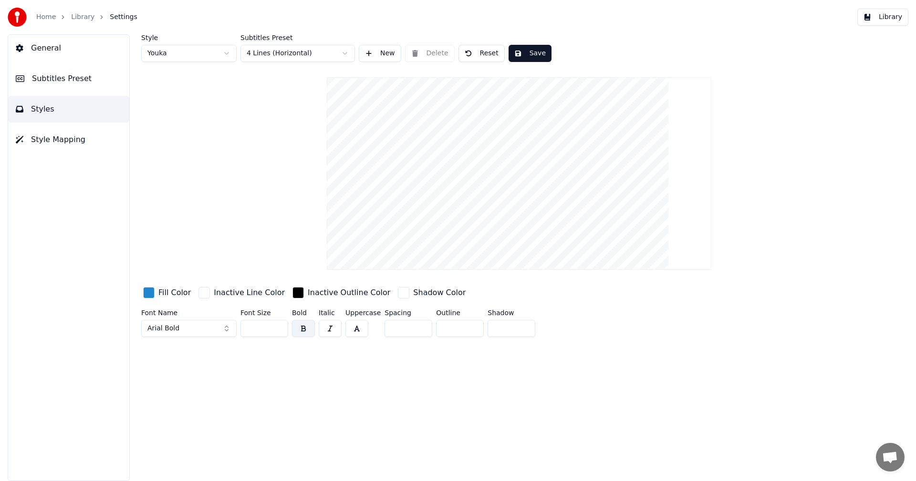
click at [220, 188] on div "Style Youka Subtitles Preset 4 Lines (Horizontal) New Delete Reset Save Fill Co…" at bounding box center [519, 187] width 756 height 307
click at [201, 293] on div "button" at bounding box center [204, 292] width 11 height 11
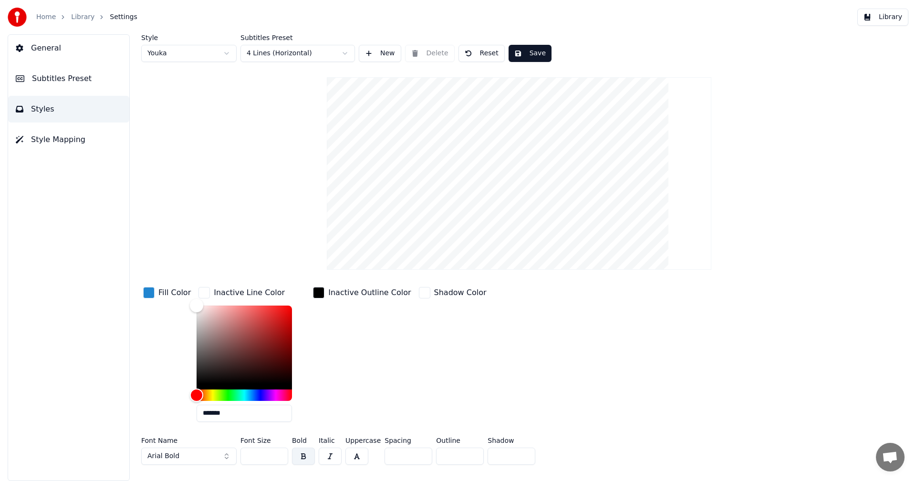
click at [196, 220] on div "Style Youka Subtitles Preset 4 Lines (Horizontal) New Delete Reset Save Fill Co…" at bounding box center [519, 251] width 756 height 435
click at [39, 48] on span "General" at bounding box center [46, 47] width 30 height 11
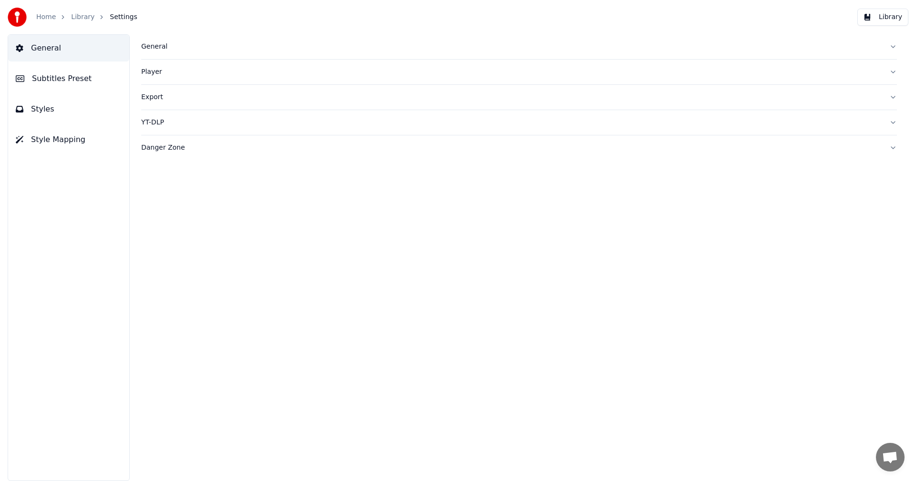
click at [20, 14] on img at bounding box center [17, 17] width 19 height 19
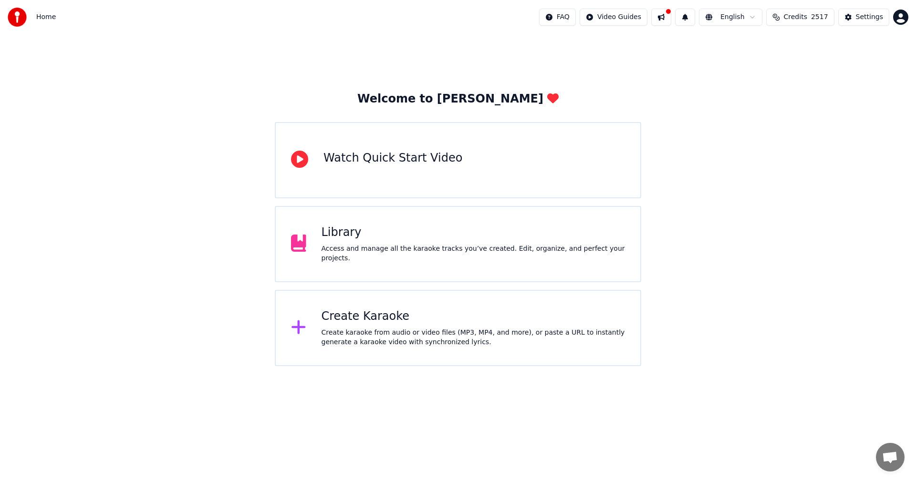
click at [348, 262] on div "Library Access and manage all the karaoke tracks you’ve created. Edit, organize…" at bounding box center [458, 244] width 366 height 76
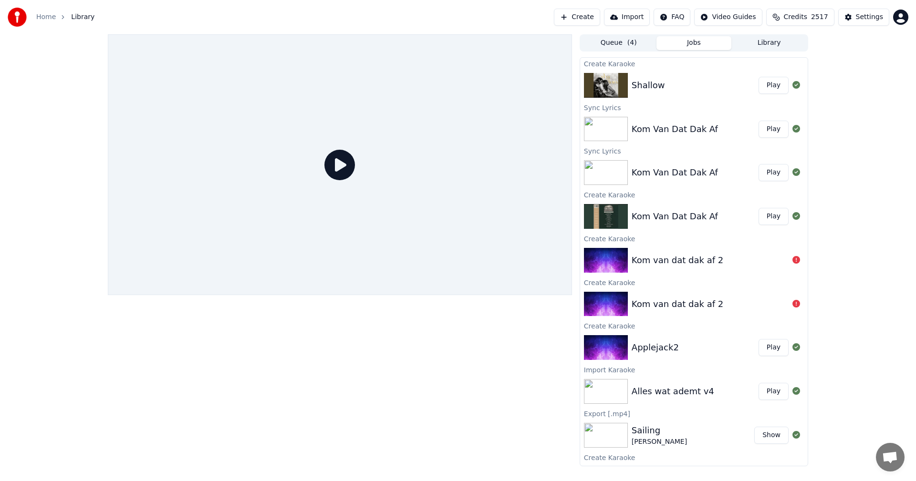
click at [623, 82] on img at bounding box center [606, 85] width 44 height 25
click at [658, 81] on div "Shallow" at bounding box center [648, 85] width 33 height 13
click at [772, 84] on button "Play" at bounding box center [774, 85] width 30 height 17
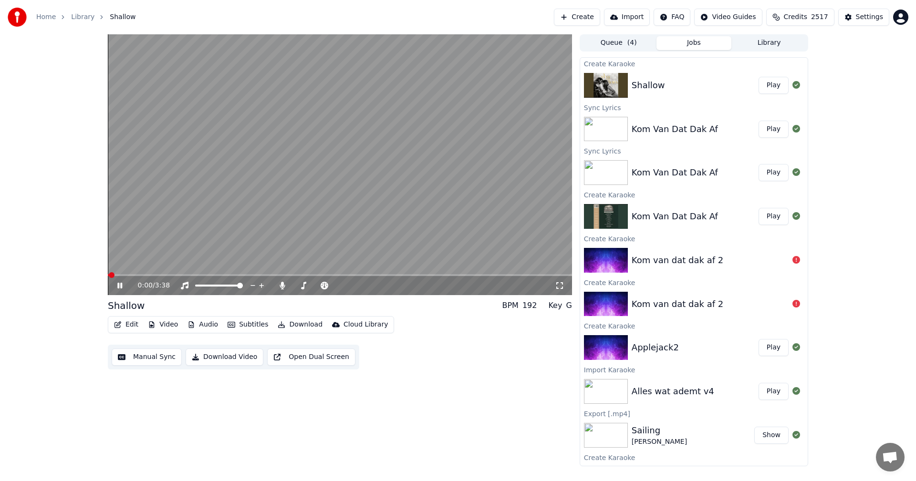
click at [172, 215] on video at bounding box center [340, 164] width 464 height 261
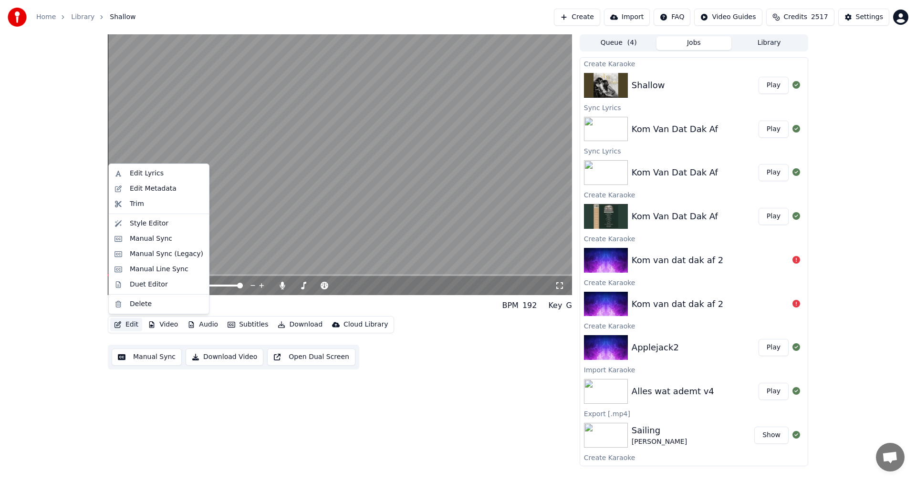
click at [131, 324] on button "Edit" at bounding box center [126, 324] width 32 height 13
click at [141, 287] on div "Duet Editor" at bounding box center [149, 285] width 38 height 10
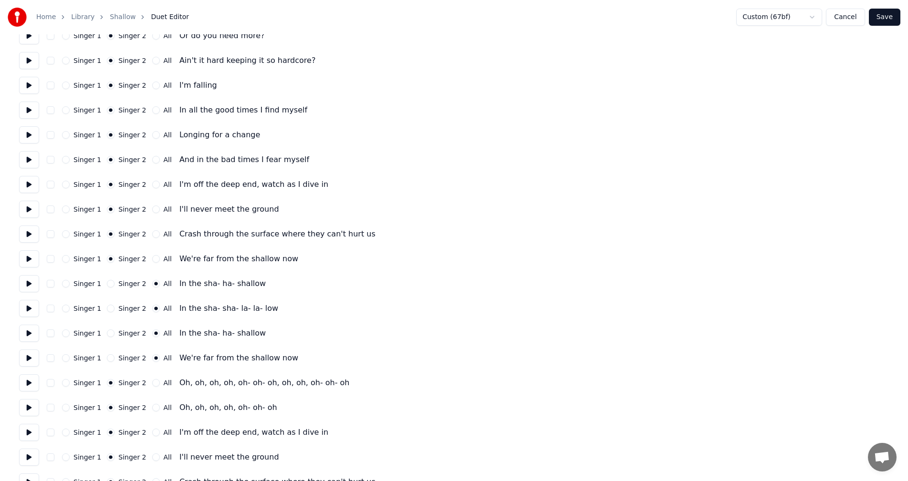
scroll to position [382, 0]
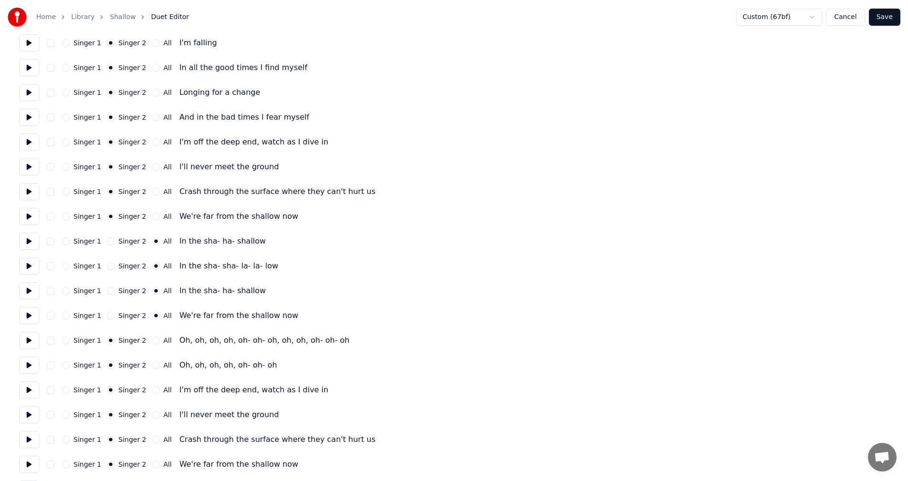
click at [854, 20] on button "Cancel" at bounding box center [845, 17] width 39 height 17
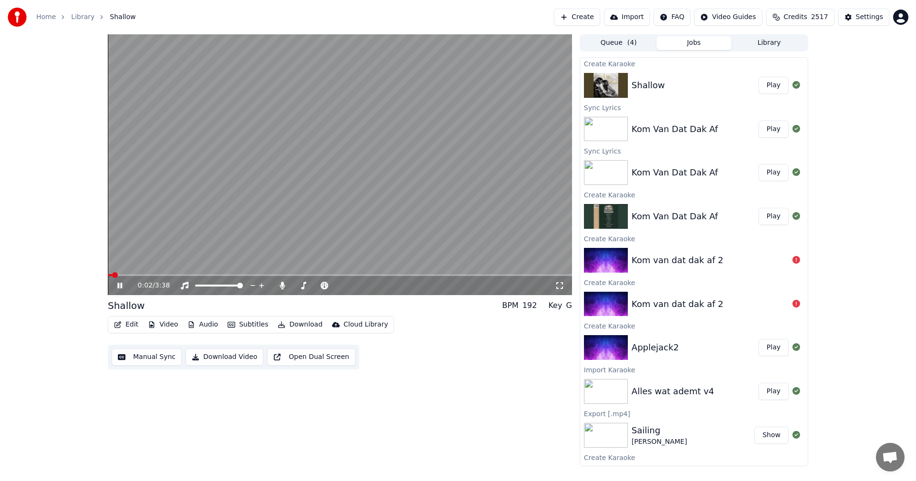
click at [128, 330] on button "Edit" at bounding box center [126, 324] width 32 height 13
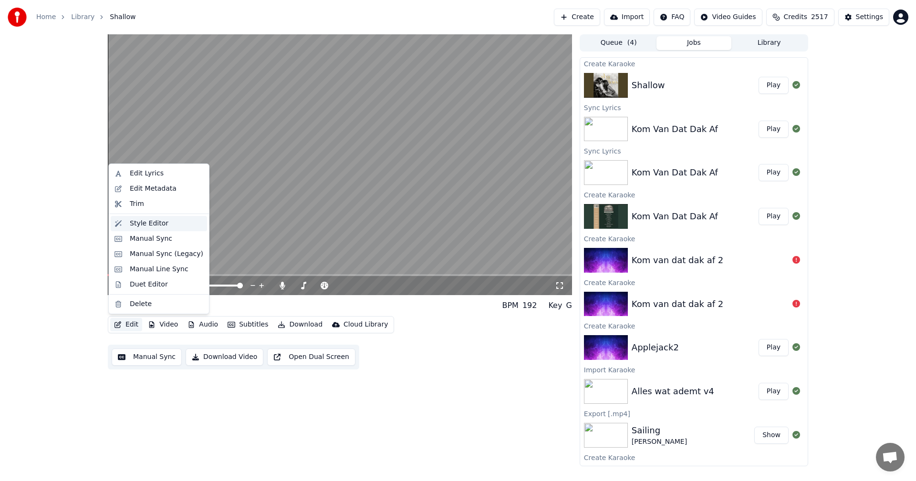
click at [133, 224] on div "Style Editor" at bounding box center [149, 224] width 39 height 10
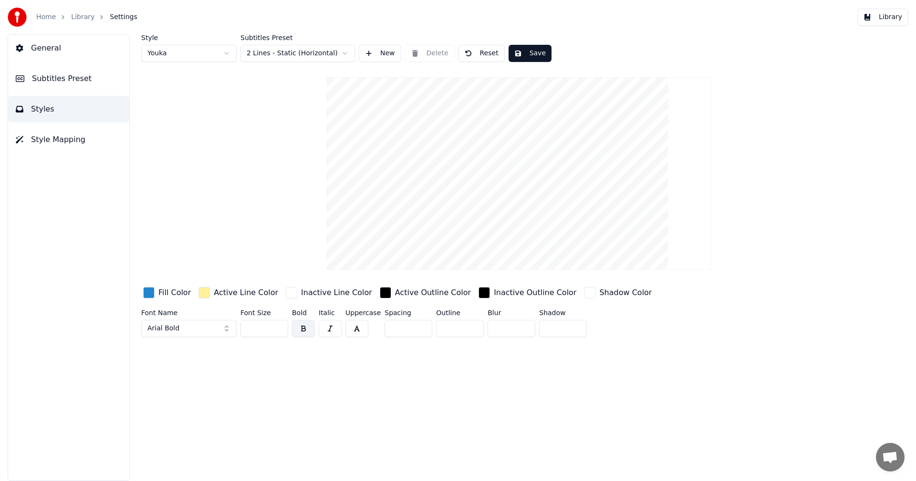
click at [17, 18] on img at bounding box center [17, 17] width 19 height 19
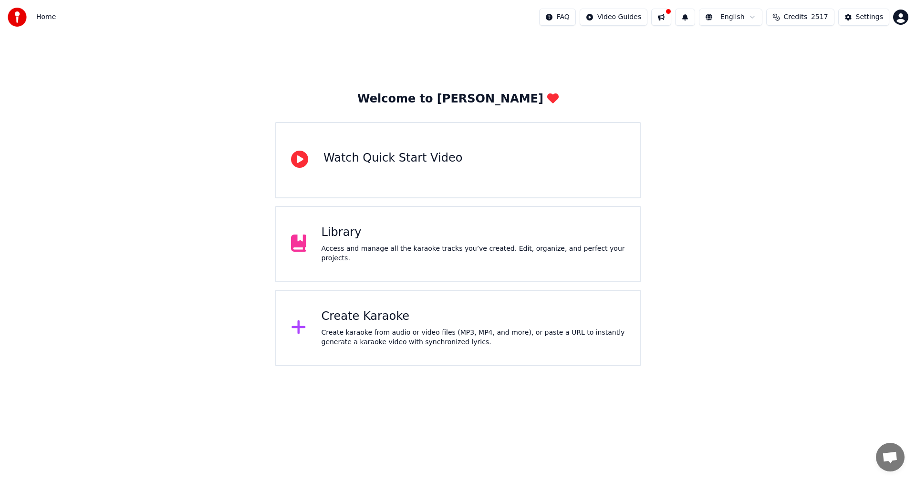
click at [868, 16] on div "Settings" at bounding box center [869, 17] width 27 height 10
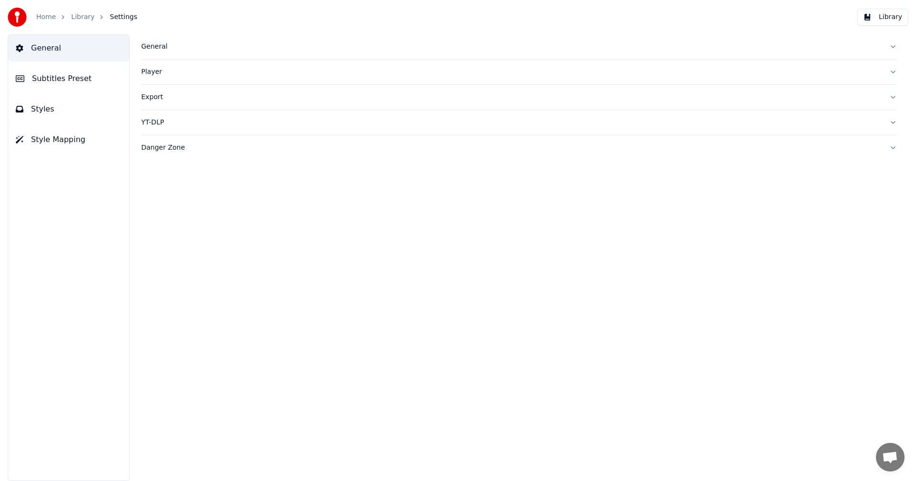
click at [57, 114] on button "Styles" at bounding box center [68, 109] width 121 height 27
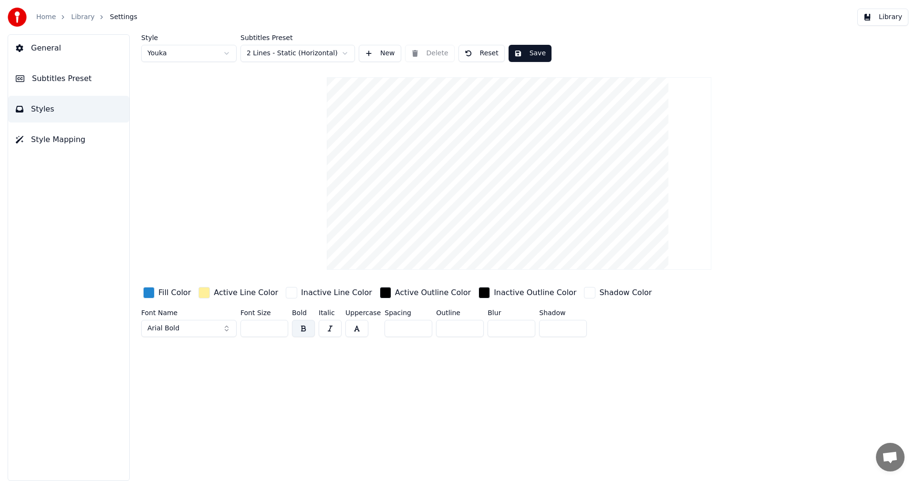
click at [34, 135] on span "Style Mapping" at bounding box center [58, 139] width 54 height 11
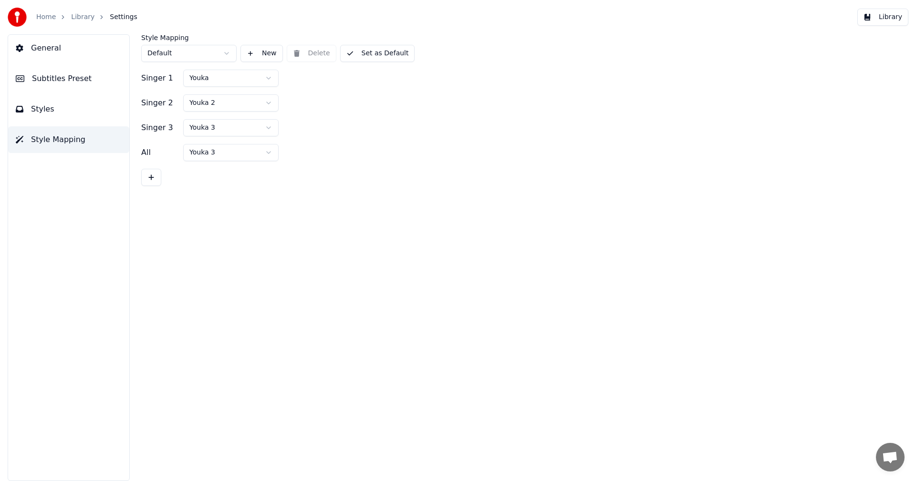
click at [231, 103] on html "Home Library Settings Library General Subtitles Preset Styles Style Mapping Sty…" at bounding box center [458, 240] width 916 height 481
click at [40, 105] on span "Styles" at bounding box center [42, 109] width 23 height 11
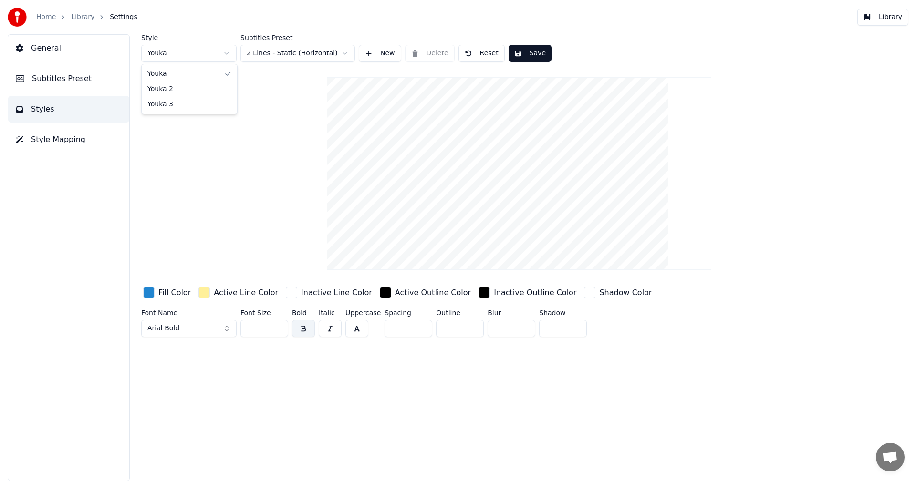
click at [232, 51] on html "Home Library Settings Library General Subtitles Preset Styles Style Mapping Sty…" at bounding box center [458, 240] width 916 height 481
click at [237, 291] on div "Active Line Color" at bounding box center [246, 292] width 64 height 11
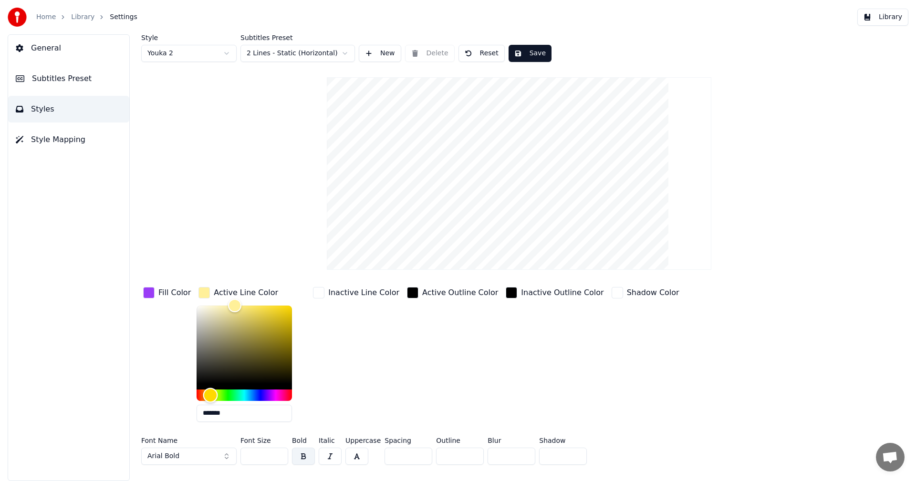
type input "*******"
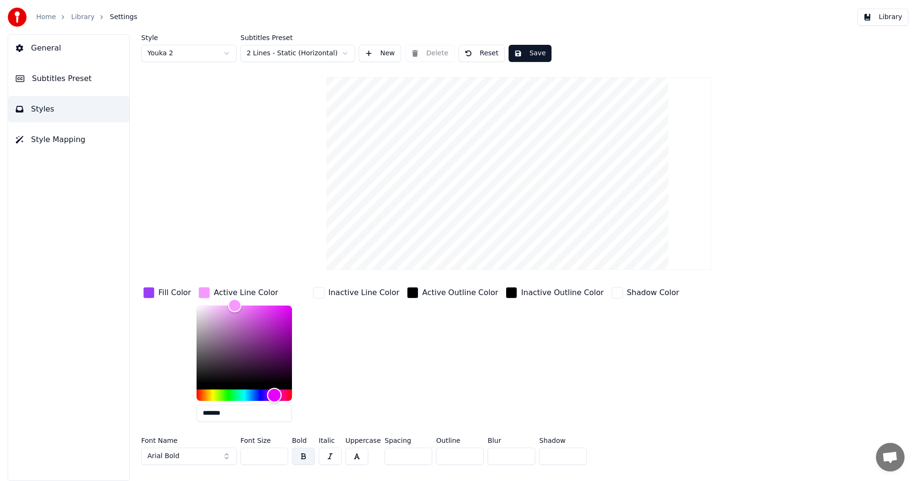
click at [272, 394] on div "Hue" at bounding box center [244, 395] width 95 height 11
click at [531, 51] on button "Save" at bounding box center [530, 53] width 43 height 17
click at [41, 19] on link "Home" at bounding box center [46, 17] width 20 height 10
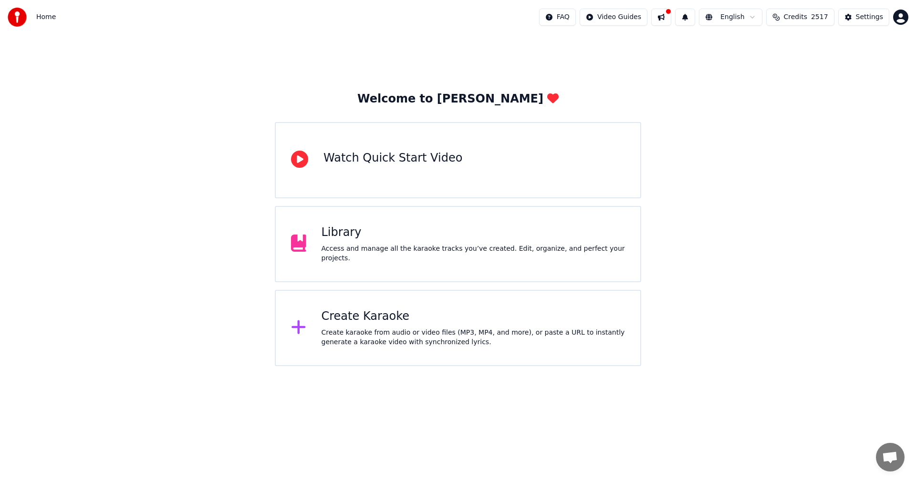
click at [367, 246] on div "Library Access and manage all the karaoke tracks you’ve created. Edit, organize…" at bounding box center [474, 244] width 304 height 38
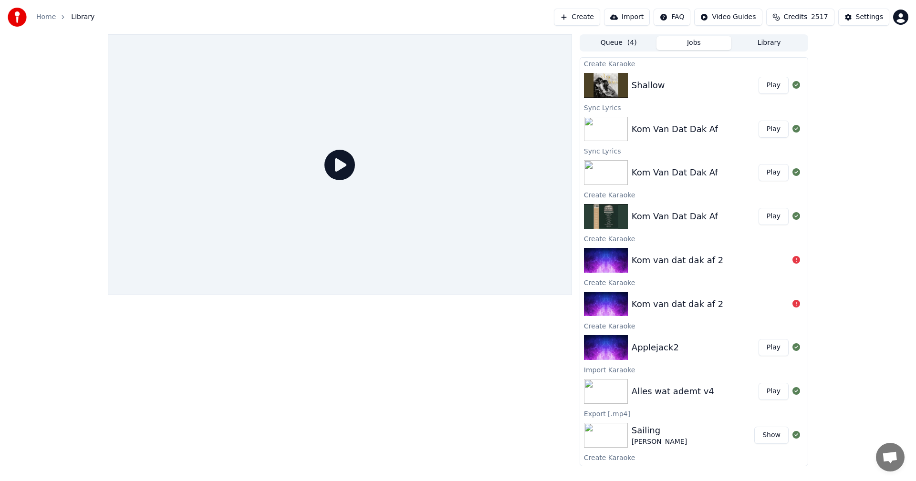
click at [643, 72] on div "Shallow Play" at bounding box center [694, 85] width 228 height 32
click at [337, 159] on icon at bounding box center [339, 165] width 31 height 31
click at [765, 84] on button "Play" at bounding box center [774, 85] width 30 height 17
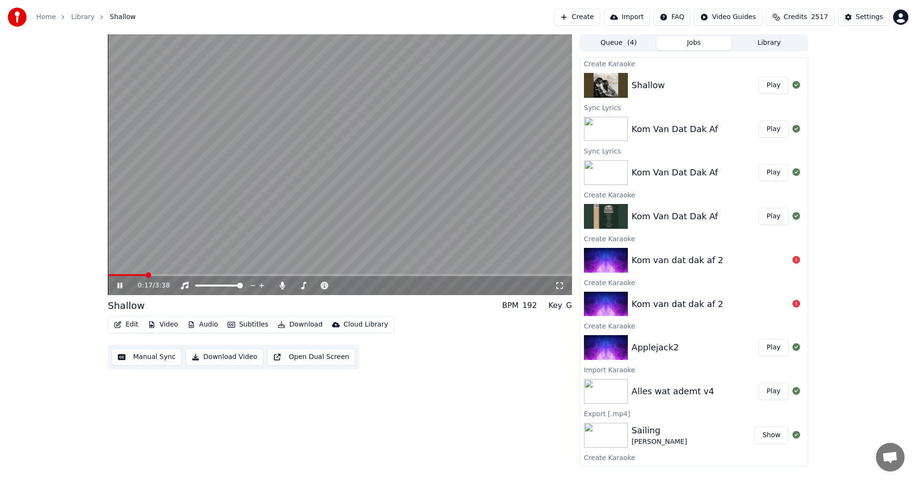
click at [124, 286] on icon at bounding box center [126, 286] width 22 height 8
click at [128, 326] on button "Edit" at bounding box center [126, 324] width 32 height 13
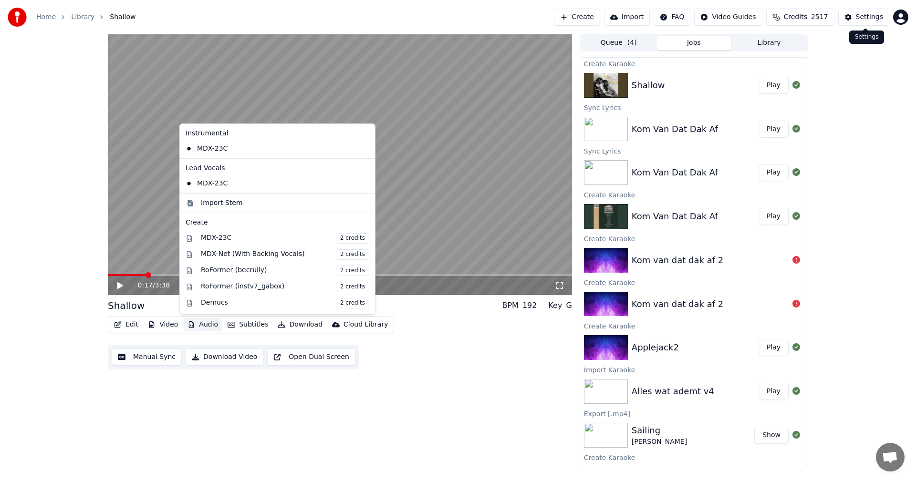
click at [869, 10] on button "Settings" at bounding box center [863, 17] width 51 height 17
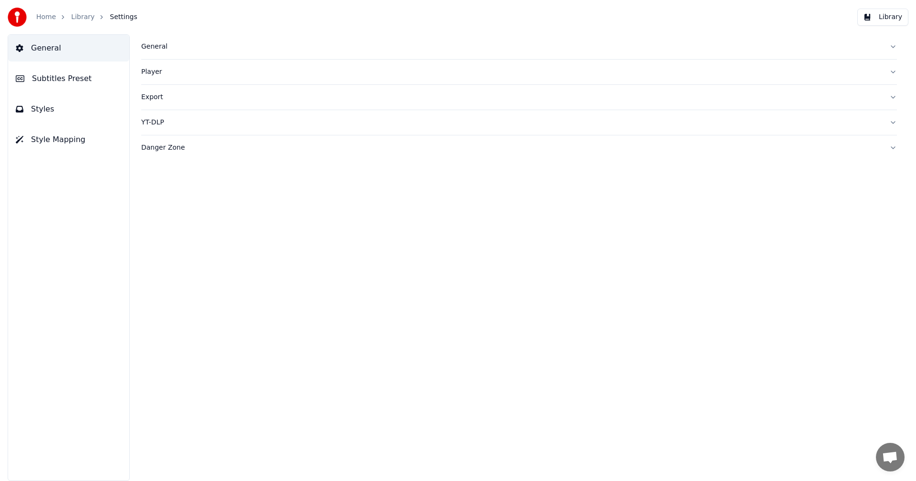
click at [56, 137] on span "Style Mapping" at bounding box center [58, 139] width 54 height 11
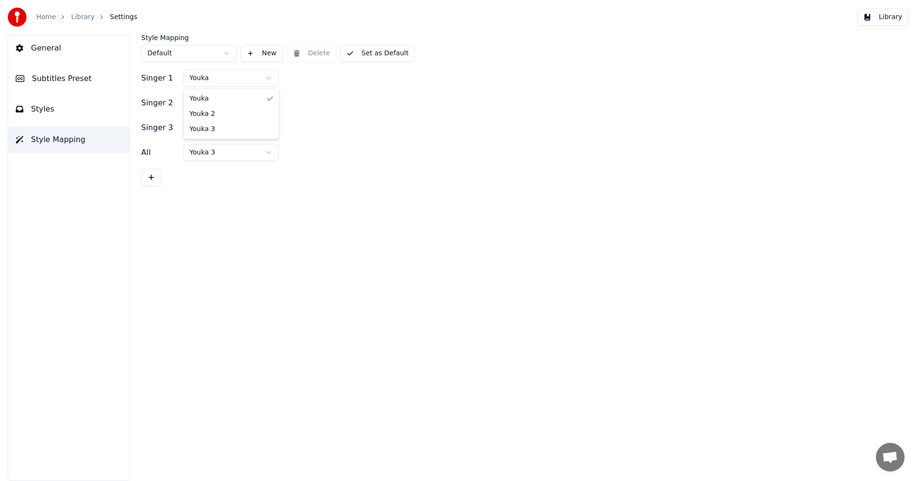
click at [210, 76] on html "Home Library Settings Library General Subtitles Preset Styles Style Mapping Sty…" at bounding box center [458, 240] width 916 height 481
click at [33, 108] on span "Styles" at bounding box center [42, 109] width 23 height 11
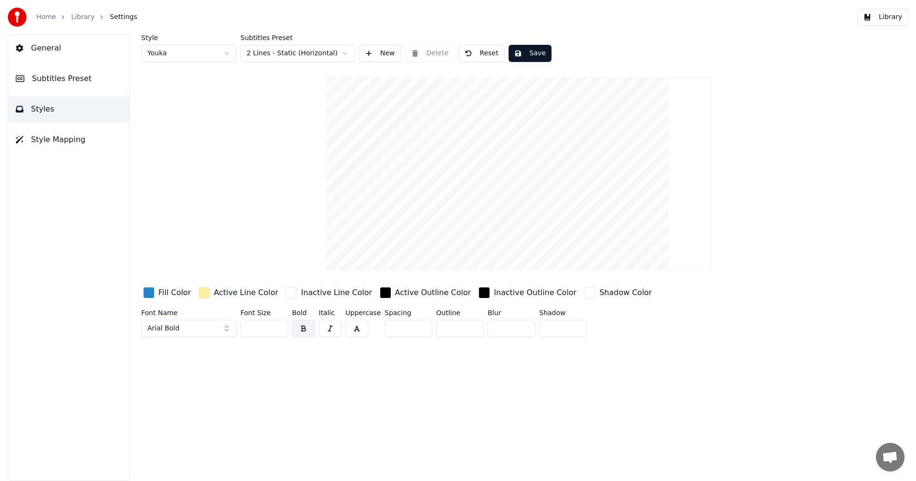
click at [286, 298] on div "button" at bounding box center [291, 292] width 11 height 11
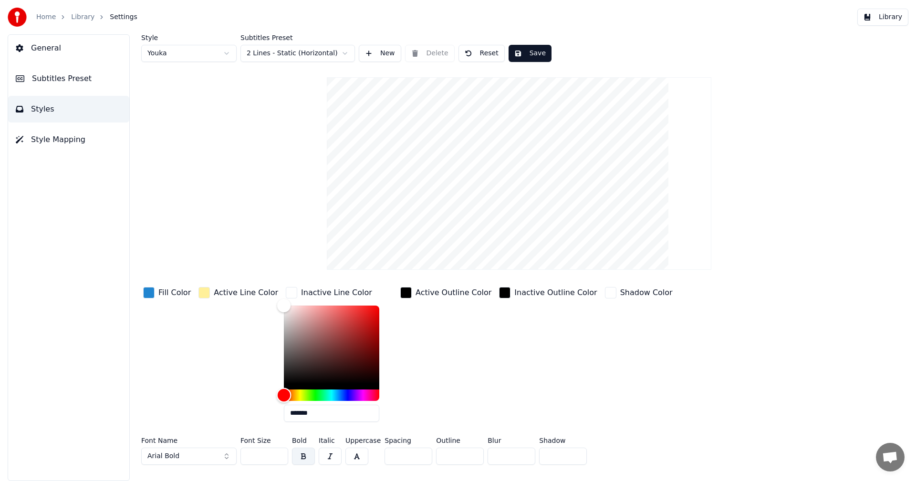
click at [320, 393] on div "Hue" at bounding box center [331, 395] width 95 height 11
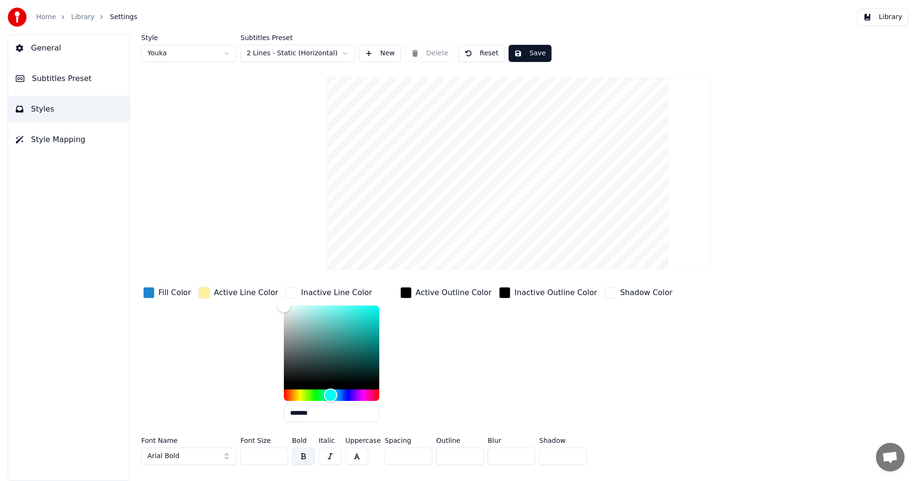
click at [530, 47] on button "Save" at bounding box center [530, 53] width 43 height 17
click at [525, 49] on button "Done" at bounding box center [531, 53] width 44 height 17
click at [521, 52] on button "Save" at bounding box center [530, 53] width 43 height 17
click at [18, 17] on img at bounding box center [17, 17] width 19 height 19
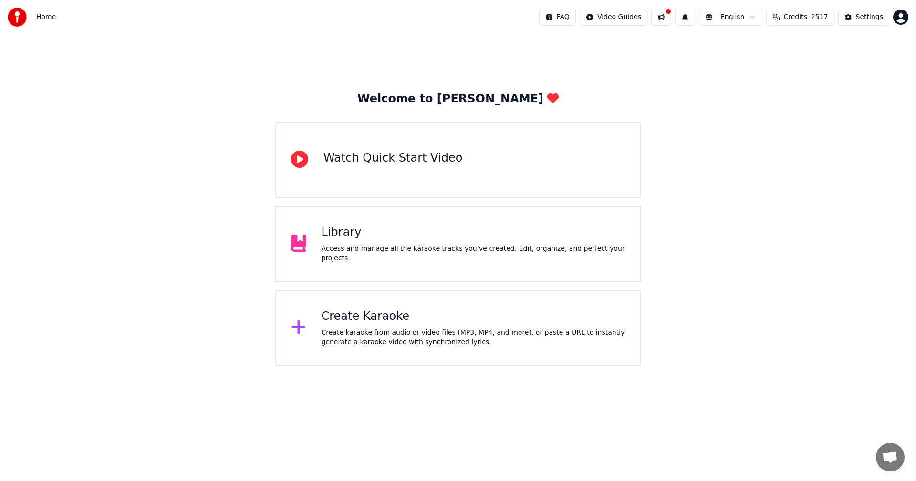
click at [348, 249] on div "Access and manage all the karaoke tracks you’ve created. Edit, organize, and pe…" at bounding box center [474, 253] width 304 height 19
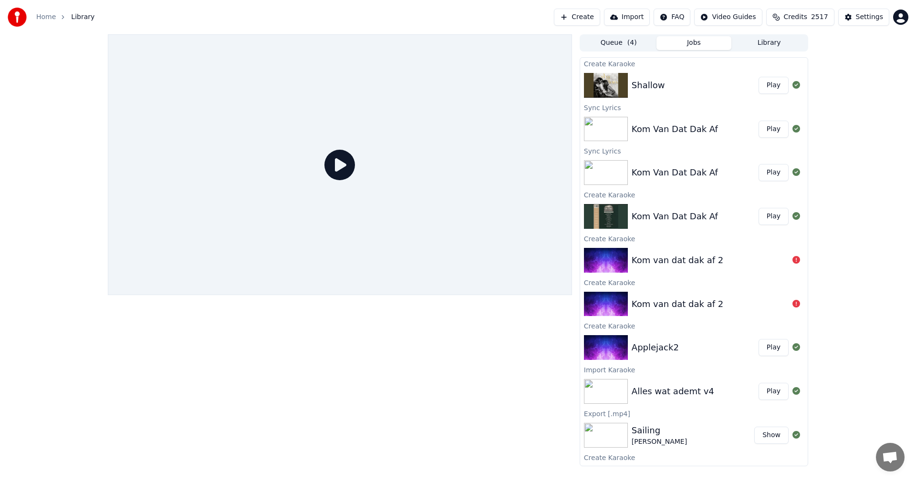
click at [776, 86] on button "Play" at bounding box center [774, 85] width 30 height 17
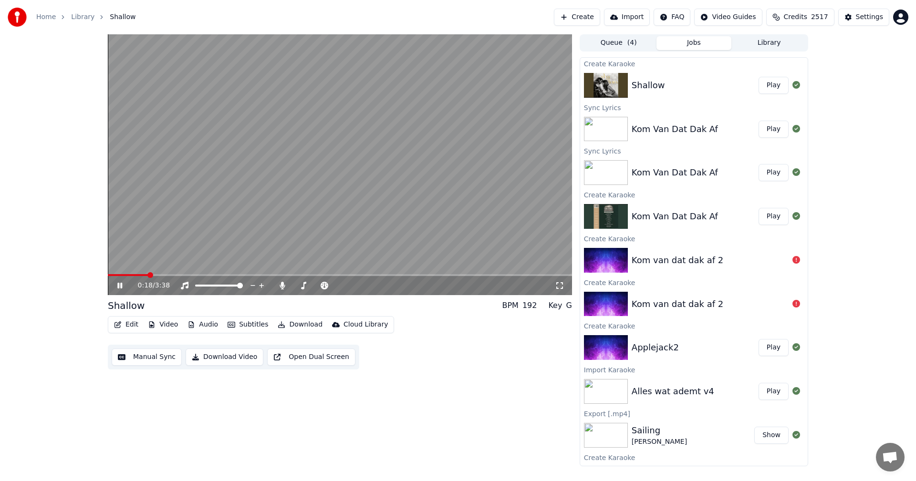
click at [121, 286] on icon at bounding box center [119, 286] width 5 height 6
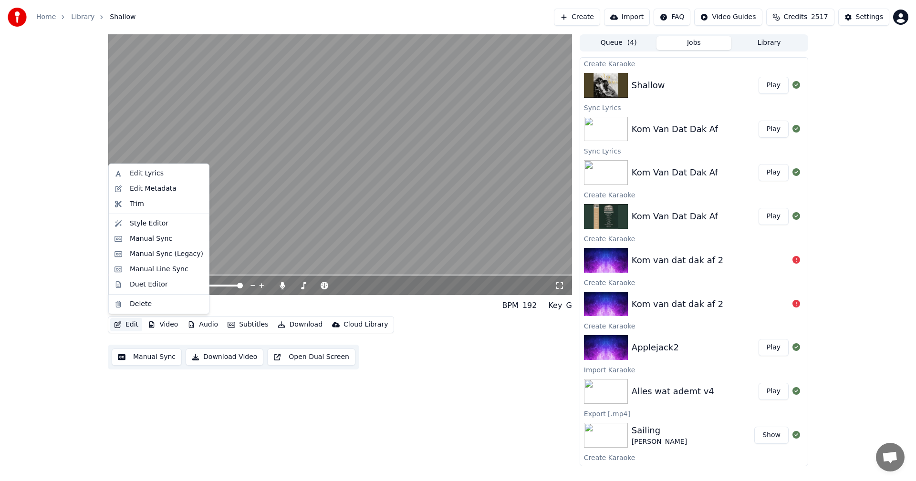
click at [125, 329] on button "Edit" at bounding box center [126, 324] width 32 height 13
click at [863, 14] on div "Settings" at bounding box center [869, 17] width 27 height 10
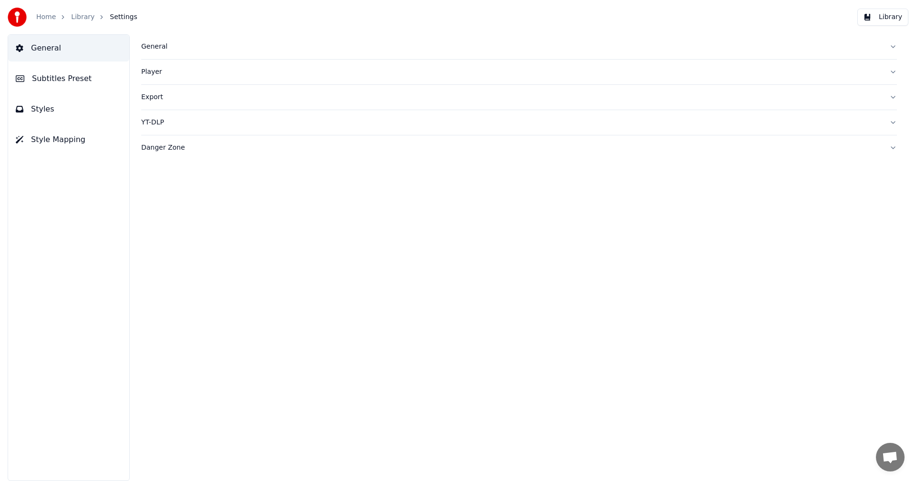
click at [54, 141] on span "Style Mapping" at bounding box center [58, 139] width 54 height 11
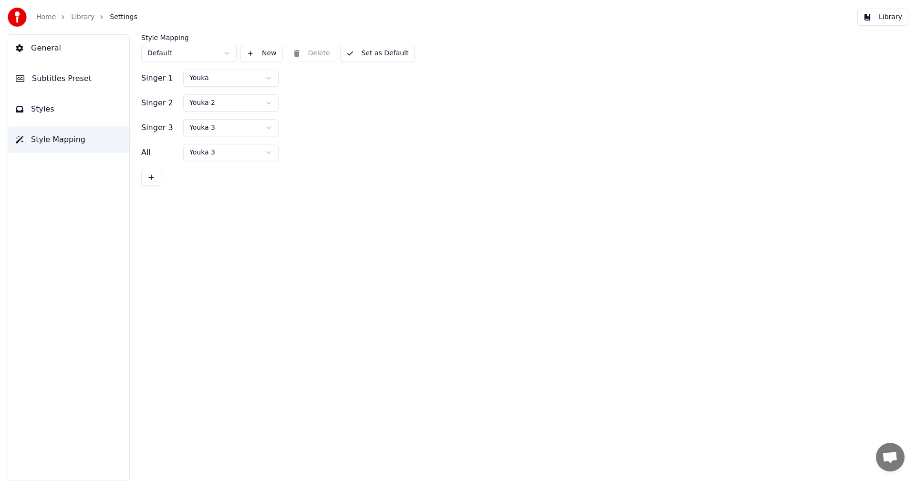
click at [43, 107] on span "Styles" at bounding box center [42, 109] width 23 height 11
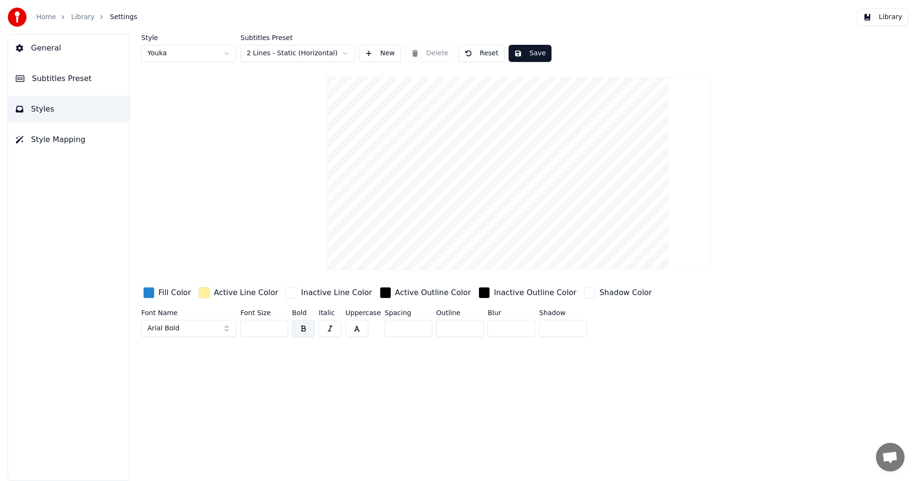
click at [286, 293] on div "button" at bounding box center [291, 292] width 11 height 11
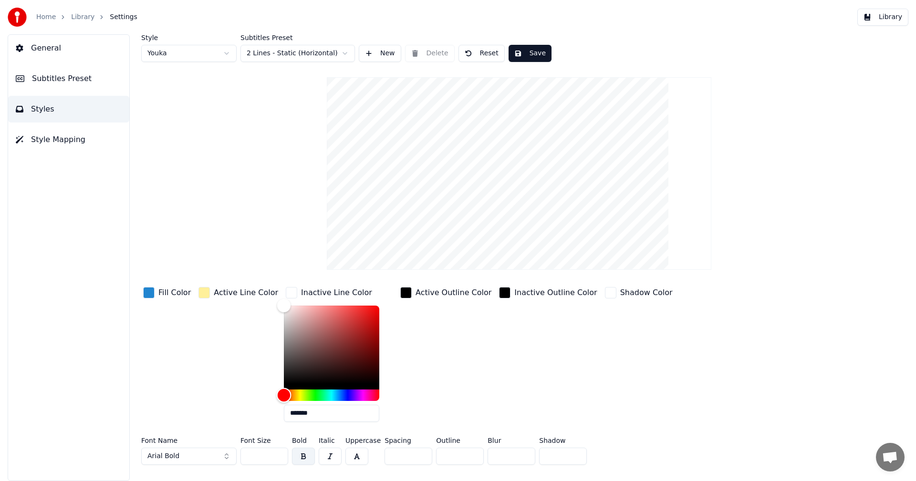
click at [321, 394] on div "Hue" at bounding box center [331, 395] width 95 height 11
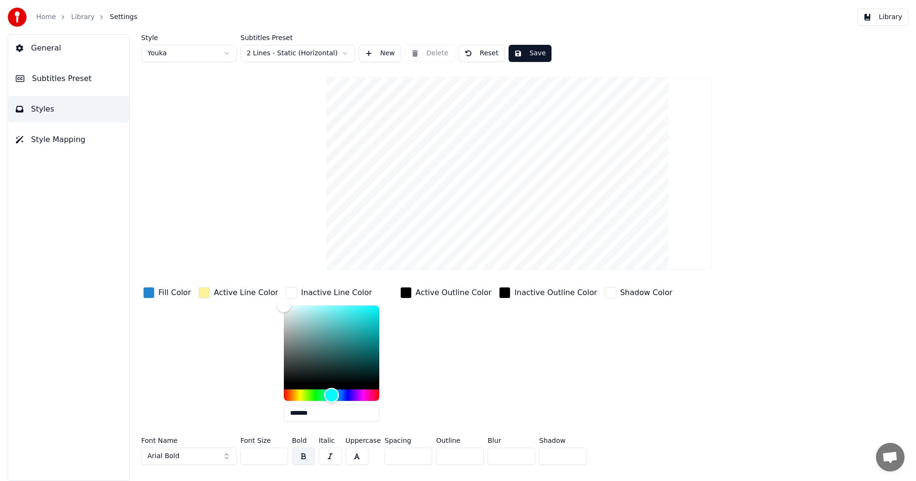
click at [324, 394] on div "Hue" at bounding box center [331, 395] width 15 height 15
click at [277, 307] on div "Color" at bounding box center [284, 305] width 15 height 15
drag, startPoint x: 272, startPoint y: 307, endPoint x: 367, endPoint y: 313, distance: 95.6
click at [370, 313] on div "Color" at bounding box center [377, 313] width 15 height 15
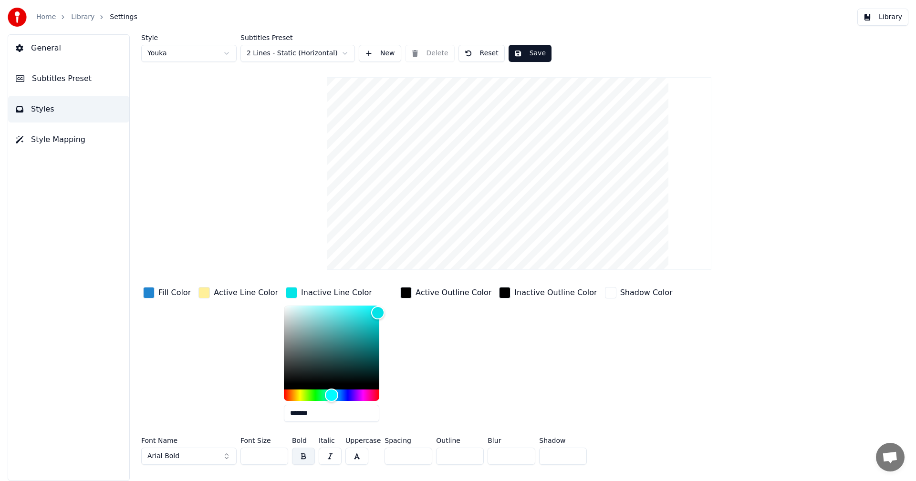
click at [531, 54] on button "Save" at bounding box center [530, 53] width 43 height 17
click at [220, 293] on div "Active Line Color" at bounding box center [246, 292] width 64 height 11
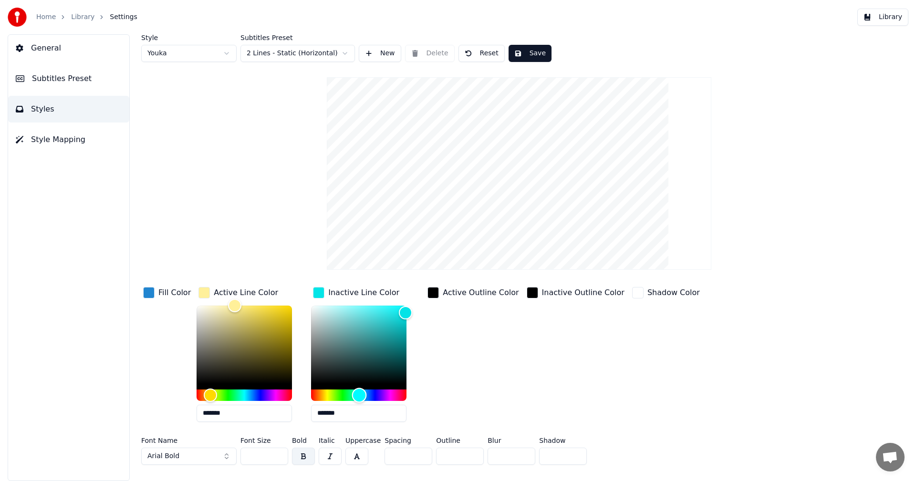
type input "*******"
click at [356, 397] on div "Hue" at bounding box center [359, 395] width 15 height 15
click at [259, 394] on div "Hue" at bounding box center [244, 395] width 95 height 11
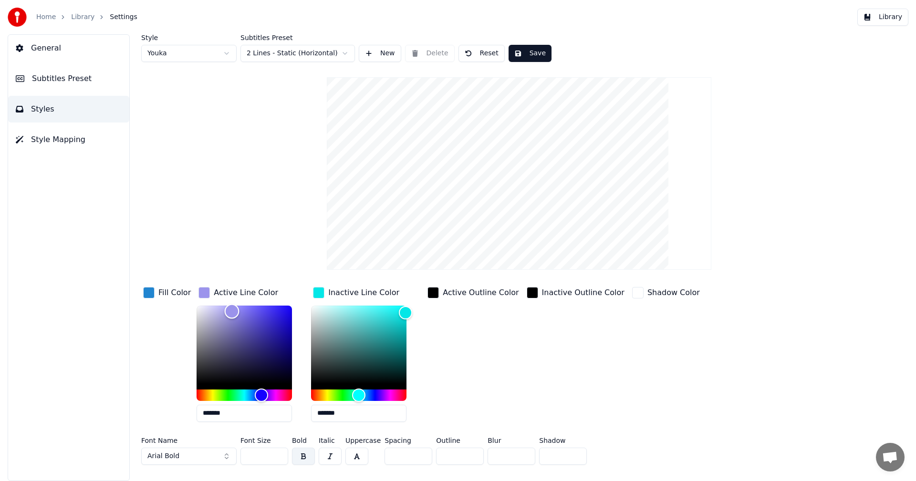
drag, startPoint x: 230, startPoint y: 303, endPoint x: 230, endPoint y: 309, distance: 6.7
click at [230, 311] on div "Color" at bounding box center [232, 311] width 15 height 15
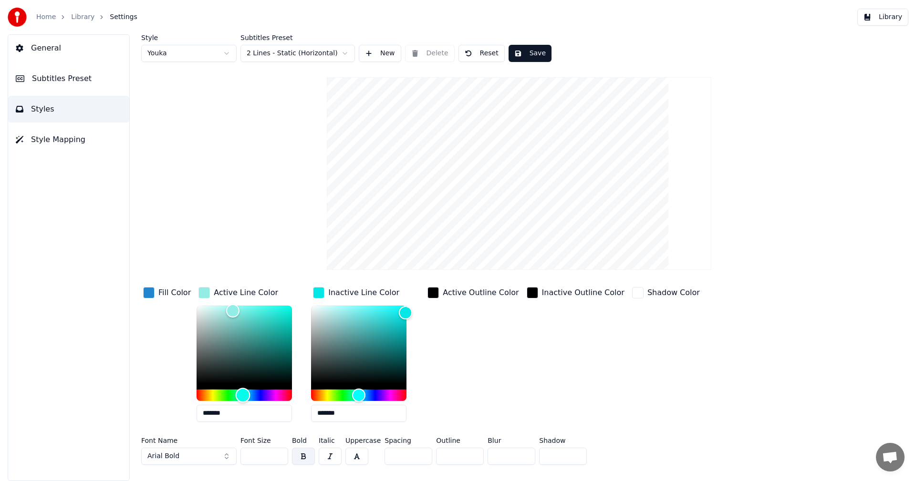
drag, startPoint x: 257, startPoint y: 395, endPoint x: 240, endPoint y: 394, distance: 16.7
click at [240, 394] on div "Hue" at bounding box center [243, 395] width 15 height 15
click at [338, 413] on input "*******" at bounding box center [358, 413] width 95 height 17
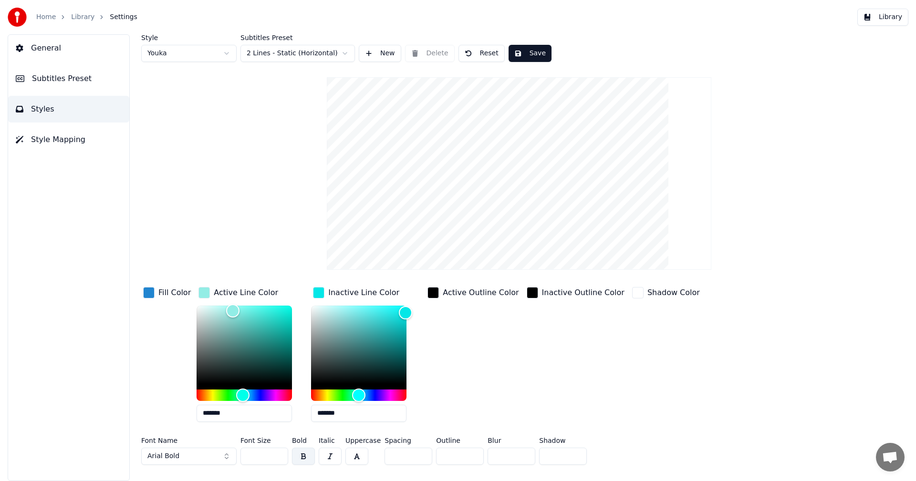
click at [260, 417] on input "*******" at bounding box center [244, 413] width 95 height 17
paste input "text"
type input "*******"
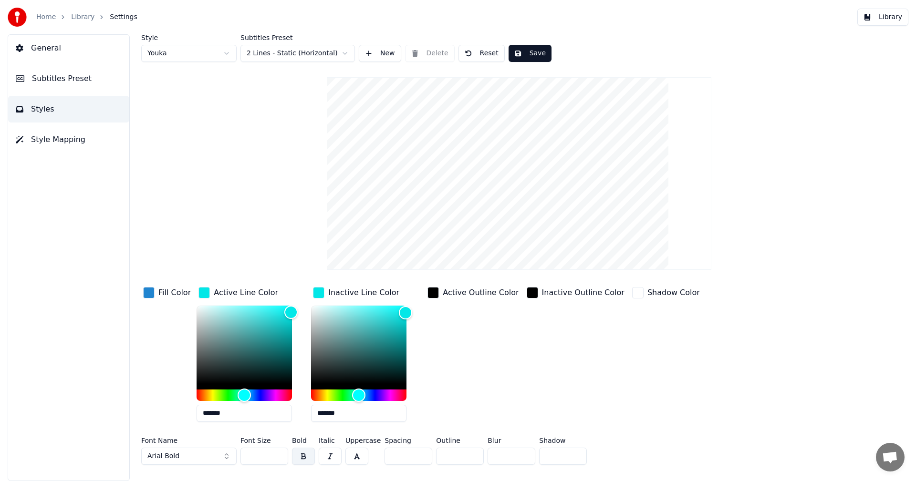
click at [533, 52] on button "Save" at bounding box center [530, 53] width 43 height 17
click at [532, 50] on button "Save" at bounding box center [530, 53] width 43 height 17
click at [45, 17] on link "Home" at bounding box center [46, 17] width 20 height 10
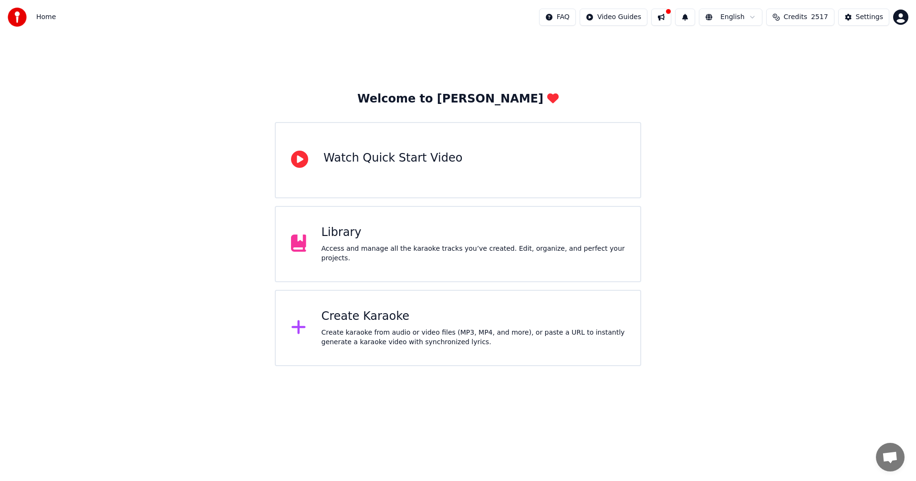
click at [355, 237] on div "Library" at bounding box center [474, 232] width 304 height 15
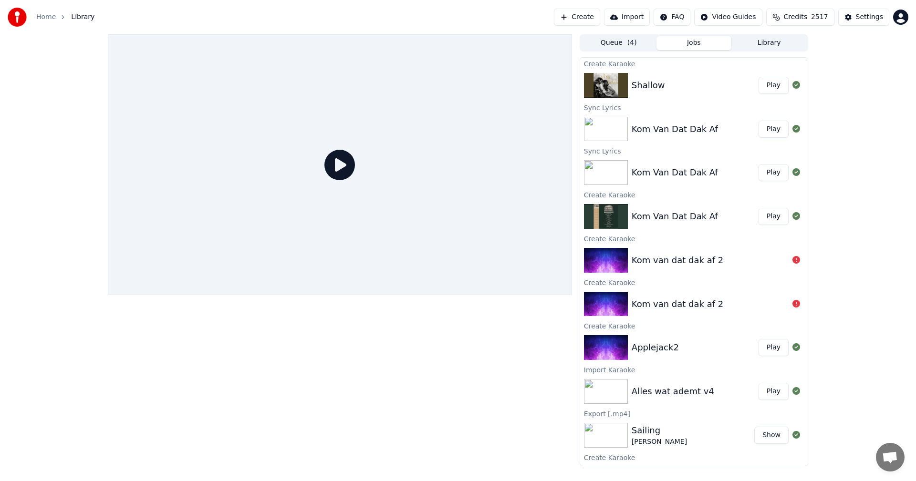
click at [772, 84] on button "Play" at bounding box center [774, 85] width 30 height 17
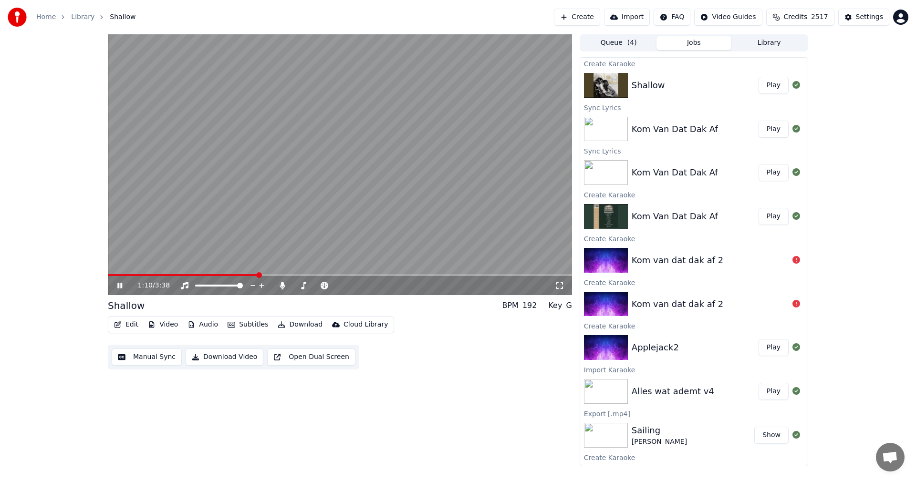
click at [119, 284] on icon at bounding box center [119, 286] width 5 height 6
click at [126, 325] on button "Edit" at bounding box center [126, 324] width 32 height 13
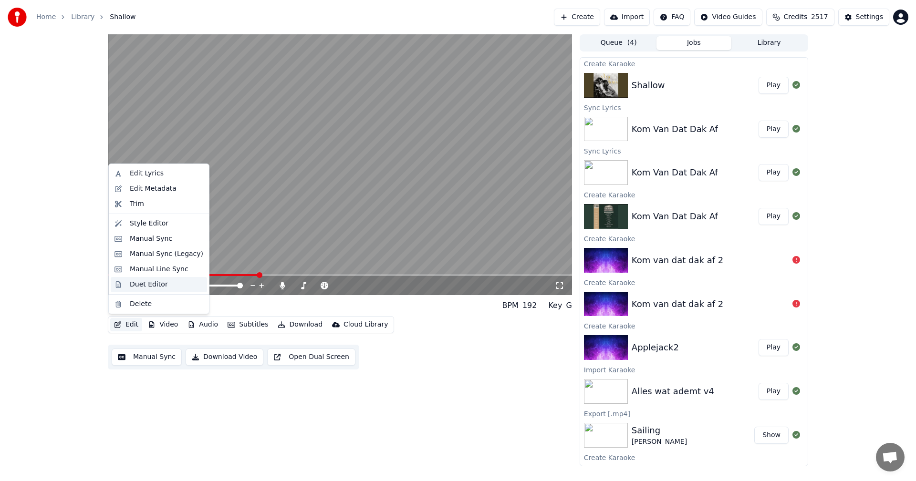
click at [143, 287] on div "Duet Editor" at bounding box center [149, 285] width 38 height 10
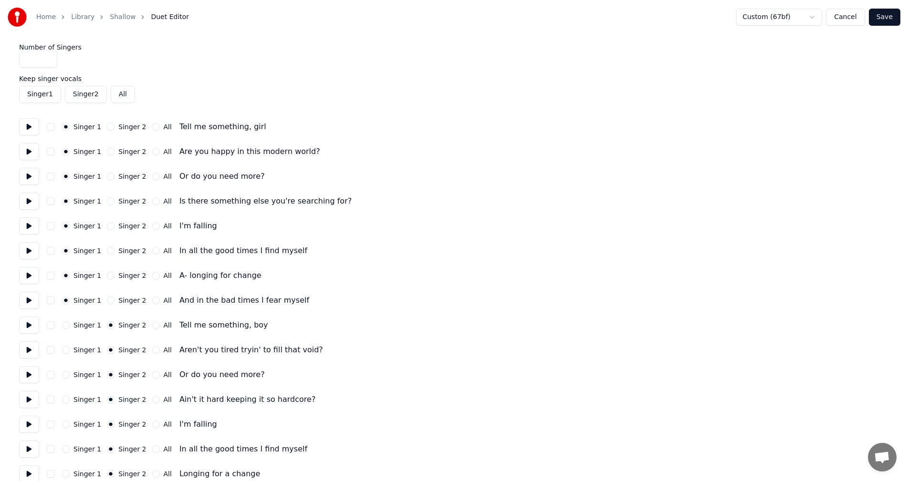
click at [54, 15] on div "Home" at bounding box center [51, 17] width 30 height 10
click at [47, 16] on link "Home" at bounding box center [46, 17] width 20 height 10
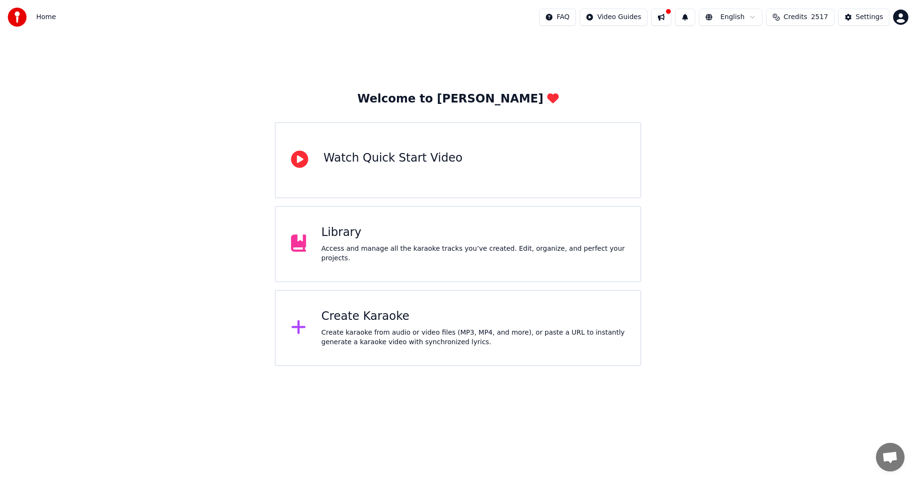
click at [324, 238] on div "Library" at bounding box center [474, 232] width 304 height 15
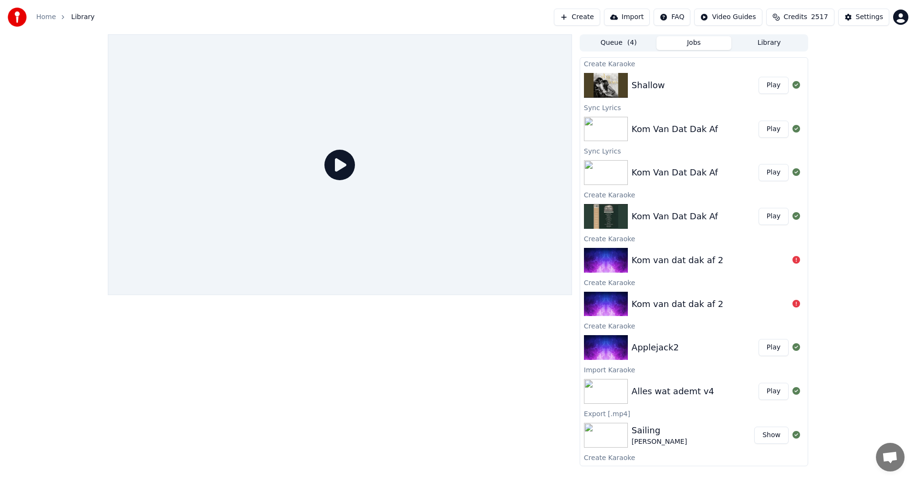
click at [654, 77] on div "Shallow Play" at bounding box center [694, 85] width 228 height 32
click at [745, 92] on div "Shallow Play" at bounding box center [694, 85] width 228 height 32
click at [765, 86] on button "Play" at bounding box center [774, 85] width 30 height 17
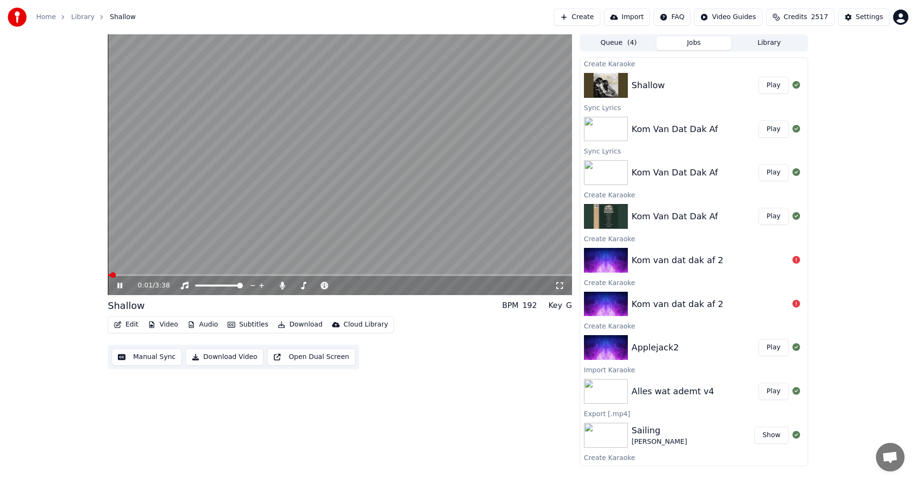
click at [118, 286] on icon at bounding box center [119, 286] width 5 height 6
click at [861, 18] on div "Settings" at bounding box center [869, 17] width 27 height 10
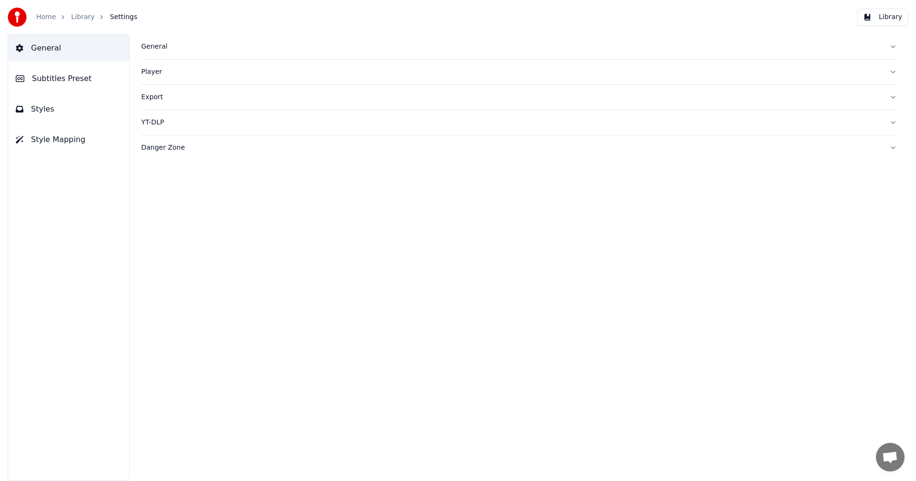
click at [48, 147] on button "Style Mapping" at bounding box center [68, 139] width 121 height 27
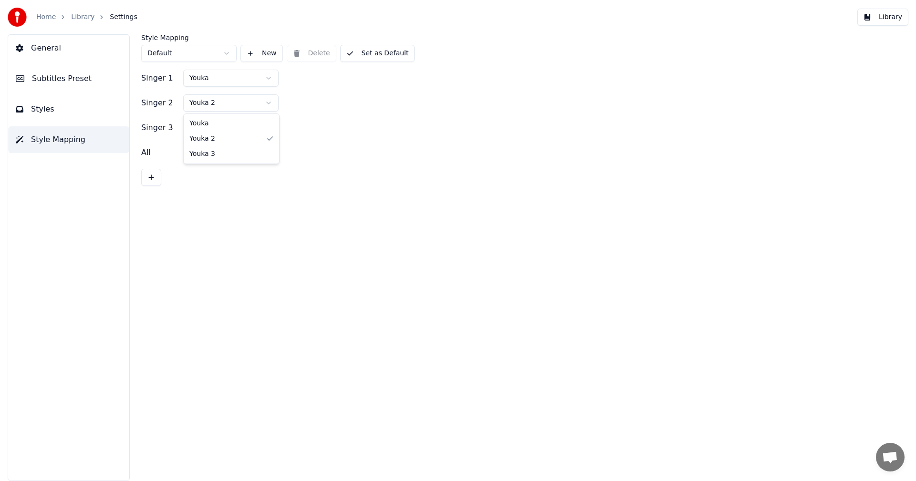
click at [217, 107] on html "Home Library Settings Library General Subtitles Preset Styles Style Mapping Sty…" at bounding box center [458, 240] width 916 height 481
click at [32, 109] on span "Styles" at bounding box center [42, 109] width 23 height 11
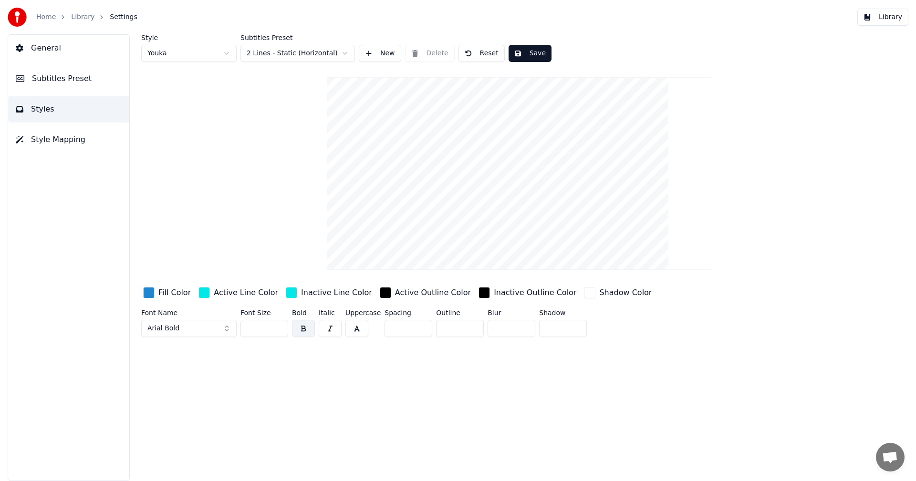
click at [176, 55] on html "Home Library Settings Library General Subtitles Preset Styles Style Mapping Sty…" at bounding box center [458, 240] width 916 height 481
click at [286, 293] on div "button" at bounding box center [291, 292] width 11 height 11
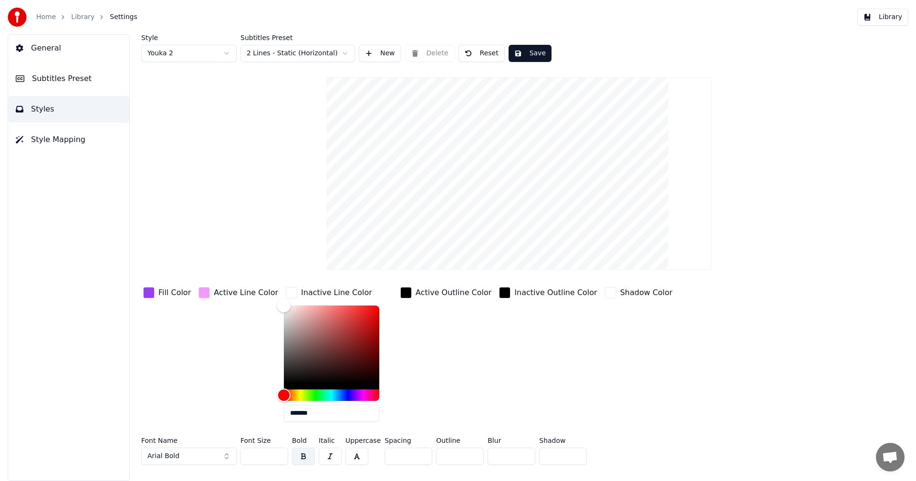
click at [214, 293] on div "Active Line Color" at bounding box center [246, 292] width 64 height 11
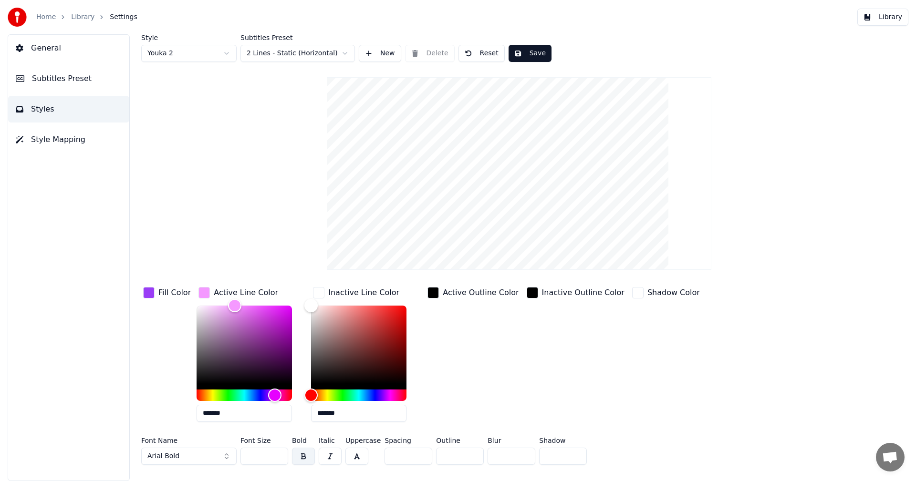
click at [241, 415] on input "*******" at bounding box center [244, 413] width 95 height 17
click at [341, 295] on div "Inactive Line Color" at bounding box center [363, 292] width 71 height 11
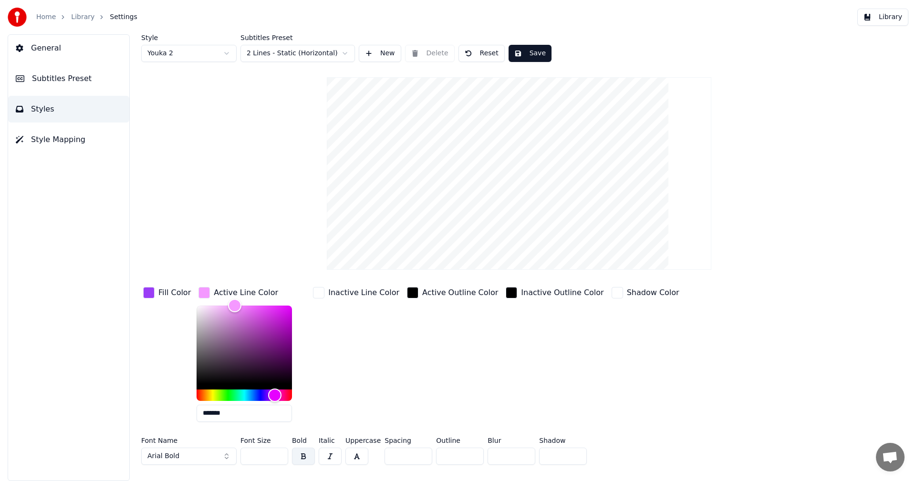
click at [315, 292] on div "button" at bounding box center [318, 292] width 11 height 11
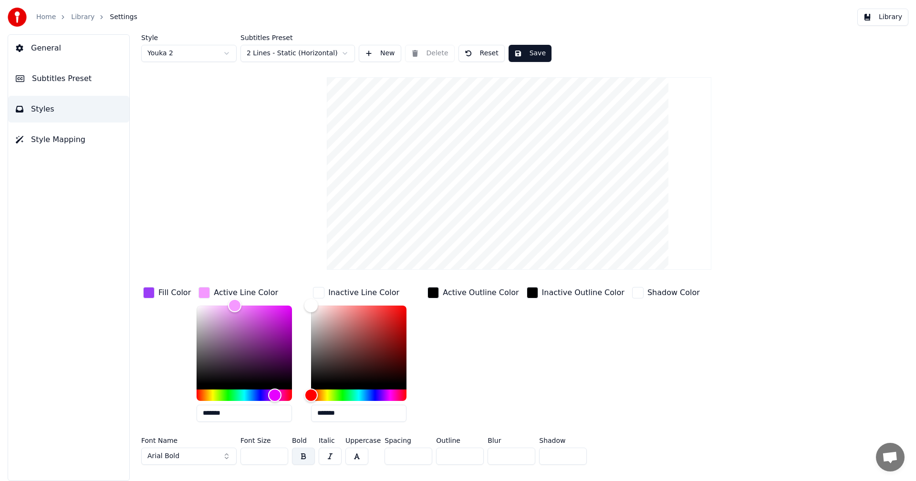
click at [339, 413] on input "*******" at bounding box center [358, 413] width 95 height 17
paste input "text"
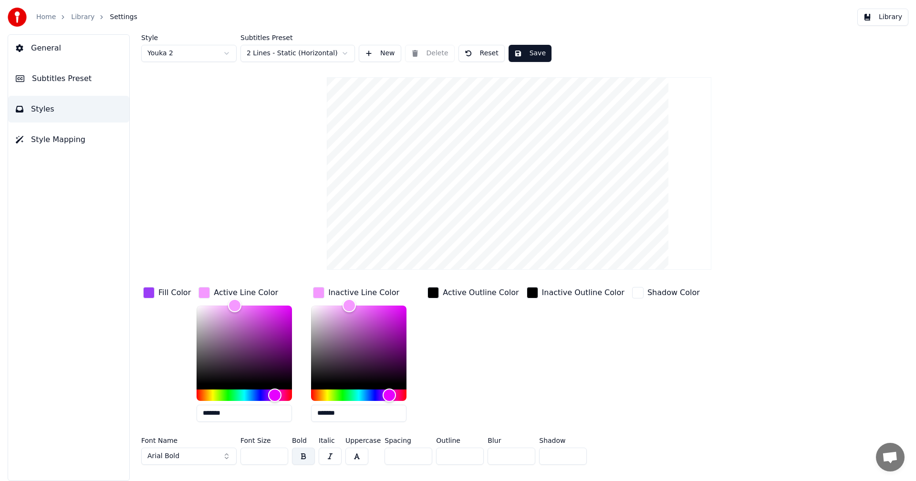
type input "*******"
click at [531, 53] on button "Save" at bounding box center [530, 53] width 43 height 17
click at [531, 53] on button "Done" at bounding box center [531, 53] width 44 height 17
click at [43, 11] on div "Home Library Settings" at bounding box center [73, 17] width 130 height 19
click at [45, 14] on link "Home" at bounding box center [46, 17] width 20 height 10
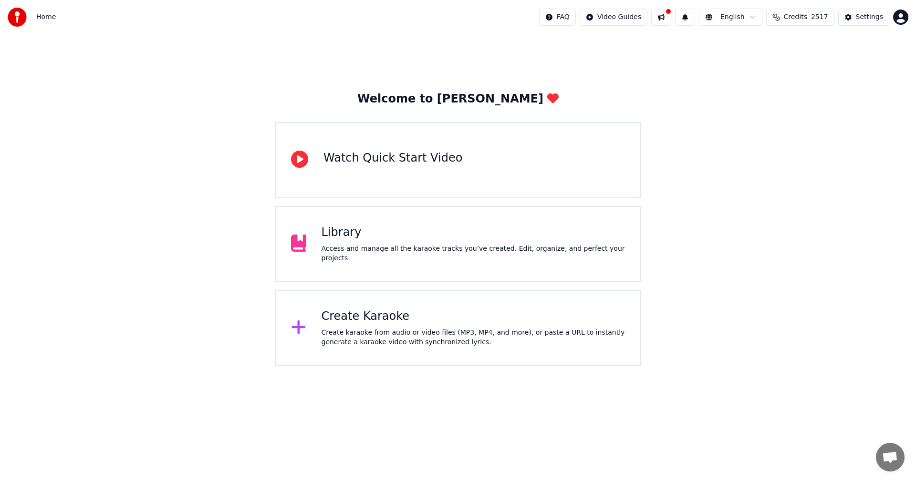
click at [344, 236] on div "Library" at bounding box center [474, 232] width 304 height 15
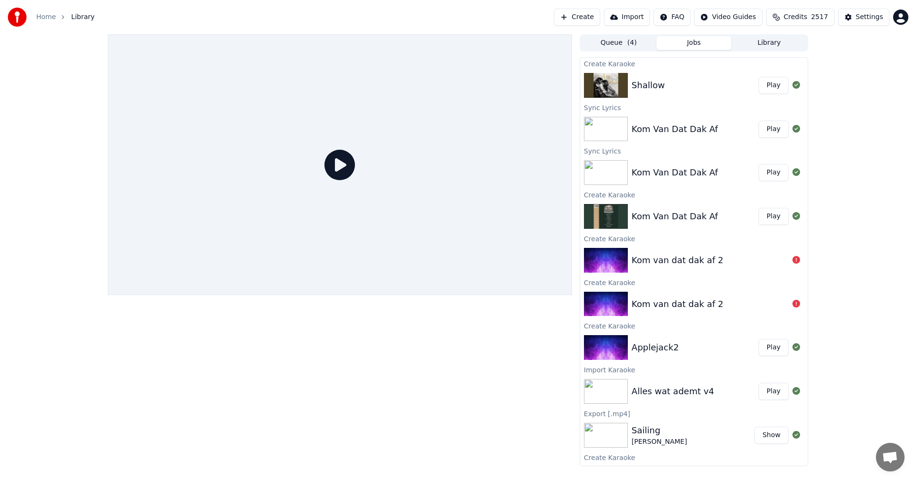
click at [761, 84] on button "Play" at bounding box center [774, 85] width 30 height 17
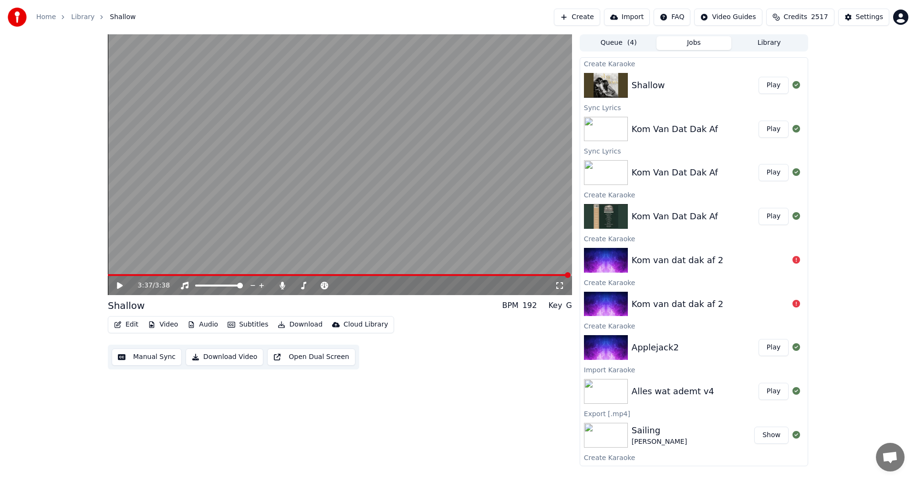
click at [231, 355] on button "Download Video" at bounding box center [225, 357] width 78 height 17
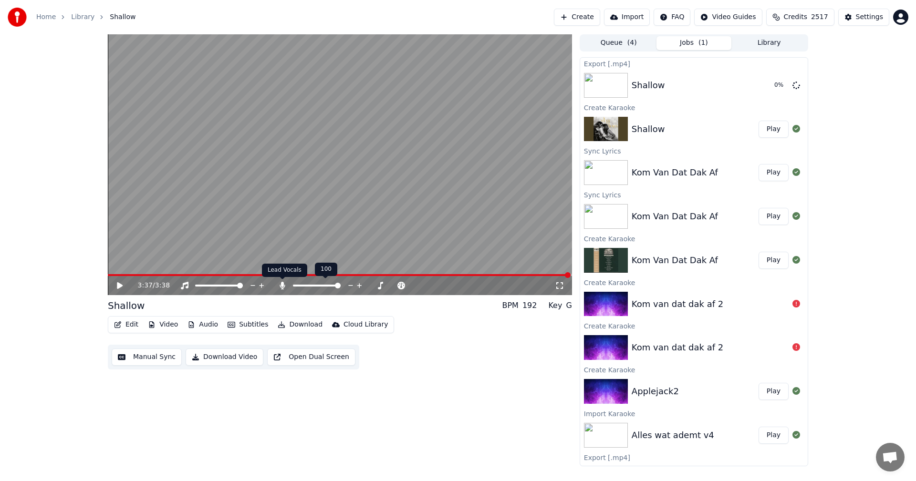
click at [283, 286] on icon at bounding box center [282, 286] width 5 height 8
click at [230, 355] on button "Download Video" at bounding box center [225, 357] width 78 height 17
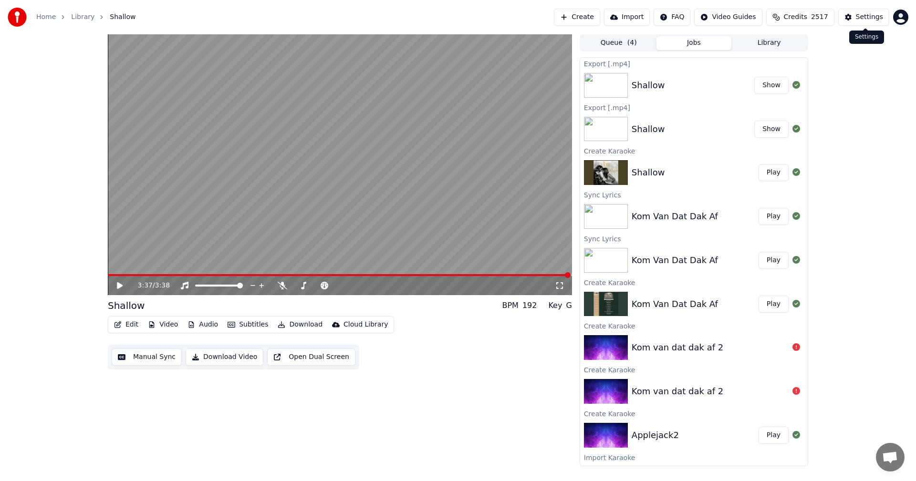
click at [879, 13] on div "Settings" at bounding box center [869, 17] width 27 height 10
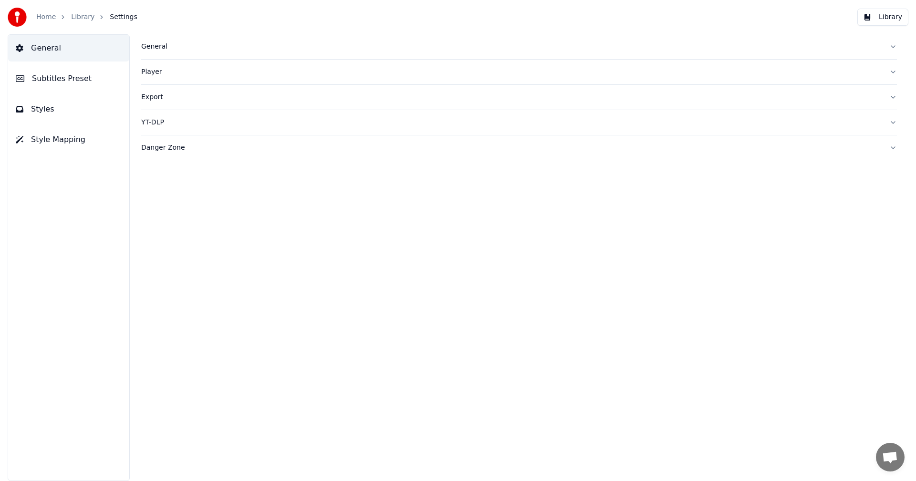
click at [154, 98] on div "Export" at bounding box center [511, 98] width 741 height 10
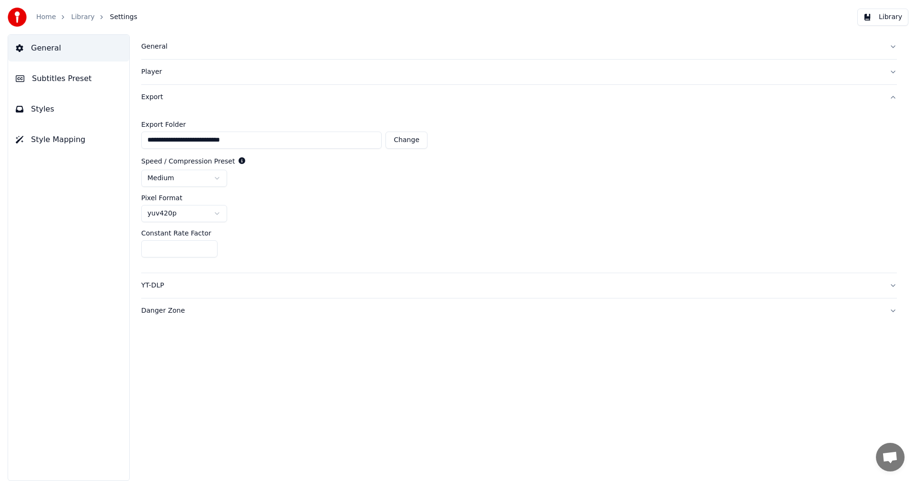
drag, startPoint x: 250, startPoint y: 139, endPoint x: 92, endPoint y: 132, distance: 158.1
click at [92, 132] on div "**********" at bounding box center [458, 257] width 916 height 447
click at [401, 140] on button "Change" at bounding box center [407, 140] width 42 height 17
type input "**********"
click at [8, 19] on img at bounding box center [17, 17] width 19 height 19
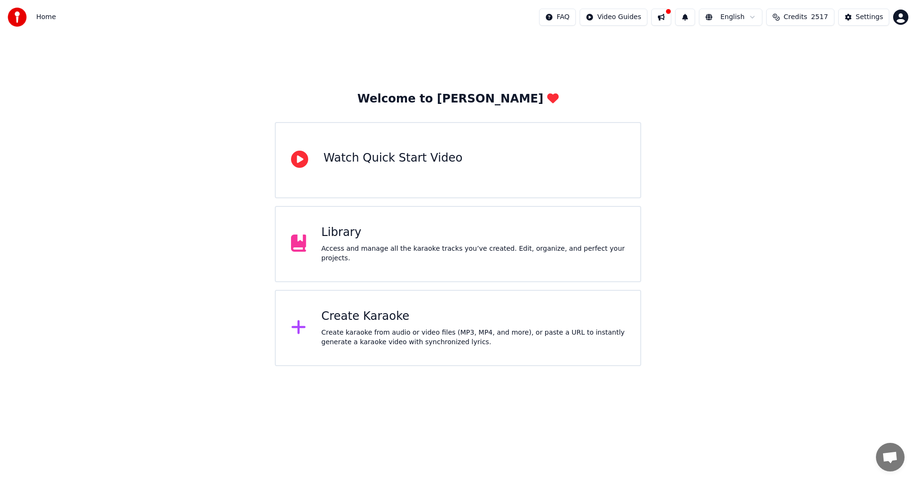
click at [340, 240] on div "Library" at bounding box center [474, 232] width 304 height 15
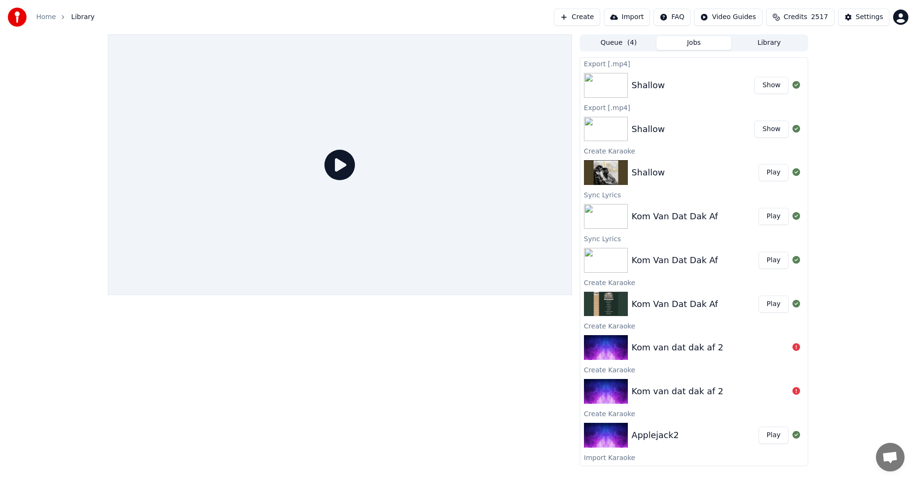
click at [602, 79] on img at bounding box center [606, 85] width 44 height 25
click at [337, 164] on icon at bounding box center [339, 165] width 31 height 31
click at [754, 89] on button "Show" at bounding box center [771, 85] width 34 height 17
click at [766, 41] on button "Library" at bounding box center [769, 43] width 75 height 14
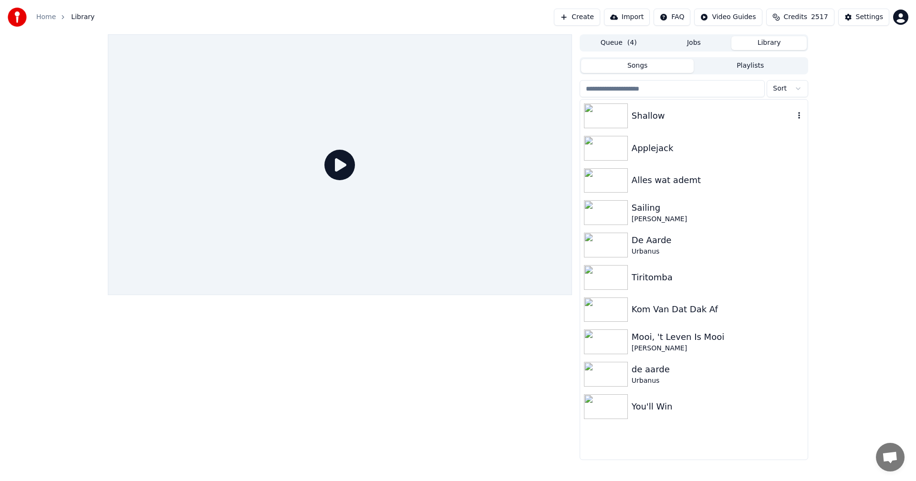
click at [644, 109] on div "Shallow" at bounding box center [713, 115] width 163 height 13
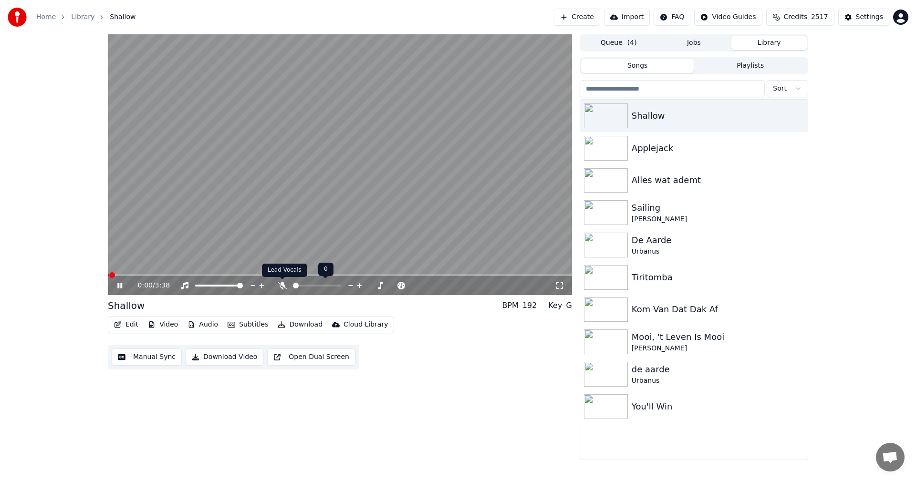
click at [280, 287] on icon at bounding box center [283, 286] width 10 height 8
click at [123, 285] on icon at bounding box center [126, 286] width 22 height 8
click at [296, 324] on button "Download" at bounding box center [300, 324] width 52 height 13
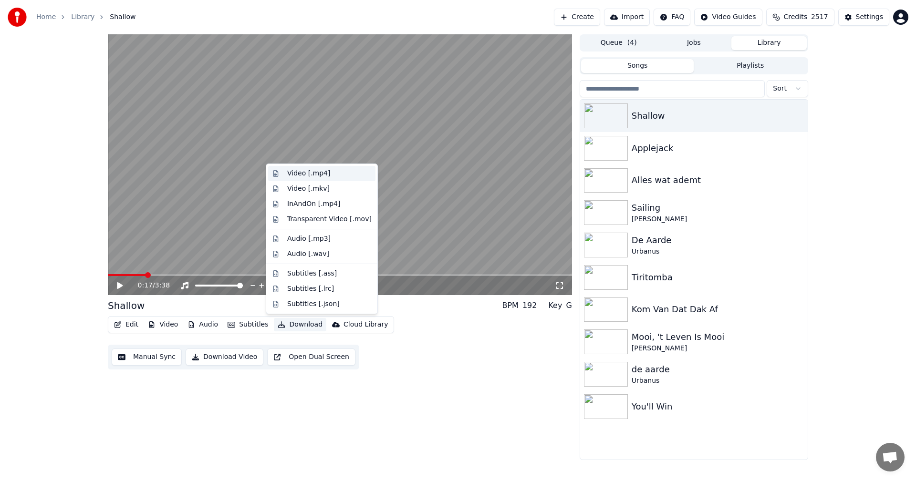
click at [282, 174] on div "Video [.mp4]" at bounding box center [321, 173] width 107 height 15
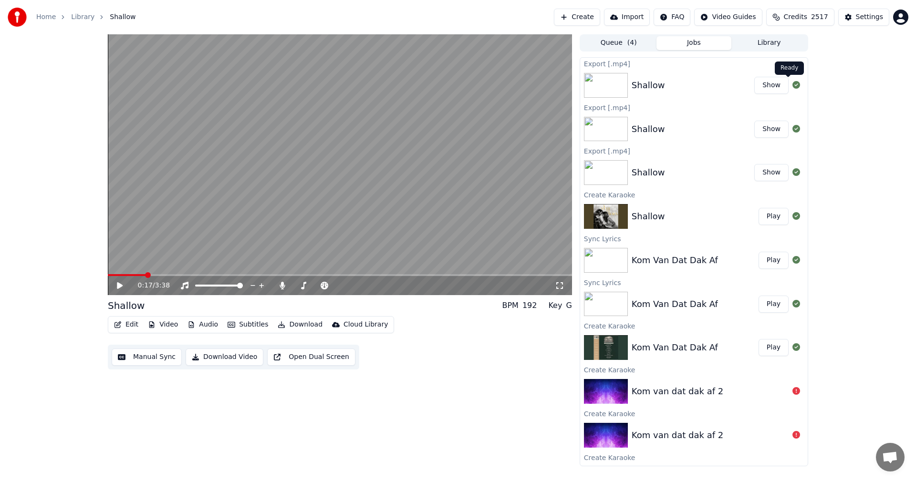
click at [793, 82] on icon at bounding box center [797, 85] width 8 height 8
click at [861, 105] on div "0:17 / 3:38 Shallow BPM 192 Key G Edit Video Audio Subtitles Download Cloud Lib…" at bounding box center [458, 250] width 916 height 432
click at [754, 130] on button "Show" at bounding box center [771, 129] width 34 height 17
click at [116, 287] on icon at bounding box center [126, 286] width 22 height 8
click at [278, 283] on icon at bounding box center [283, 286] width 10 height 8
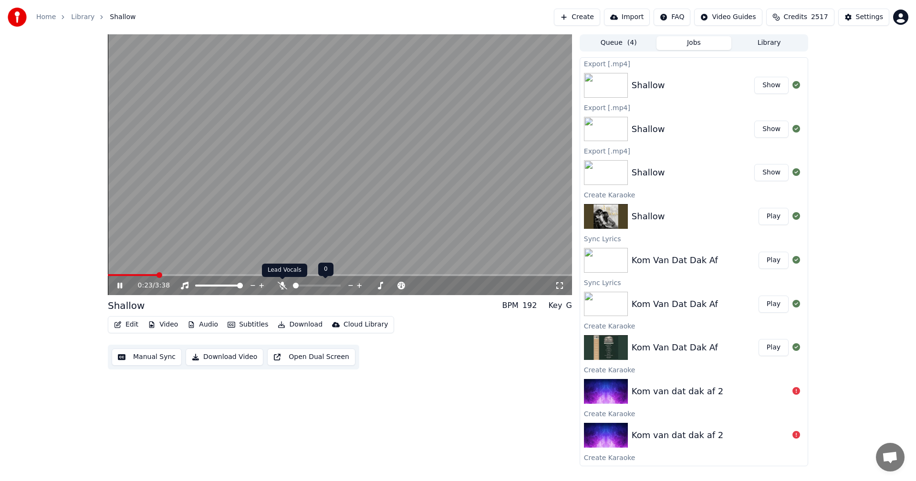
click at [286, 282] on icon at bounding box center [283, 286] width 10 height 8
